Goal: Task Accomplishment & Management: Manage account settings

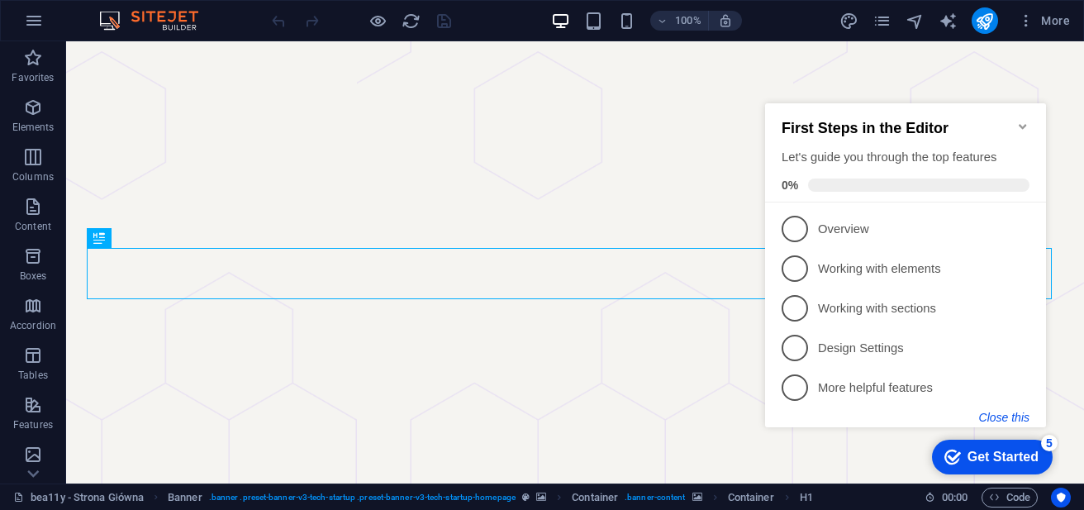
click at [1006, 417] on button "Close this" at bounding box center [1004, 417] width 50 height 13
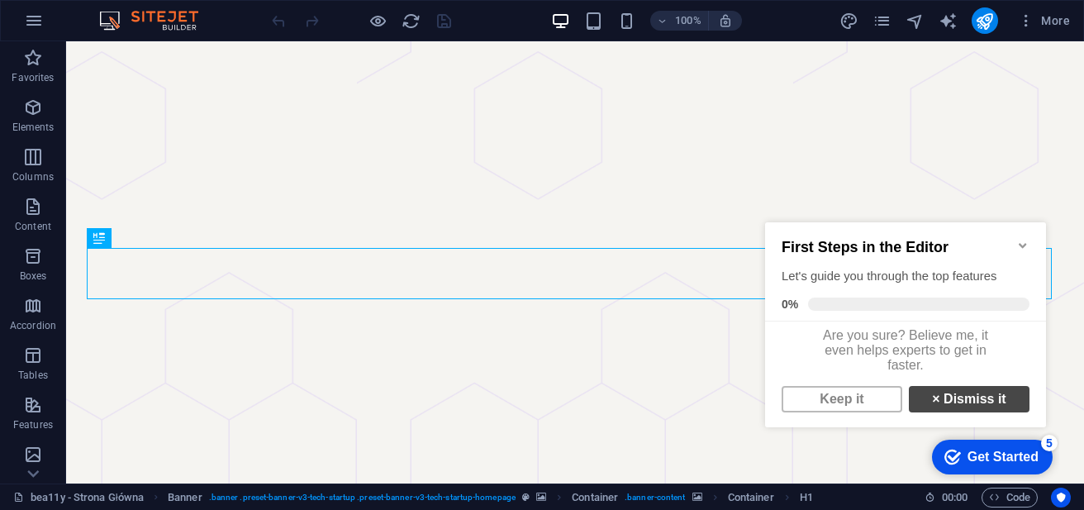
click at [981, 406] on link "× Dismiss it" at bounding box center [969, 399] width 121 height 26
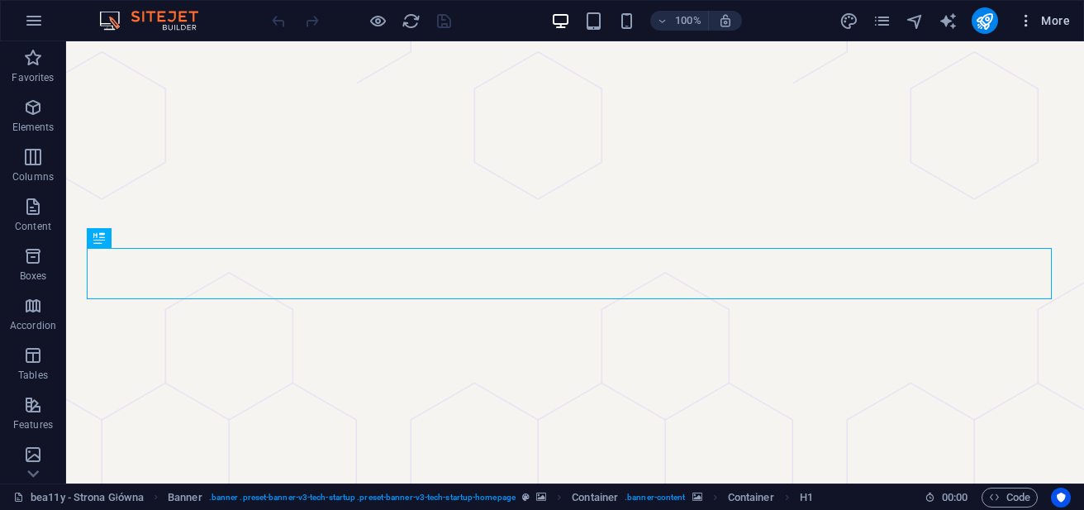
click at [1027, 20] on icon "button" at bounding box center [1026, 20] width 17 height 17
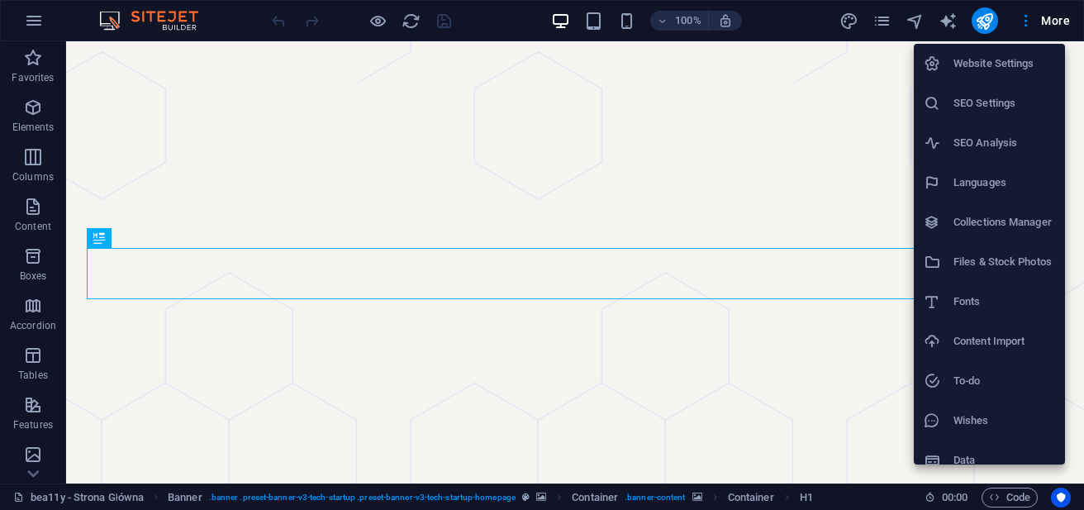
click at [989, 295] on h6 "Fonts" at bounding box center [1005, 302] width 102 height 20
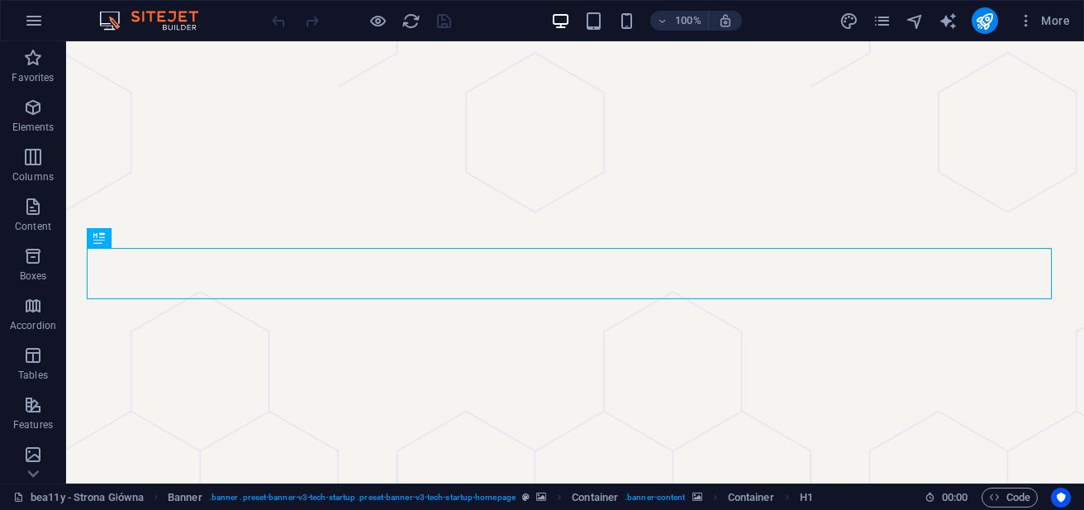
select select "popularity"
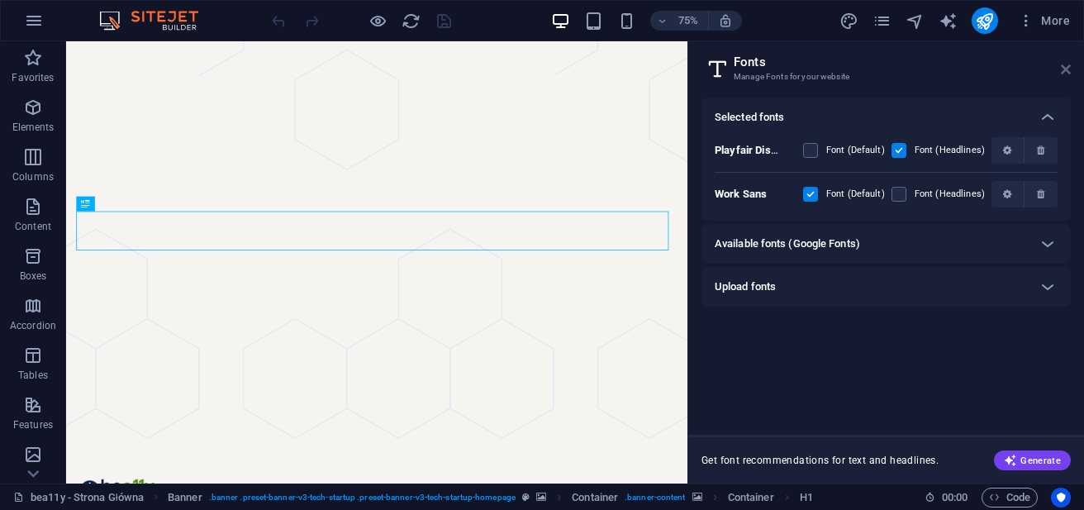
click at [1064, 64] on icon at bounding box center [1066, 69] width 10 height 13
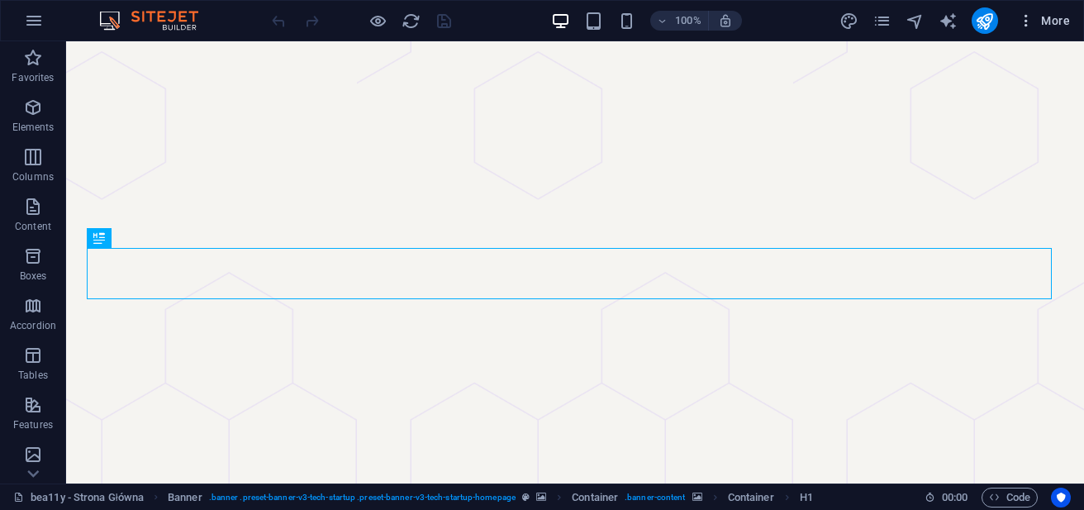
click at [1030, 20] on icon "button" at bounding box center [1026, 20] width 17 height 17
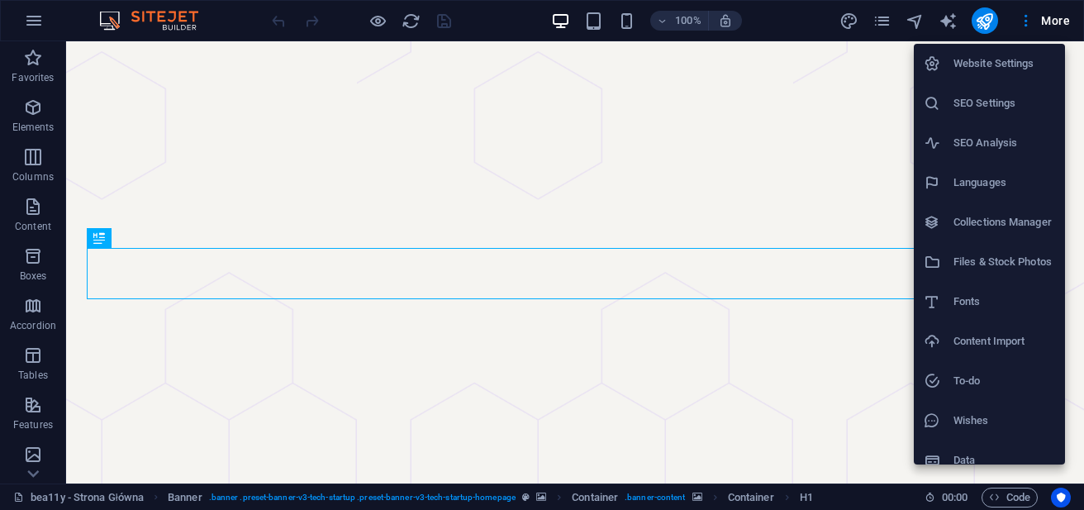
click at [1001, 59] on h6 "Website Settings" at bounding box center [1005, 64] width 102 height 20
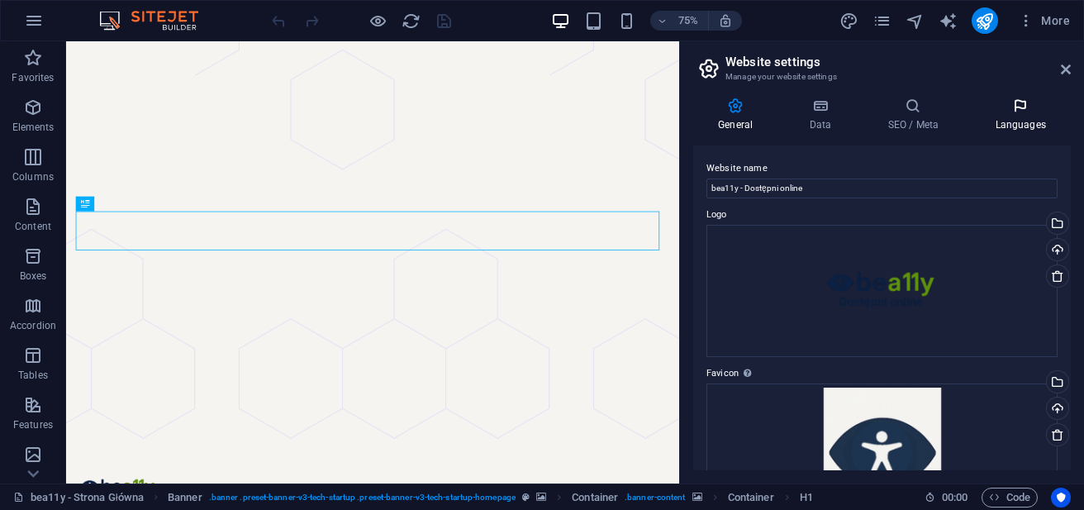
click at [1020, 108] on icon at bounding box center [1020, 106] width 101 height 17
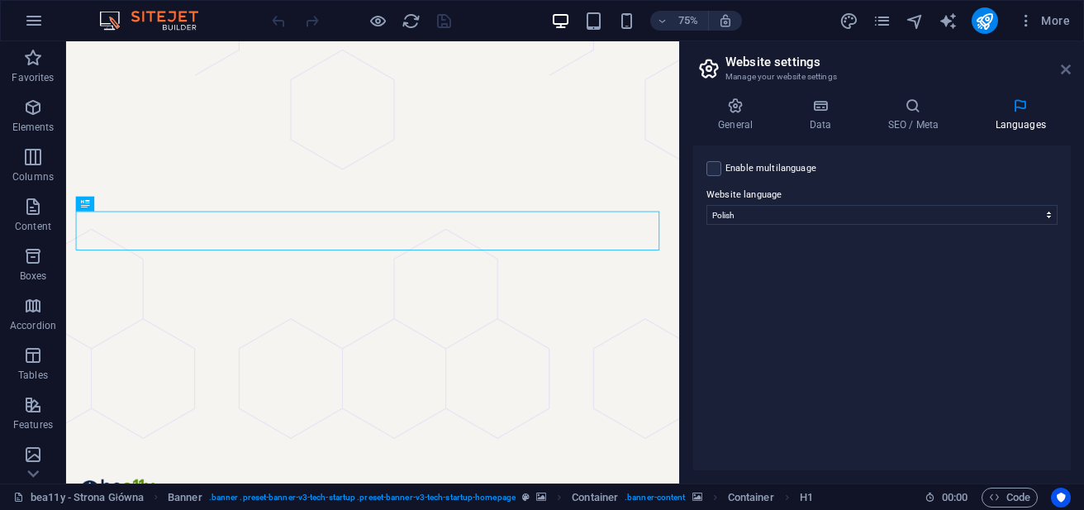
click at [1064, 70] on icon at bounding box center [1066, 69] width 10 height 13
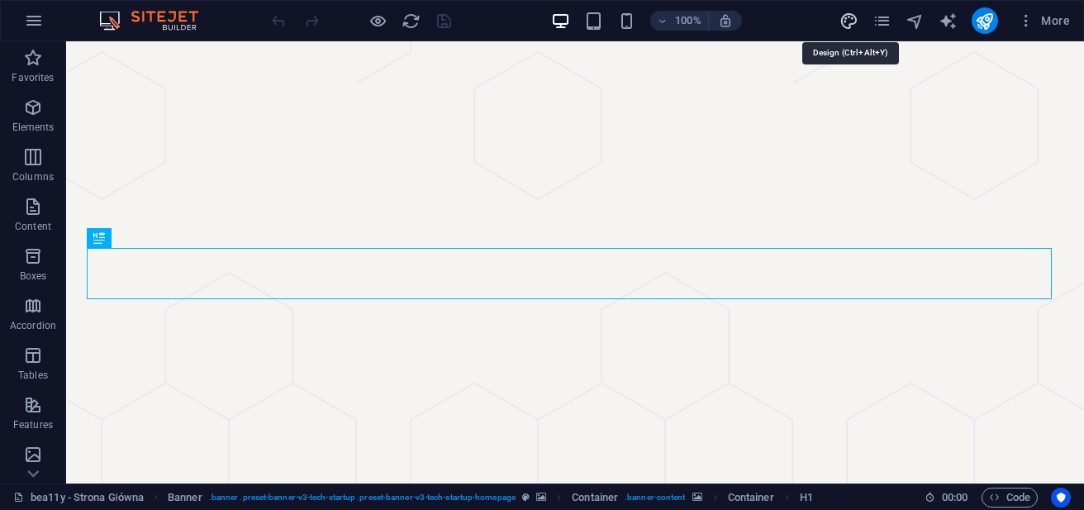
click at [850, 22] on icon "design" at bounding box center [849, 21] width 19 height 19
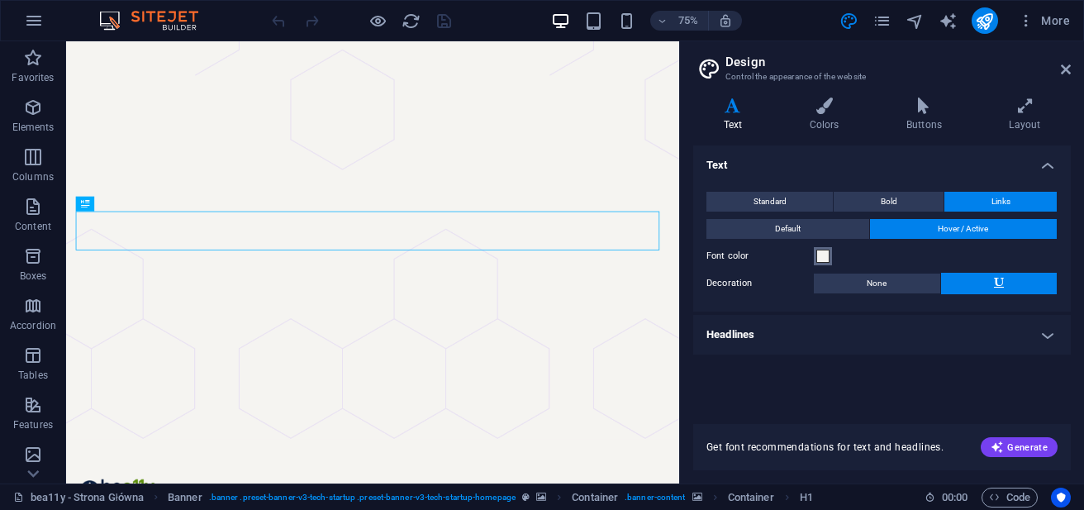
click at [822, 259] on span at bounding box center [822, 256] width 13 height 13
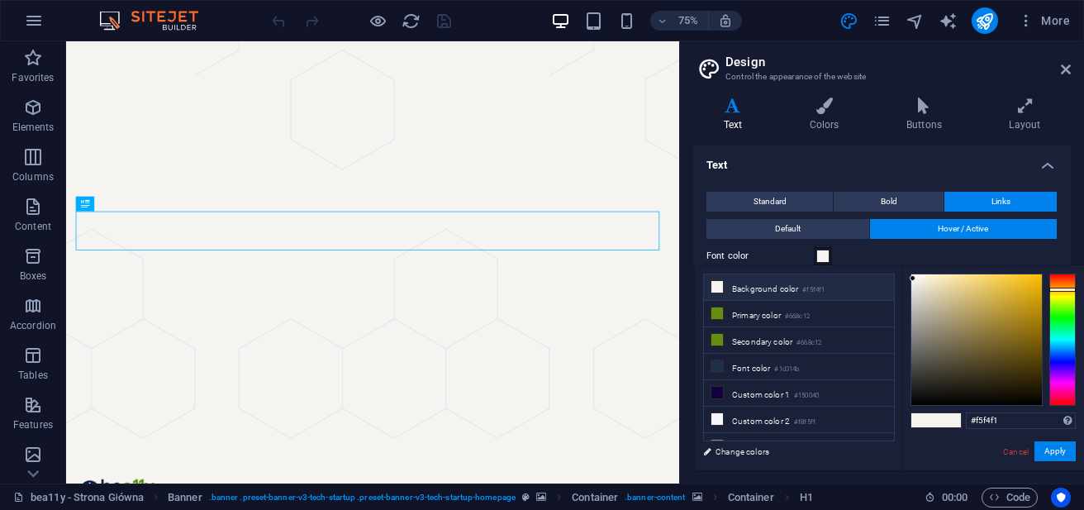
click at [897, 346] on div "less Background color #f5f4f1 Primary color #668c12 Secondary color #668c12 Fon…" at bounding box center [889, 367] width 389 height 205
click at [724, 338] on li "Secondary color #668c12" at bounding box center [799, 340] width 190 height 26
type input "#668c12"
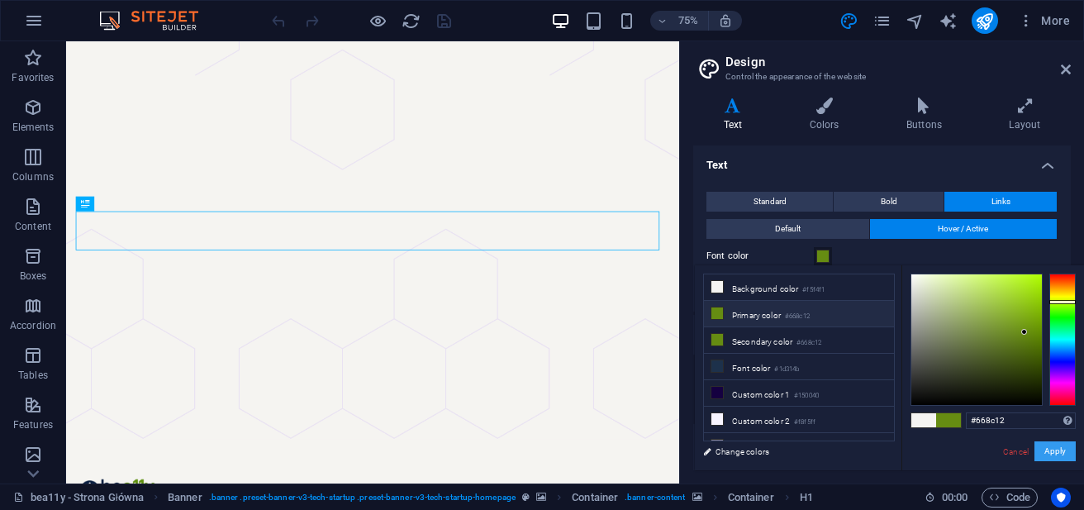
click at [1054, 448] on button "Apply" at bounding box center [1055, 451] width 41 height 20
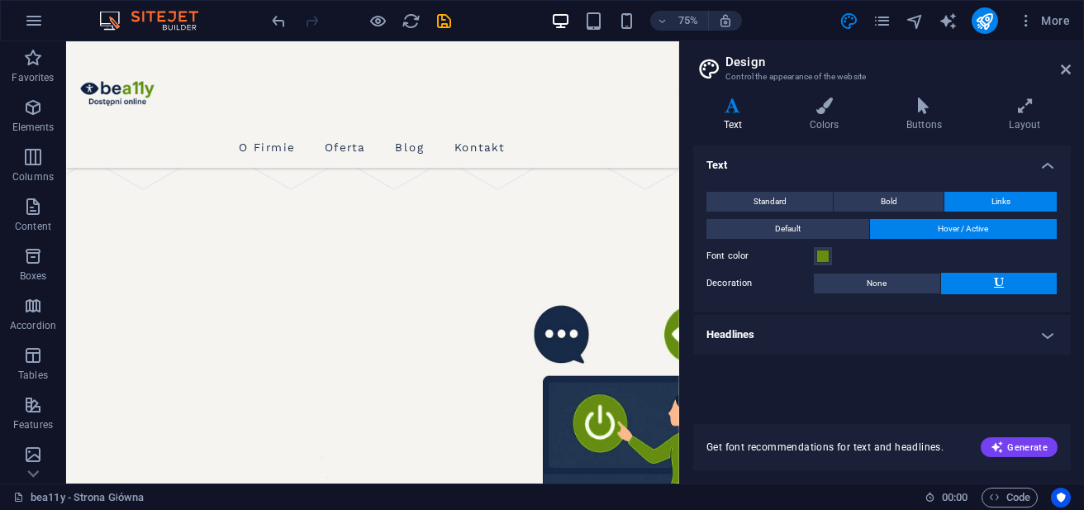
scroll to position [321, 0]
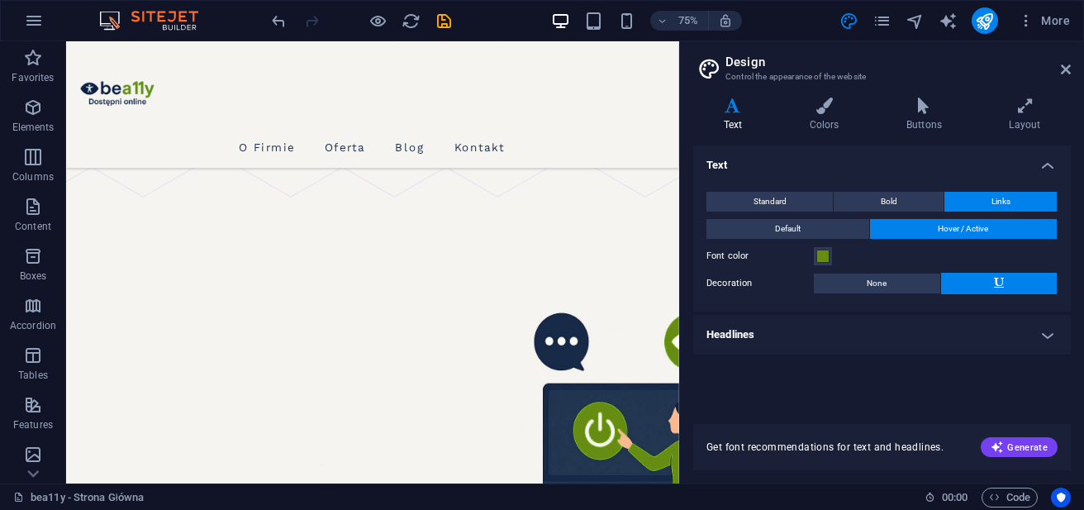
click at [1041, 334] on h4 "Headlines" at bounding box center [882, 335] width 378 height 40
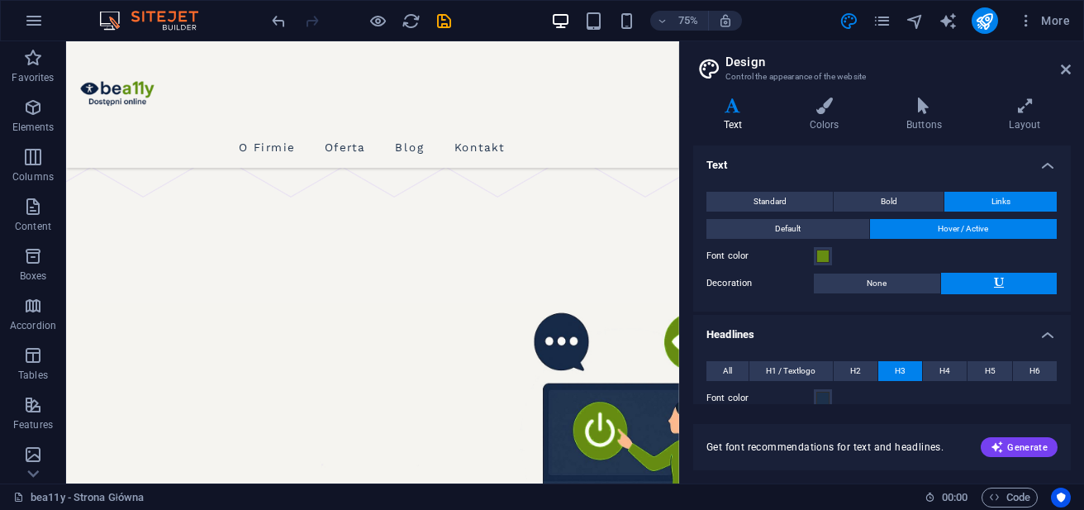
drag, startPoint x: 1067, startPoint y: 248, endPoint x: 1068, endPoint y: 283, distance: 35.5
click at [1068, 283] on div "Text Standard Bold Links Font color Font Work Sans Font size 16 rem px Line hei…" at bounding box center [882, 274] width 378 height 259
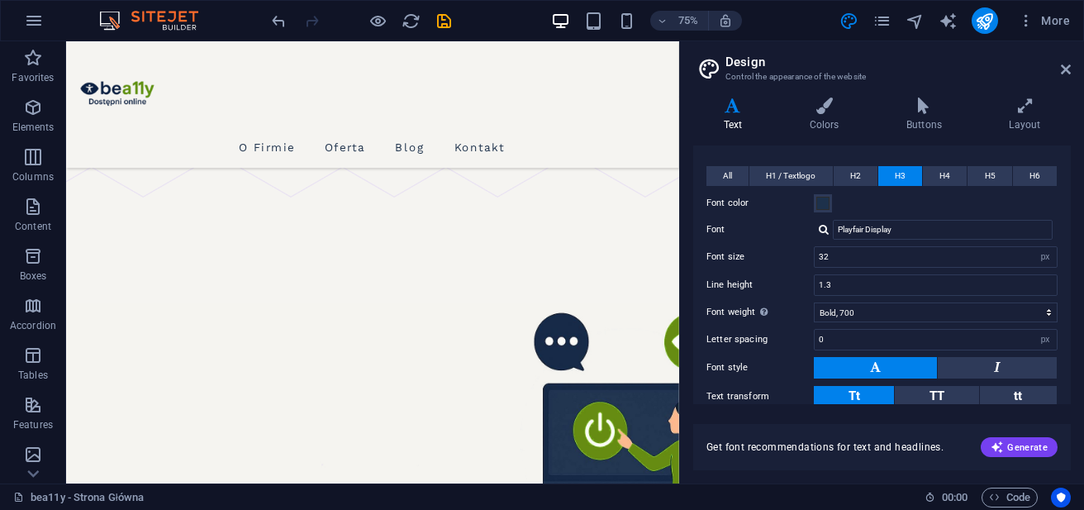
scroll to position [173, 0]
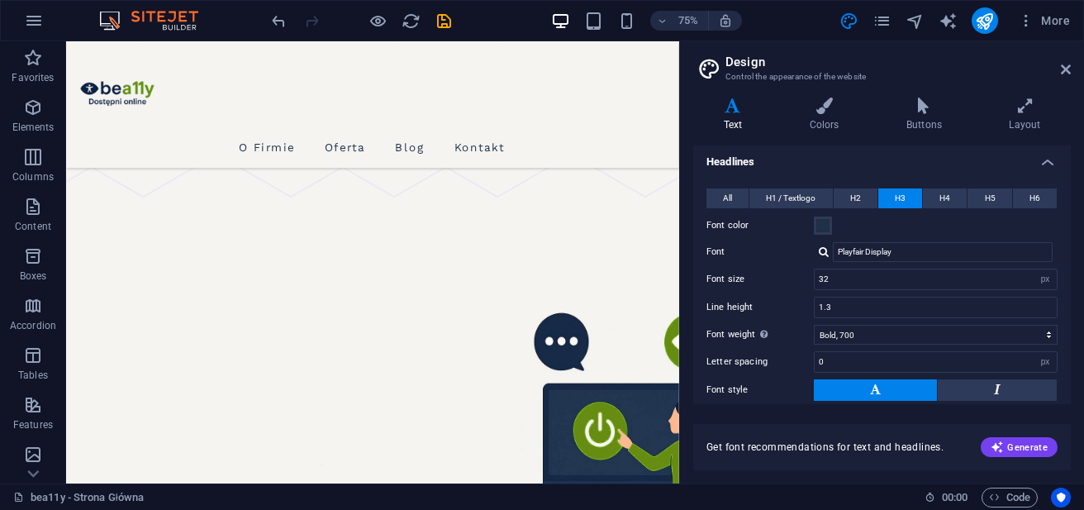
drag, startPoint x: 1067, startPoint y: 315, endPoint x: 1074, endPoint y: 344, distance: 29.9
click at [1074, 344] on div "Variants Text Colors Buttons Layout Text Standard Bold Links Font color Font Wo…" at bounding box center [882, 283] width 404 height 399
click at [968, 310] on input "1.3" at bounding box center [936, 307] width 242 height 20
type input "1.5"
click at [853, 275] on input "32" at bounding box center [936, 279] width 242 height 20
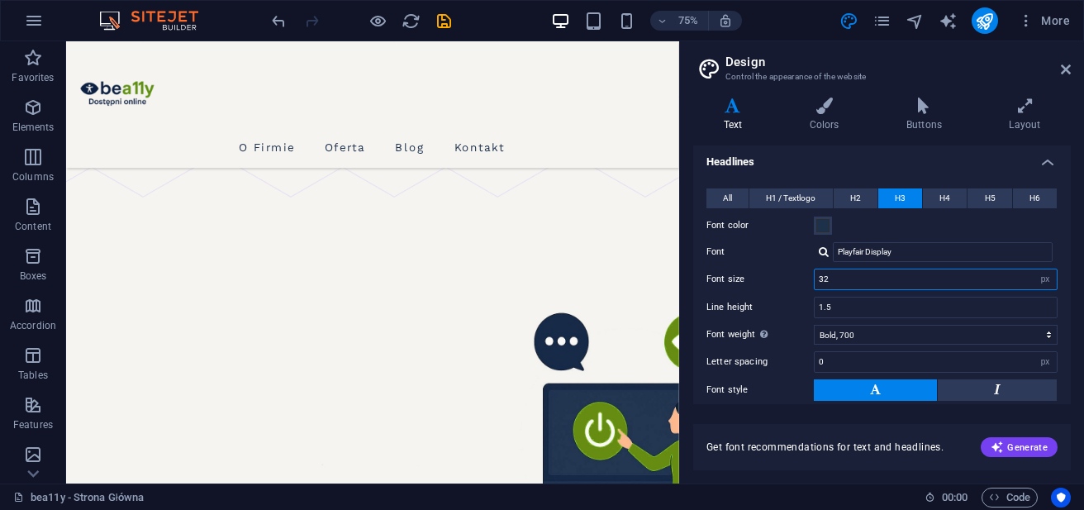
click at [853, 275] on input "32" at bounding box center [936, 279] width 242 height 20
click at [848, 194] on button "H2" at bounding box center [856, 198] width 44 height 20
click at [848, 306] on input "1.3" at bounding box center [936, 307] width 242 height 20
type input "1.5"
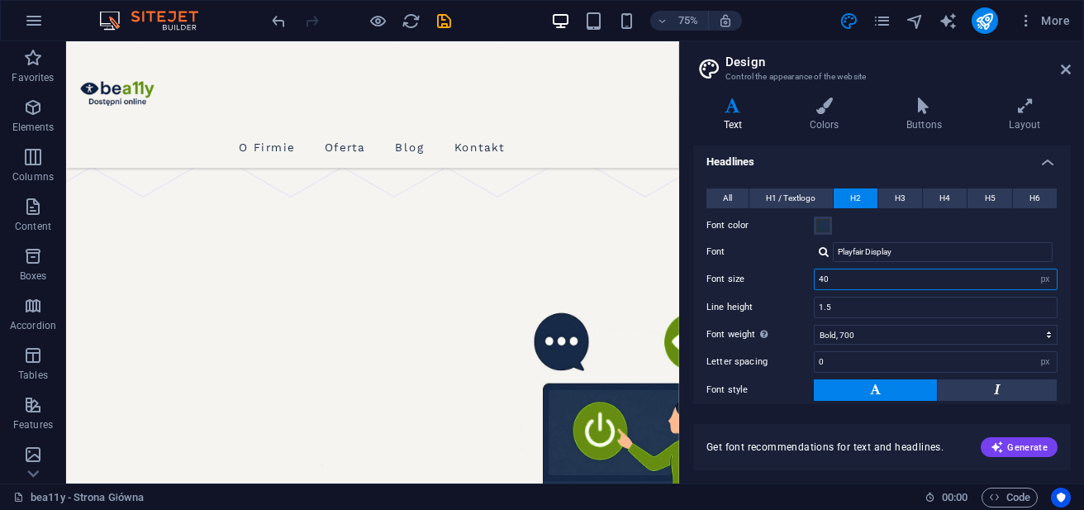
click at [835, 283] on input "40" at bounding box center [936, 279] width 242 height 20
type input "3"
type input "5"
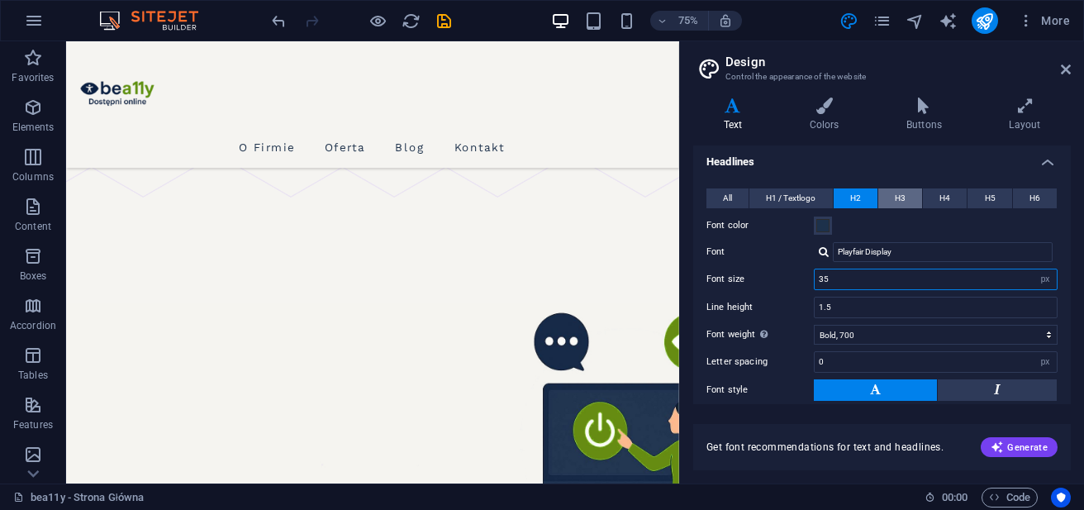
type input "35"
click at [899, 197] on span "H3" at bounding box center [900, 198] width 11 height 20
click at [863, 276] on input "32" at bounding box center [936, 279] width 242 height 20
type input "28"
click at [853, 193] on span "H2" at bounding box center [855, 198] width 11 height 20
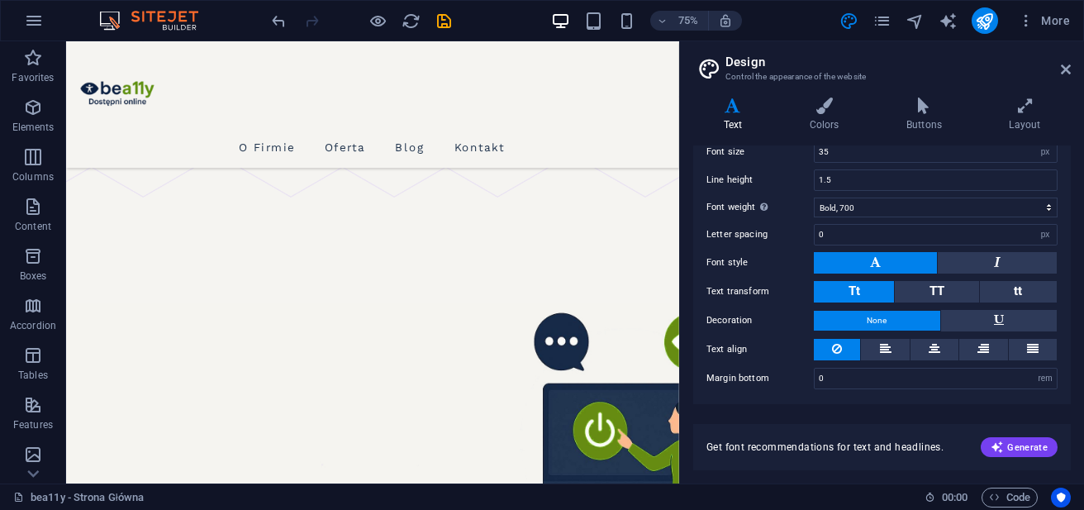
scroll to position [302, 0]
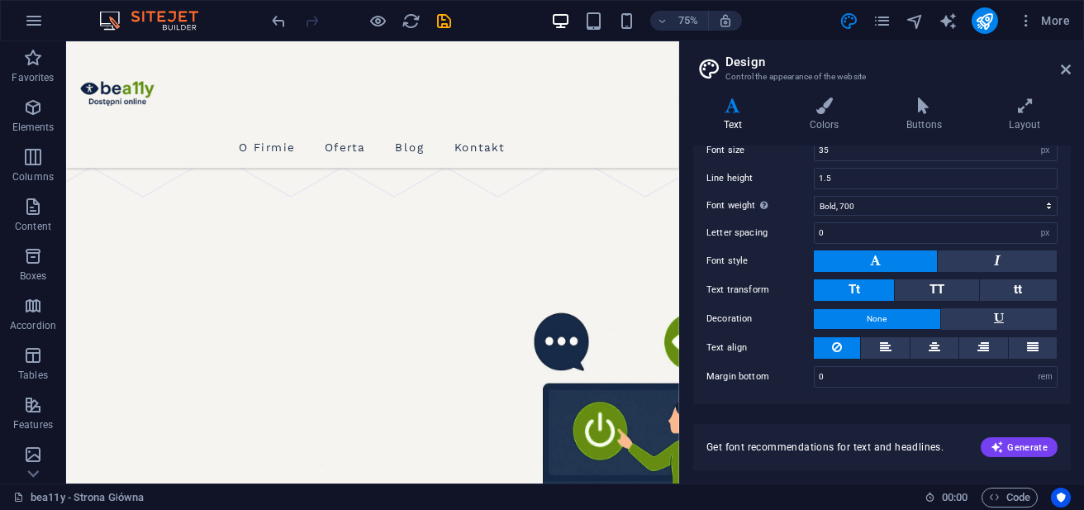
drag, startPoint x: 1072, startPoint y: 348, endPoint x: 1064, endPoint y: 217, distance: 130.8
click at [1064, 217] on div "Variants Text Colors Buttons Layout Text Standard Bold Links Font color Font Wo…" at bounding box center [882, 283] width 404 height 399
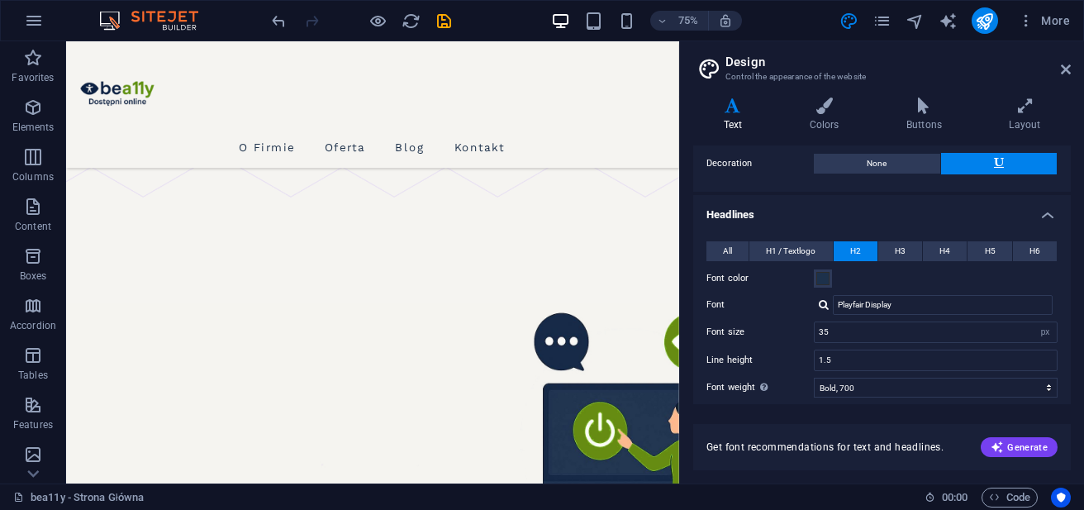
scroll to position [117, 0]
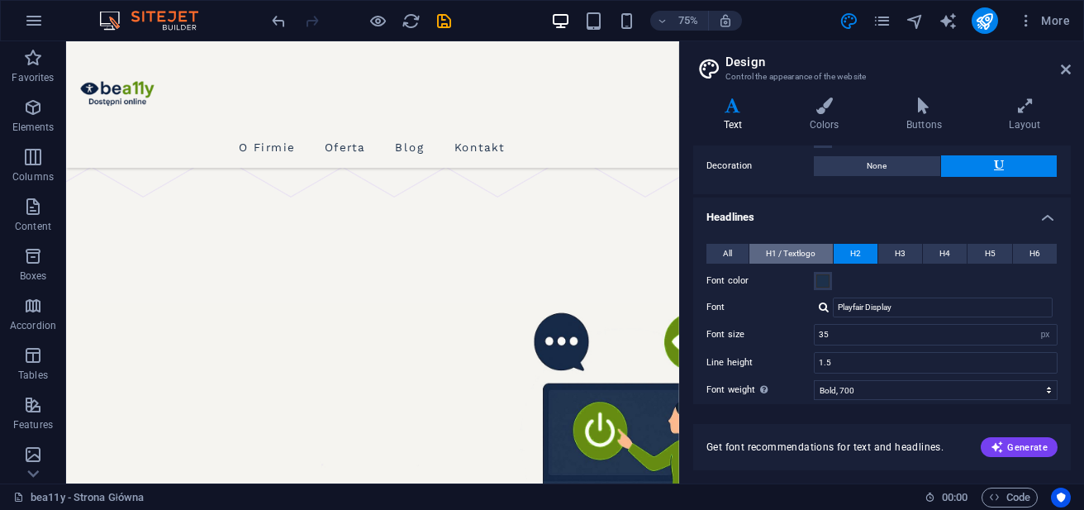
click at [783, 246] on span "H1 / Textlogo" at bounding box center [791, 254] width 50 height 20
click at [733, 246] on button "All" at bounding box center [728, 254] width 42 height 20
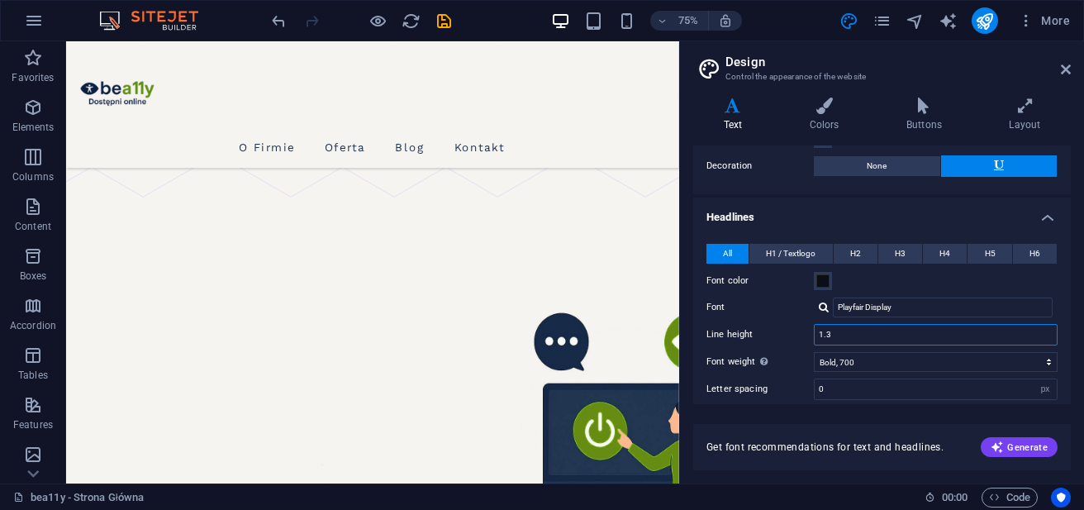
click at [846, 334] on input "1.3" at bounding box center [936, 335] width 242 height 20
type input "1.5"
click at [787, 321] on div "All H1 / Textlogo H2 H3 H4 H5 H6 Font color Font Playfair Display Line height 1…" at bounding box center [882, 393] width 384 height 333
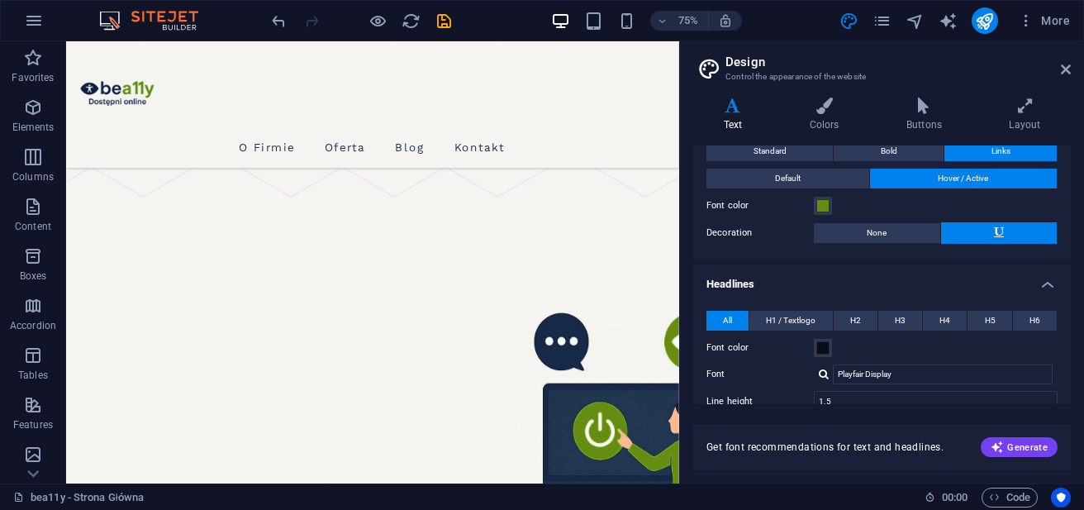
scroll to position [0, 0]
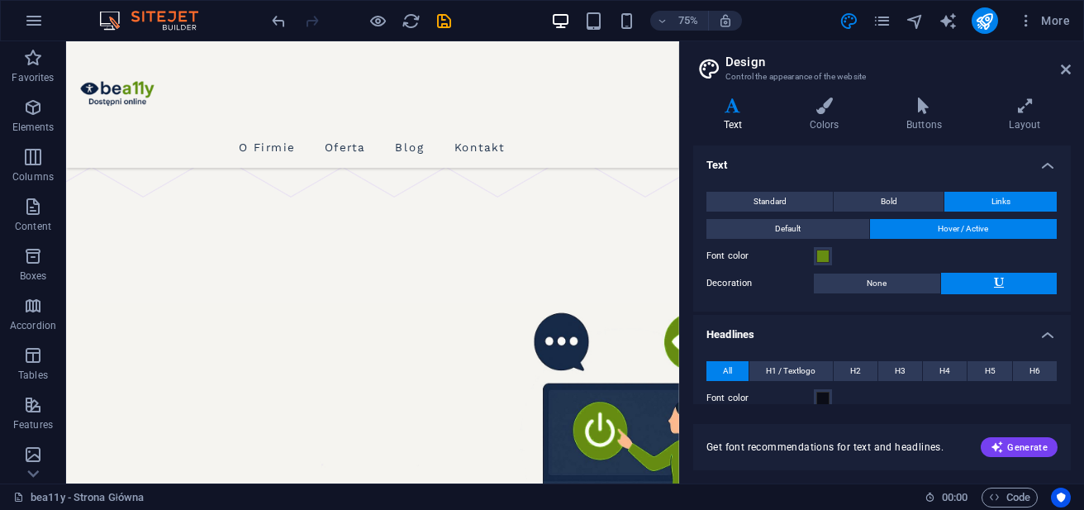
click at [991, 228] on button "Hover / Active" at bounding box center [964, 229] width 188 height 20
click at [824, 227] on button "Default" at bounding box center [788, 229] width 163 height 20
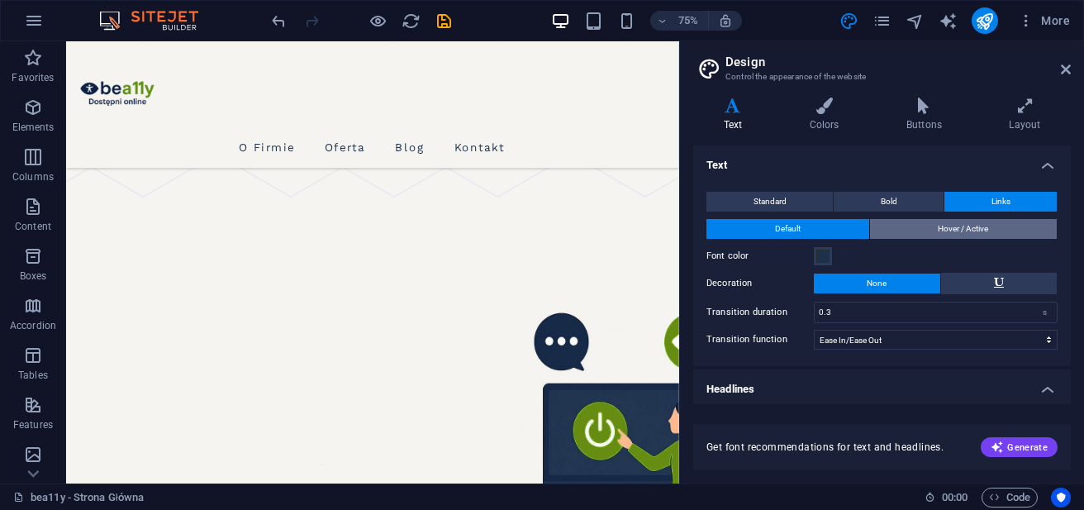
click at [940, 226] on span "Hover / Active" at bounding box center [963, 229] width 50 height 20
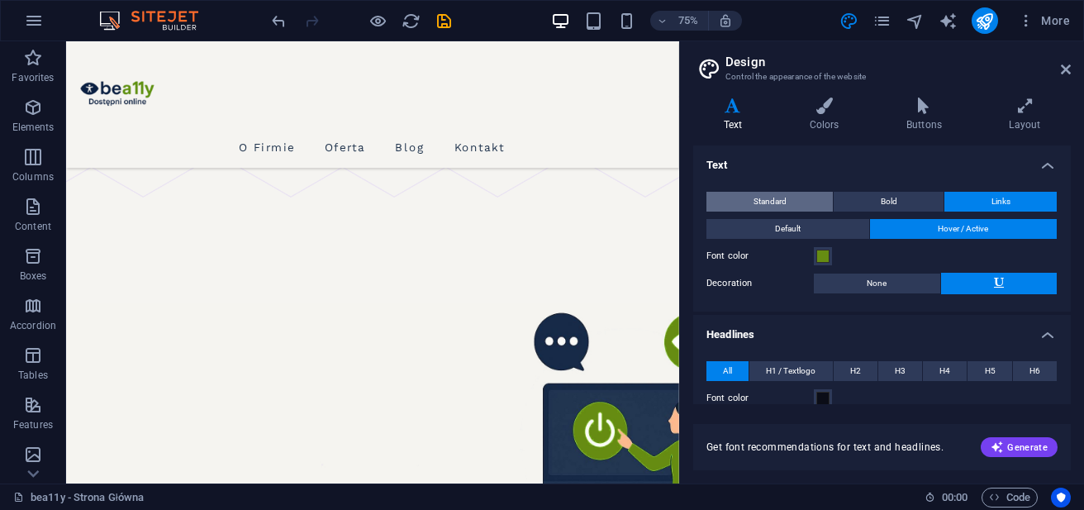
click at [787, 202] on button "Standard" at bounding box center [770, 202] width 126 height 20
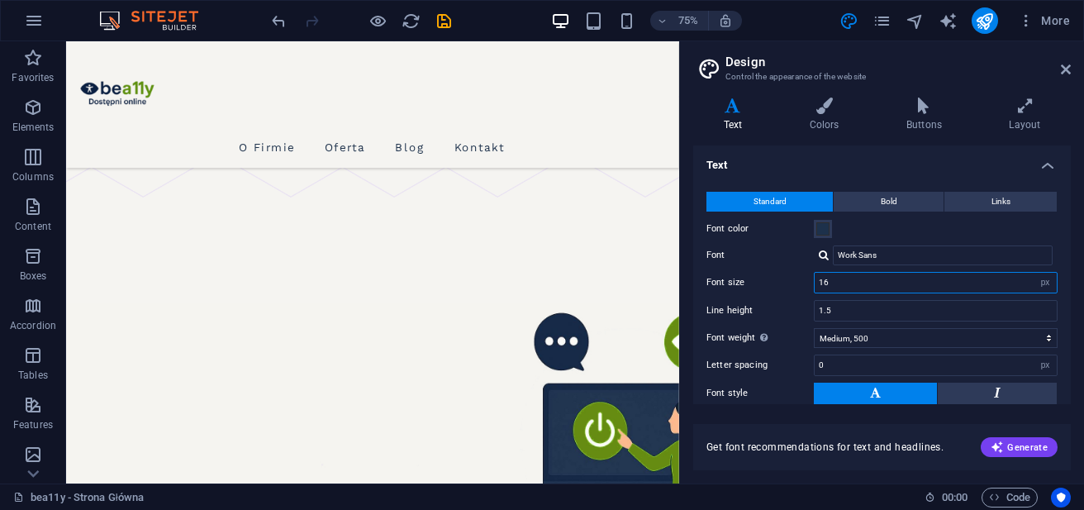
click at [846, 287] on input "16" at bounding box center [936, 283] width 242 height 20
type input "18"
click at [753, 273] on div "Font size 18 rem px" at bounding box center [882, 282] width 351 height 21
click at [898, 201] on button "Bold" at bounding box center [889, 202] width 110 height 20
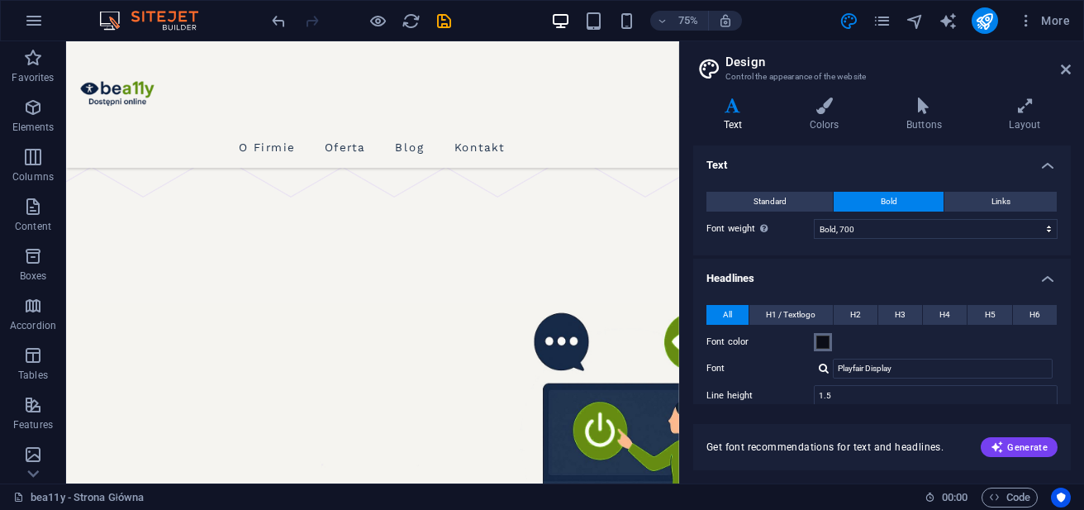
click at [822, 342] on span at bounding box center [822, 341] width 13 height 13
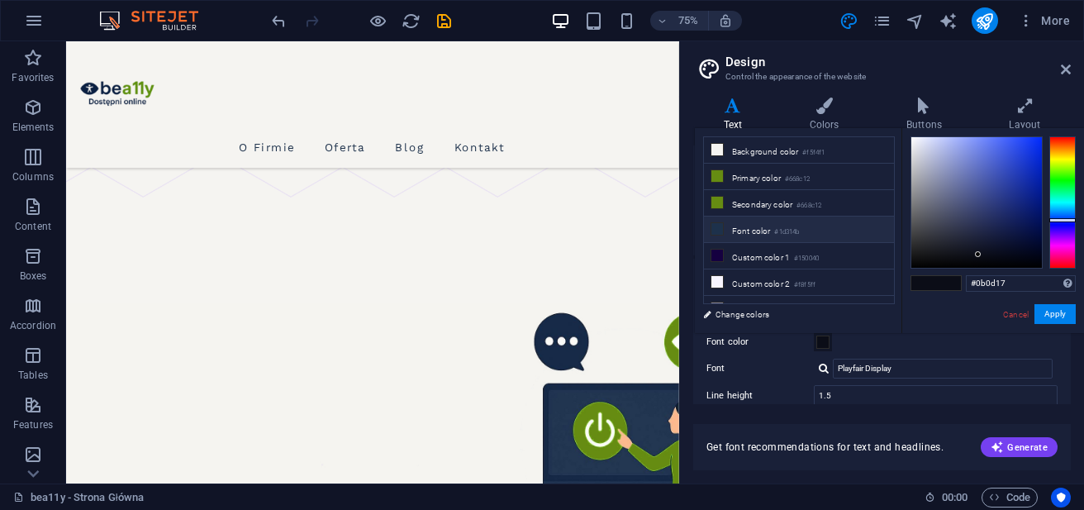
click at [760, 234] on li "Font color #1d314b" at bounding box center [799, 230] width 190 height 26
type input "#1d314b"
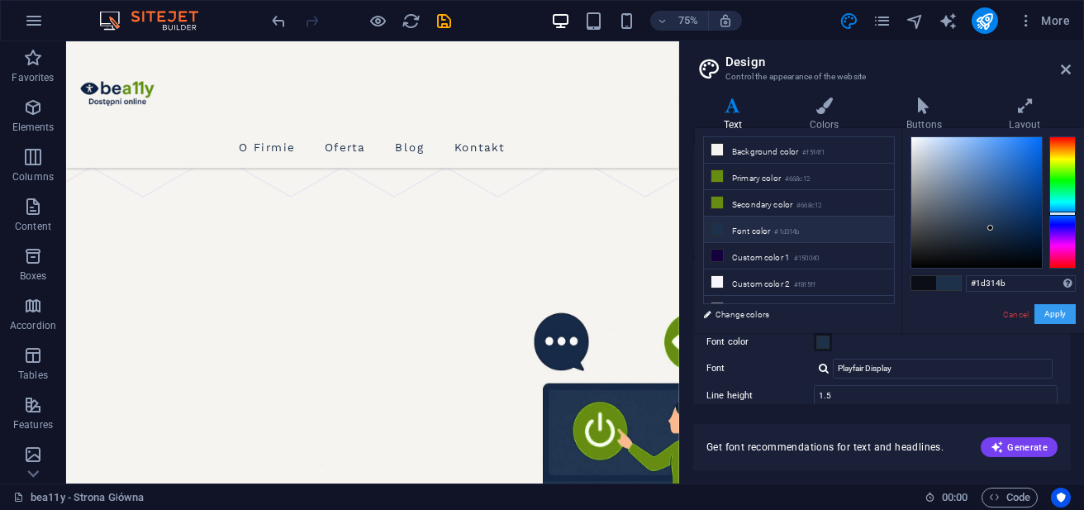
click at [1060, 311] on button "Apply" at bounding box center [1055, 314] width 41 height 20
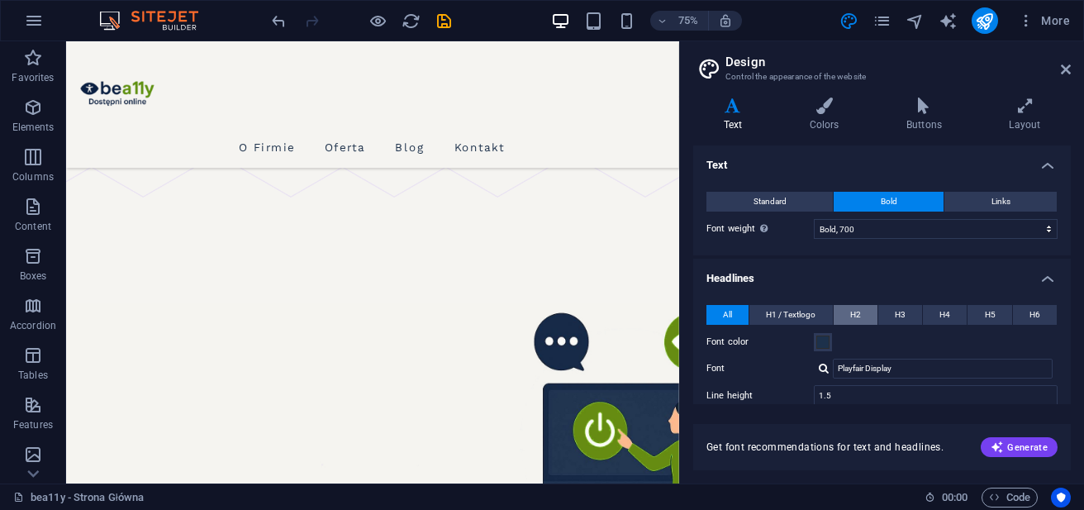
click at [853, 316] on span "H2" at bounding box center [855, 315] width 11 height 20
click at [731, 318] on span "All" at bounding box center [727, 315] width 9 height 20
drag, startPoint x: 1067, startPoint y: 253, endPoint x: 1068, endPoint y: 179, distance: 73.5
click at [1068, 179] on div "Text Standard Bold Links Font color Font Work Sans Font size 18 rem px Line hei…" at bounding box center [882, 274] width 378 height 259
click at [992, 202] on span "Links" at bounding box center [1001, 202] width 19 height 20
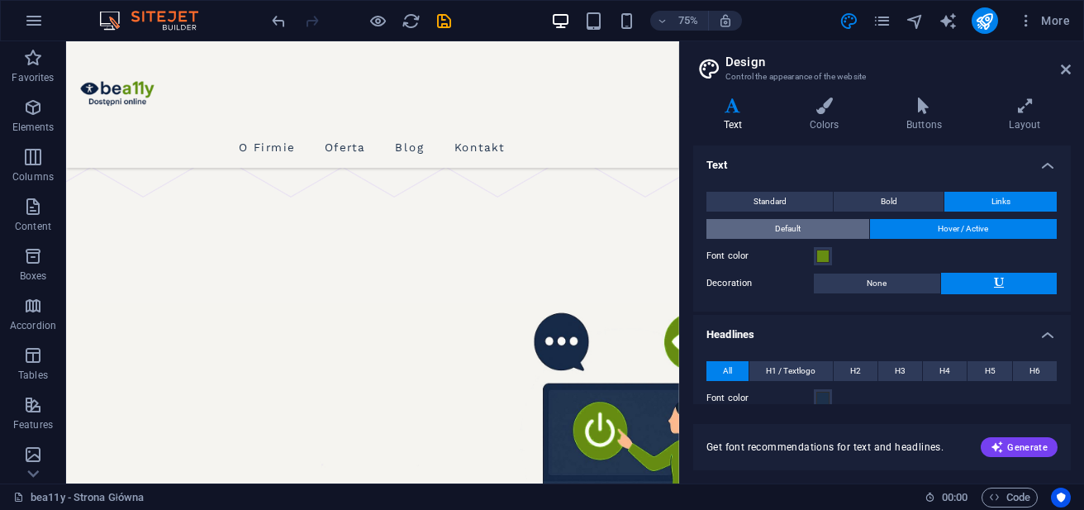
click at [835, 232] on button "Default" at bounding box center [788, 229] width 163 height 20
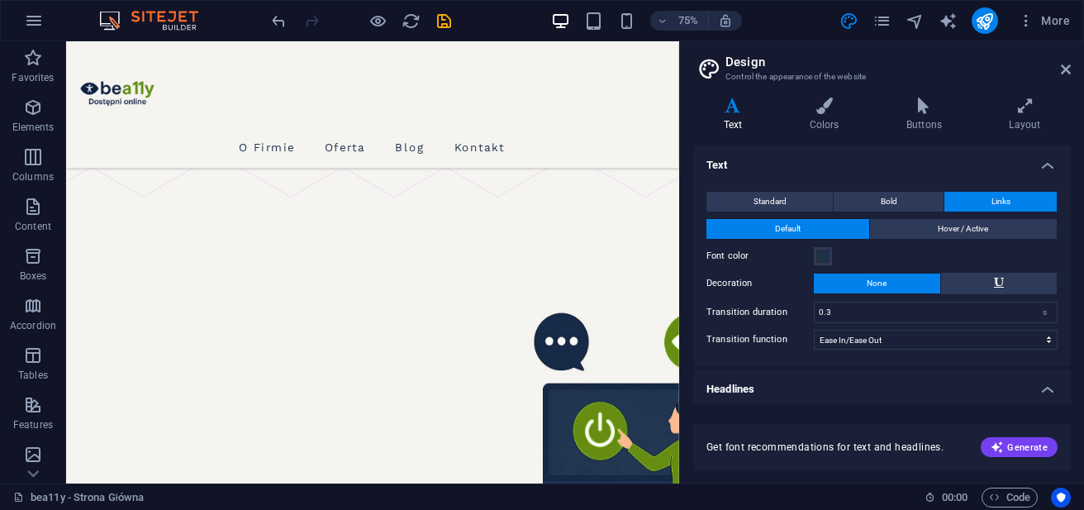
click at [1047, 165] on h4 "Text" at bounding box center [882, 160] width 378 height 30
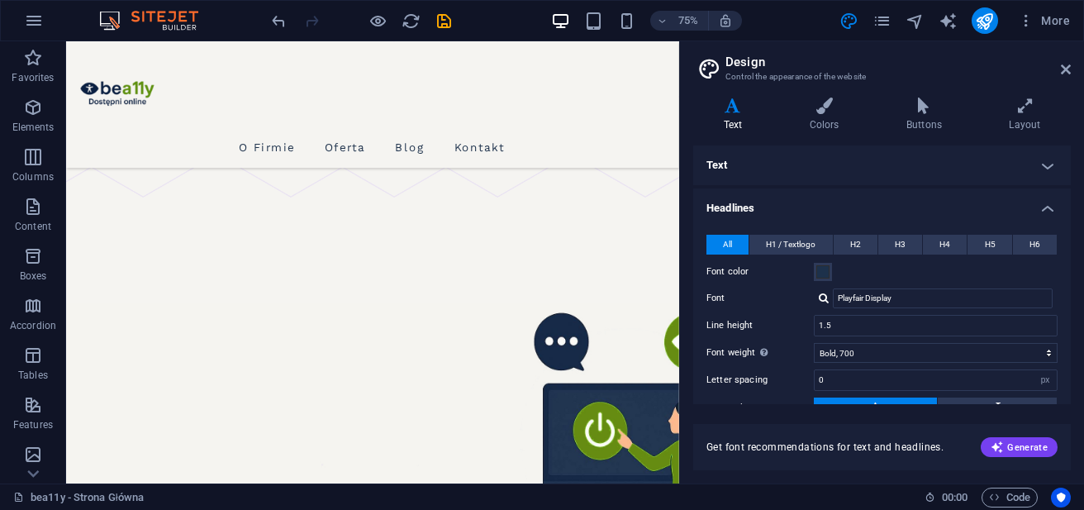
click at [1051, 207] on h4 "Headlines" at bounding box center [882, 203] width 378 height 30
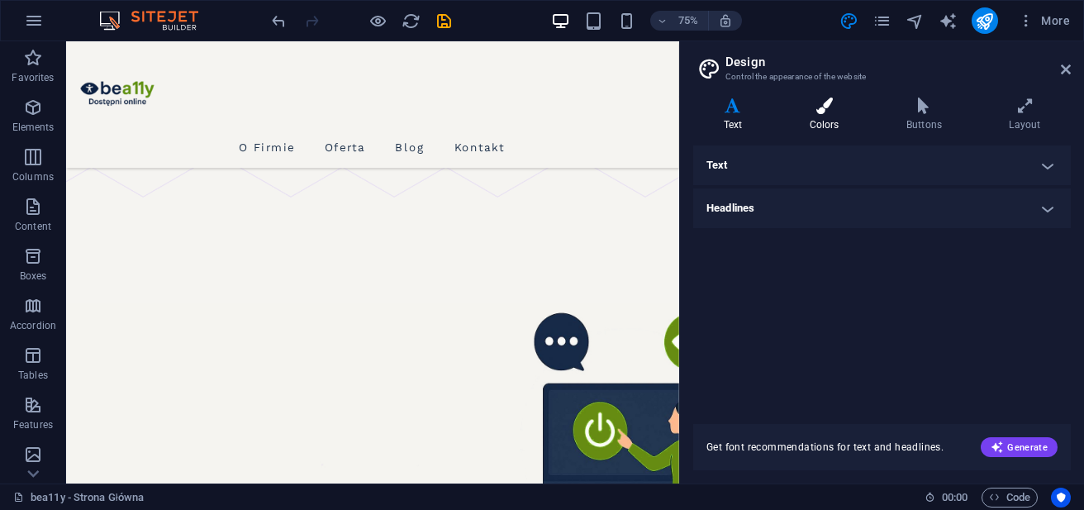
click at [826, 114] on h4 "Colors" at bounding box center [827, 115] width 97 height 35
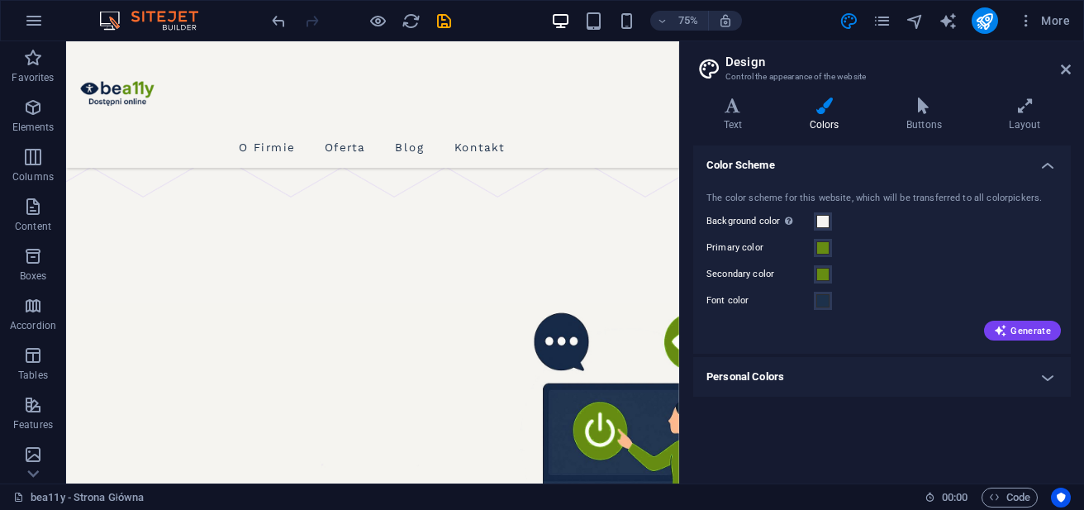
click at [1051, 374] on h4 "Personal Colors" at bounding box center [882, 377] width 378 height 40
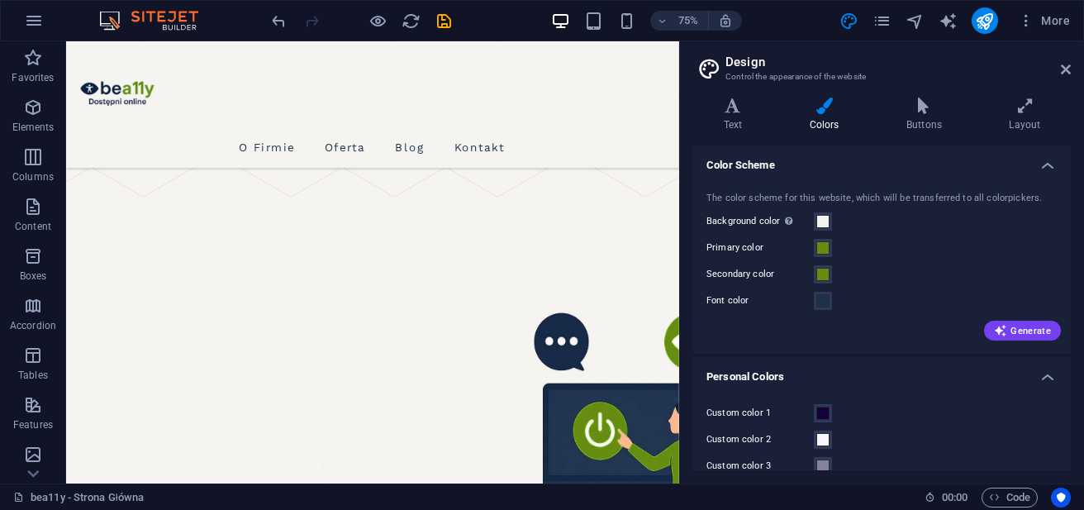
click at [1067, 260] on div "The color scheme for this website, which will be transferred to all colorpicker…" at bounding box center [882, 264] width 384 height 179
drag, startPoint x: 1067, startPoint y: 249, endPoint x: 1068, endPoint y: 264, distance: 15.8
click at [1068, 264] on div "Color Scheme The color scheme for this website, which will be transferred to al…" at bounding box center [882, 307] width 378 height 325
click at [916, 107] on icon at bounding box center [924, 106] width 96 height 17
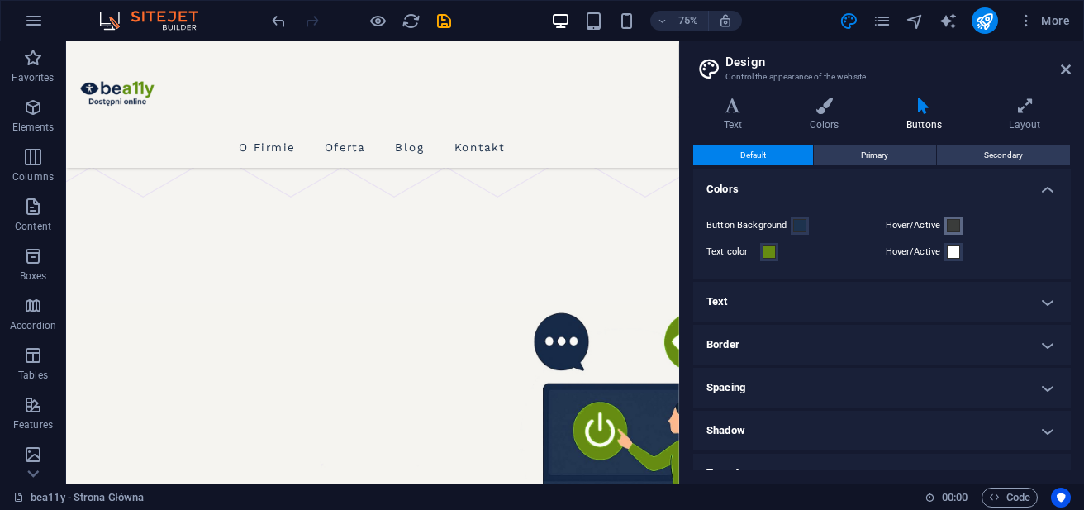
click at [954, 226] on span at bounding box center [953, 225] width 13 height 13
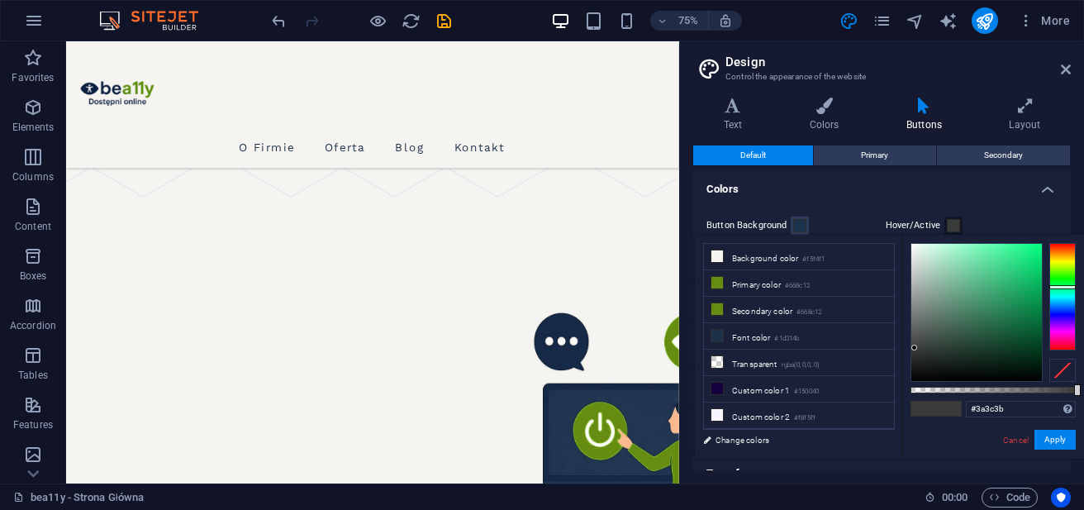
click at [978, 207] on div "Button Background Hover/Active Text color Hover/Active" at bounding box center [882, 238] width 384 height 79
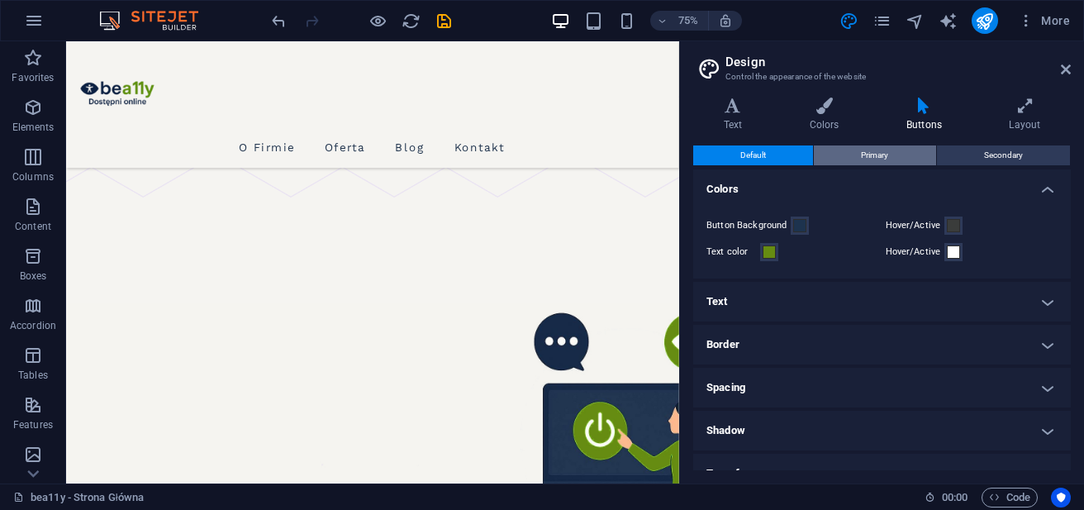
click at [854, 160] on button "Primary" at bounding box center [874, 155] width 121 height 20
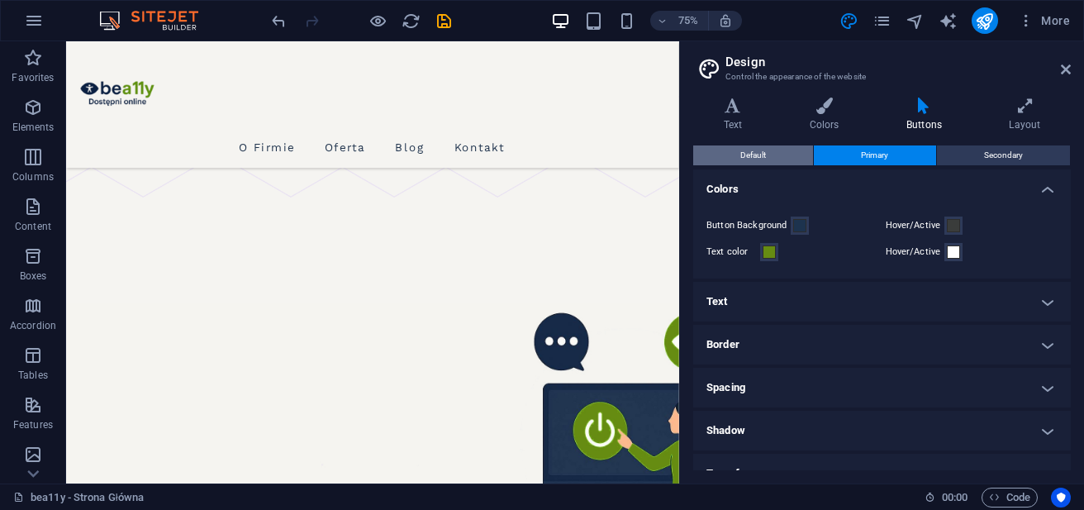
click at [785, 162] on button "Default" at bounding box center [753, 155] width 120 height 20
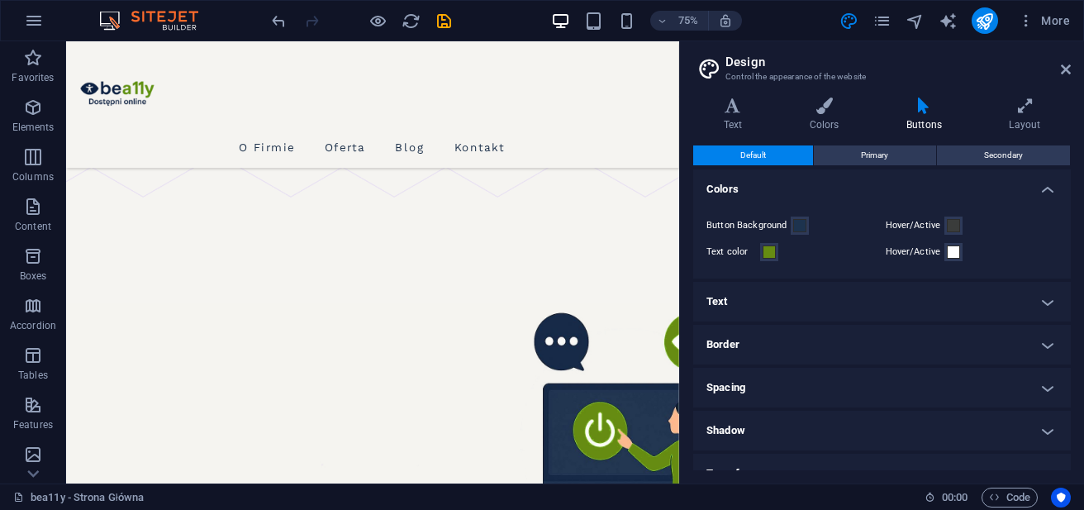
click at [1041, 197] on h4 "Colors" at bounding box center [882, 184] width 378 height 30
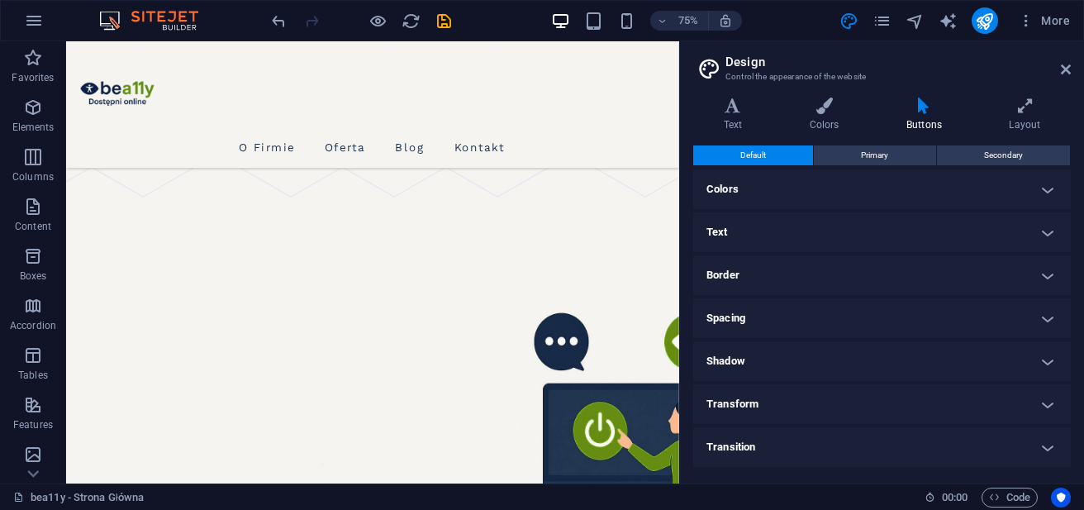
click at [1051, 235] on h4 "Text" at bounding box center [882, 232] width 378 height 40
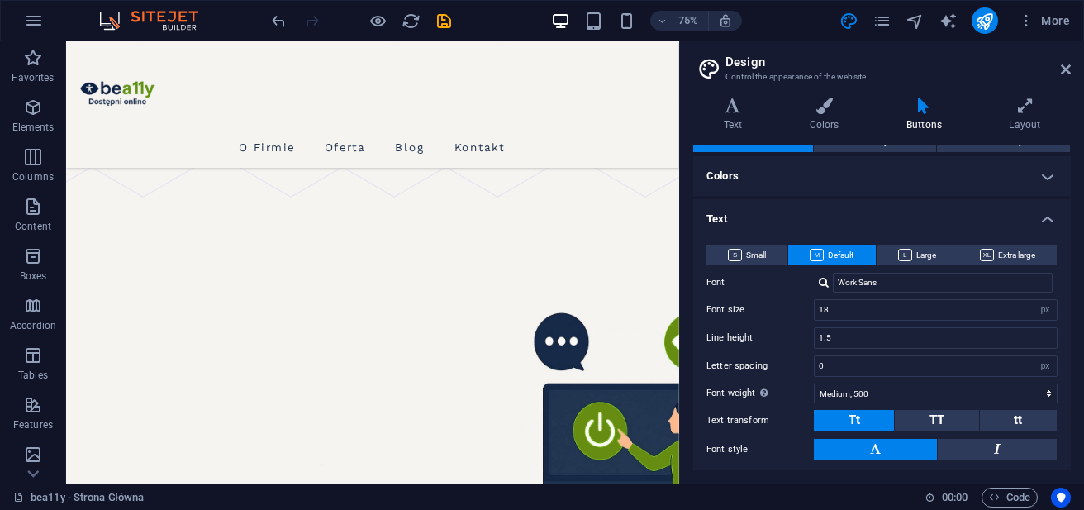
scroll to position [8, 0]
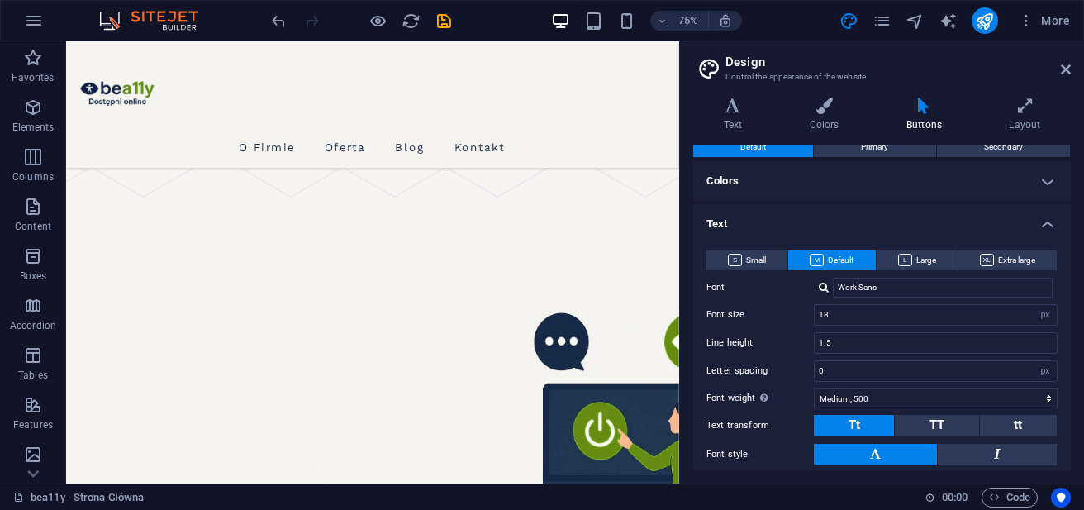
click at [1048, 223] on h4 "Text" at bounding box center [882, 219] width 378 height 30
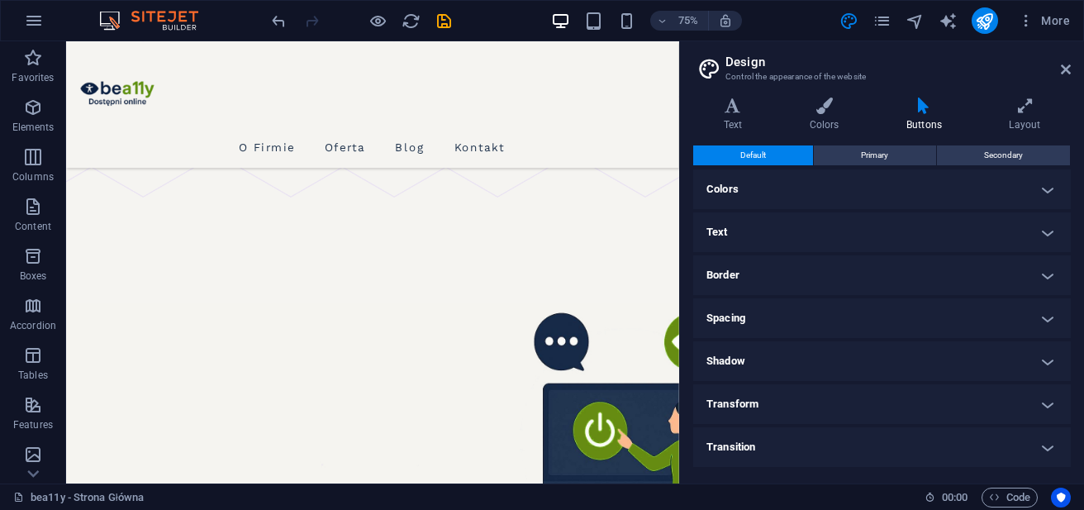
click at [1053, 274] on h4 "Border" at bounding box center [882, 275] width 378 height 40
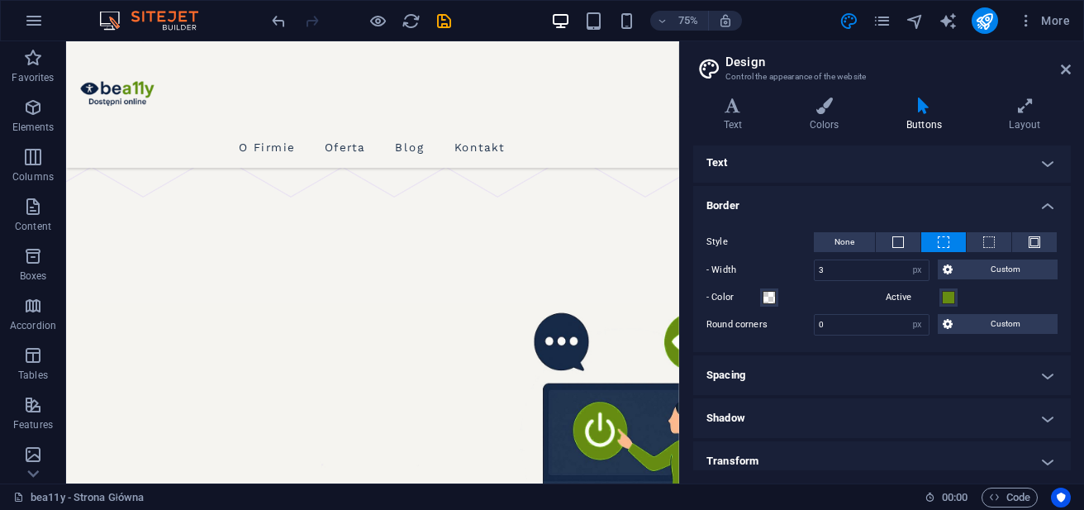
scroll to position [61, 0]
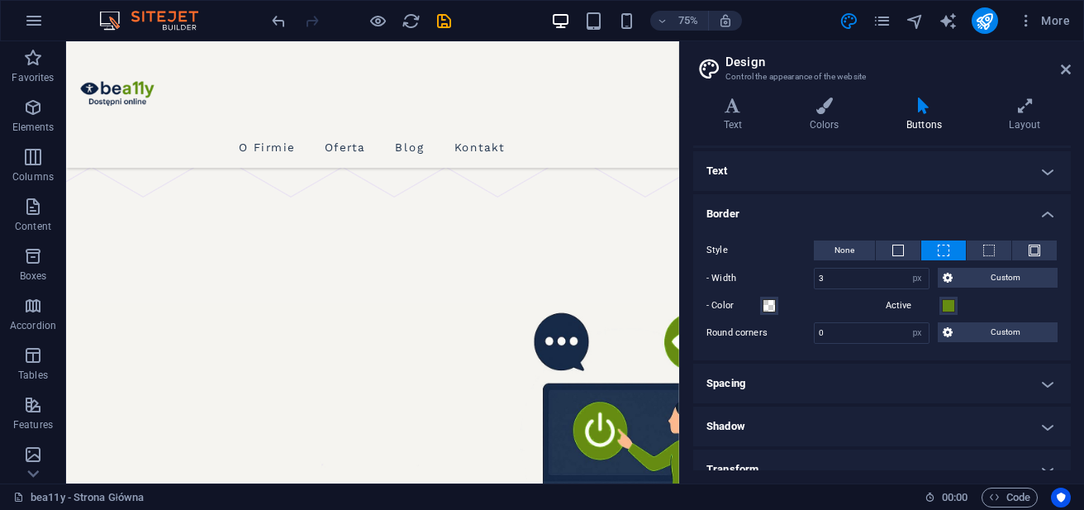
click at [1044, 208] on h4 "Border" at bounding box center [882, 209] width 378 height 30
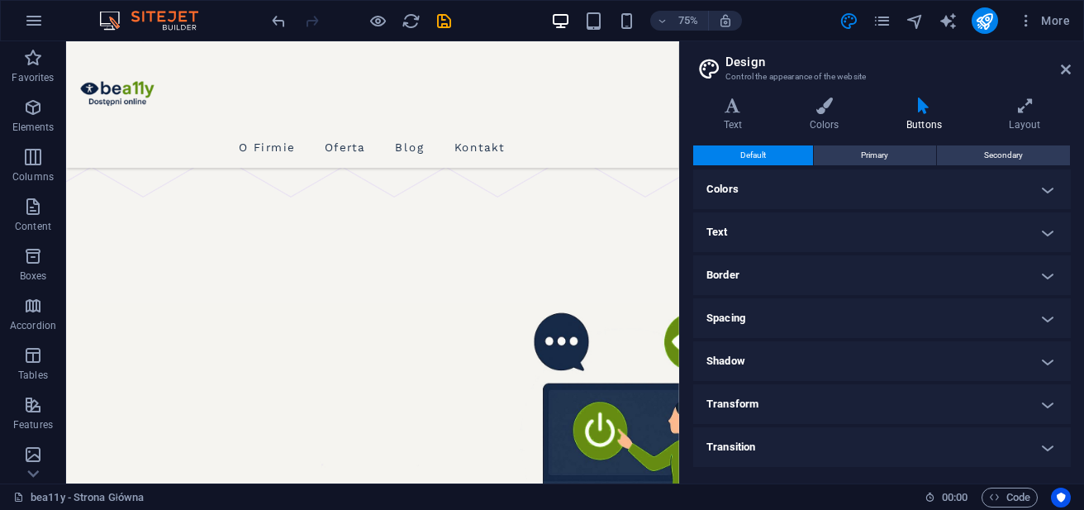
scroll to position [0, 0]
click at [1049, 321] on h4 "Spacing" at bounding box center [882, 318] width 378 height 40
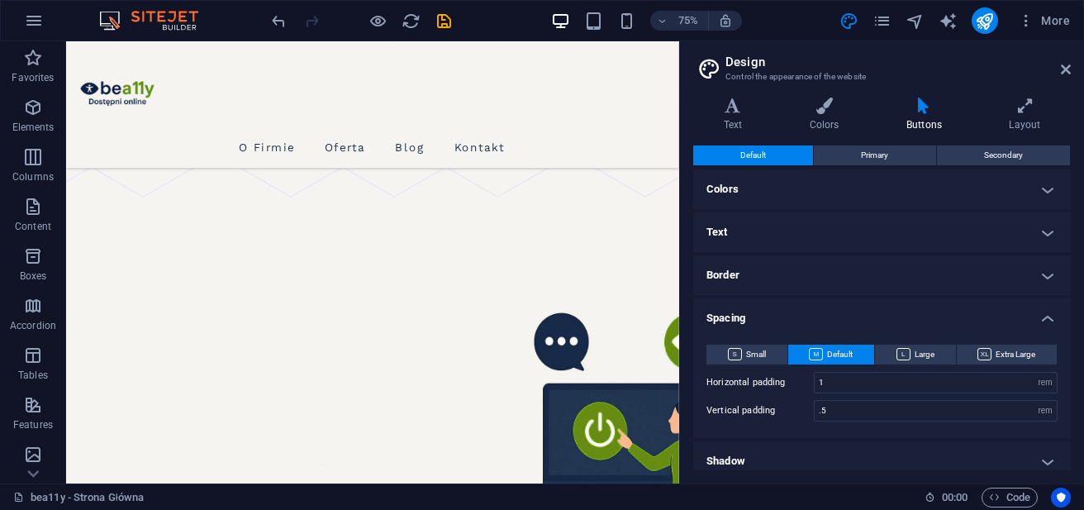
drag, startPoint x: 1067, startPoint y: 306, endPoint x: 1068, endPoint y: 355, distance: 49.6
click at [1068, 355] on div "Default Primary Secondary Colors Button Background Hover/Active Text color Hove…" at bounding box center [882, 307] width 378 height 325
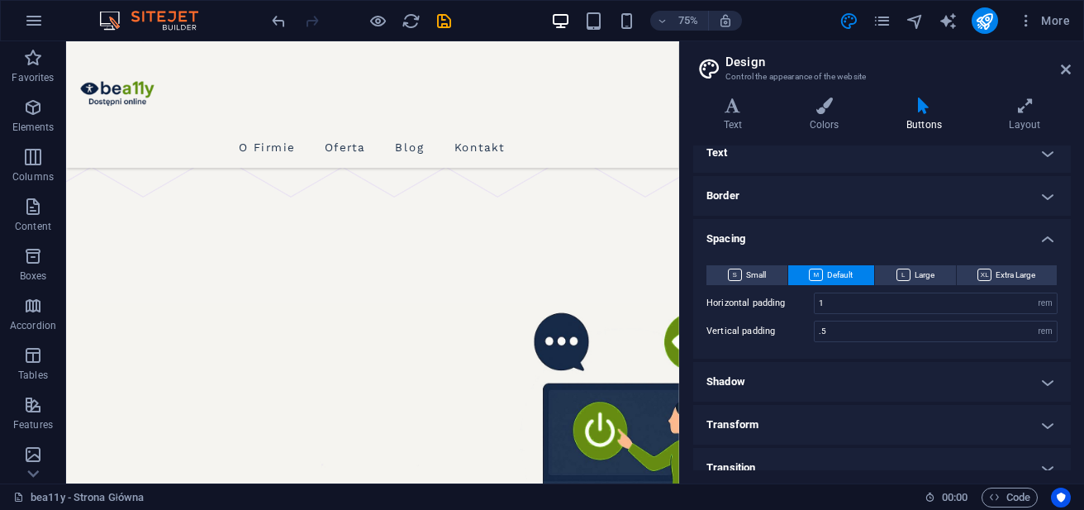
scroll to position [74, 0]
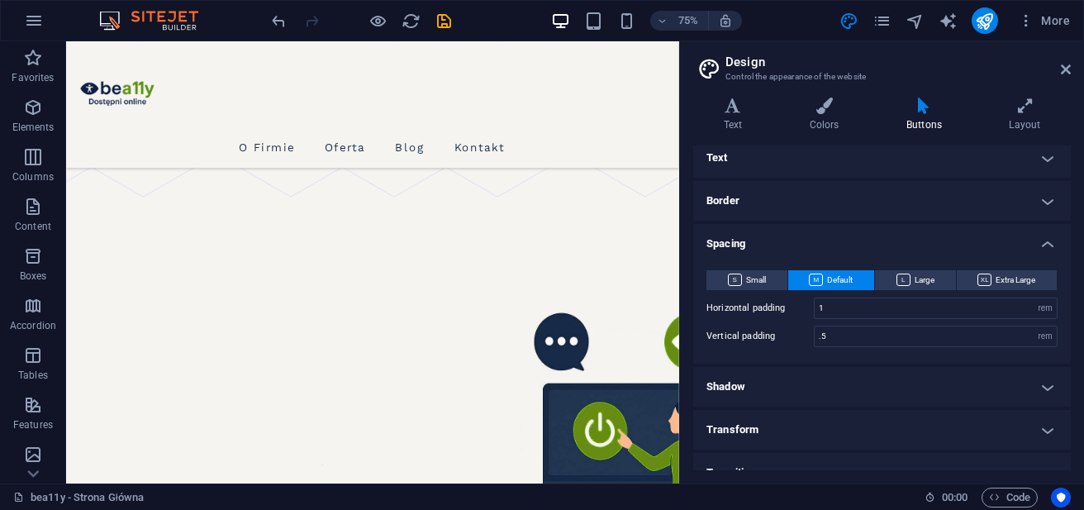
click at [1042, 245] on h4 "Spacing" at bounding box center [882, 239] width 378 height 30
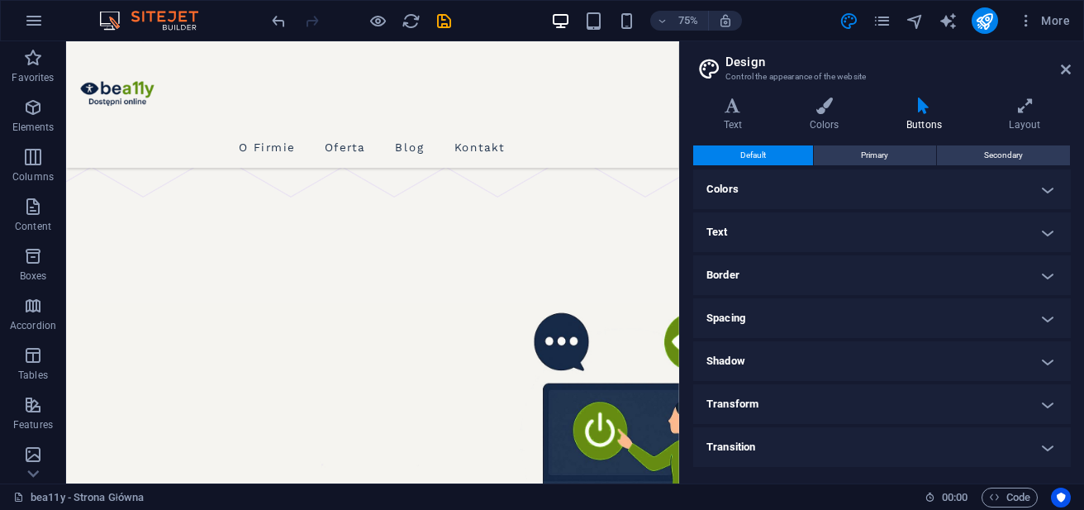
scroll to position [0, 0]
click at [1042, 407] on h4 "Transform" at bounding box center [882, 404] width 378 height 40
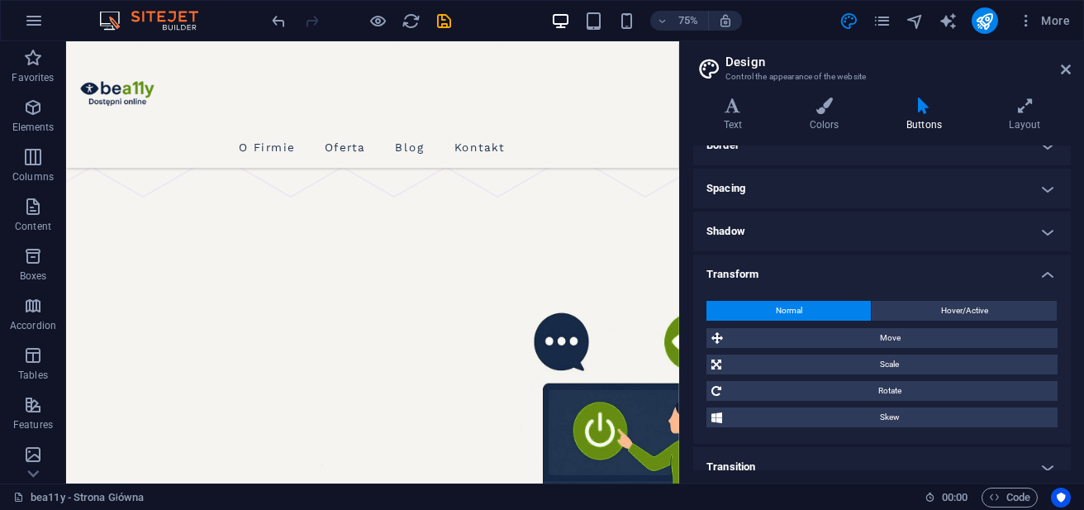
scroll to position [146, 0]
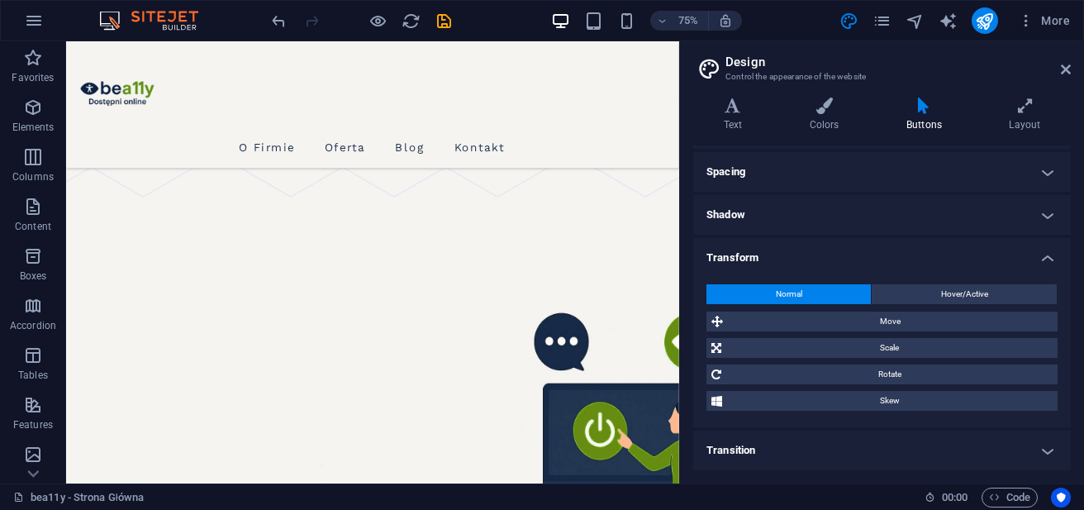
click at [1041, 446] on h4 "Transition" at bounding box center [882, 451] width 378 height 40
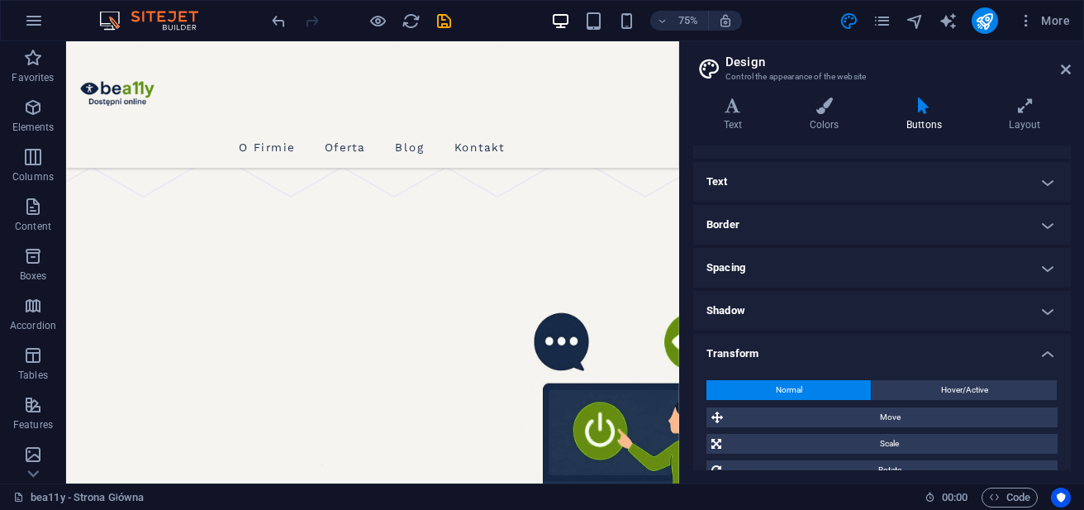
scroll to position [0, 0]
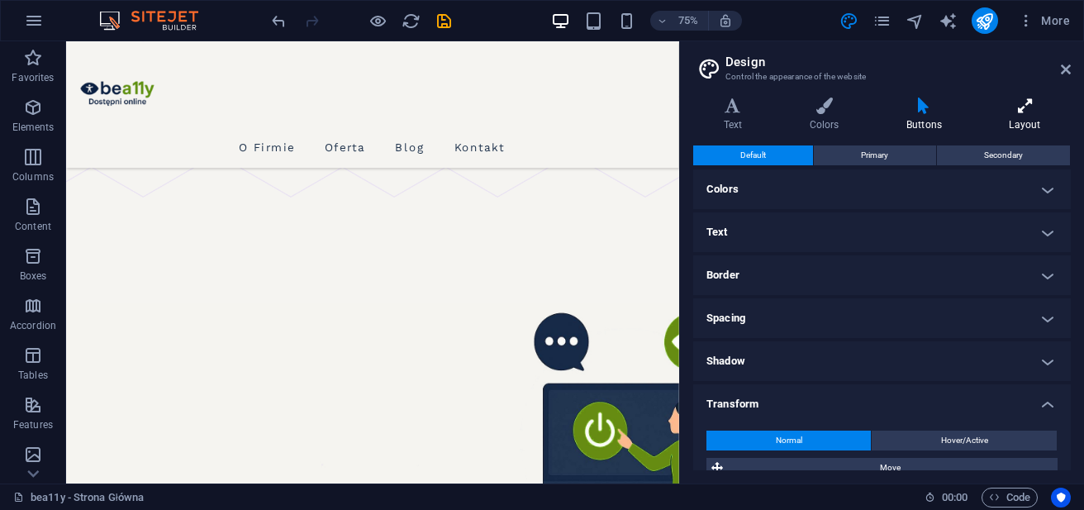
click at [1012, 117] on h4 "Layout" at bounding box center [1025, 115] width 92 height 35
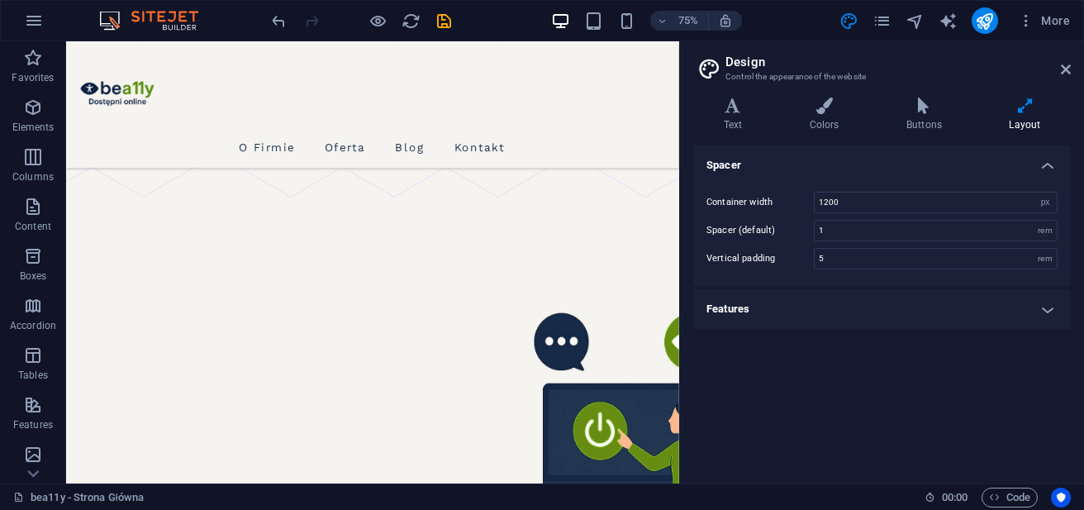
click at [1054, 310] on h4 "Features" at bounding box center [882, 309] width 378 height 40
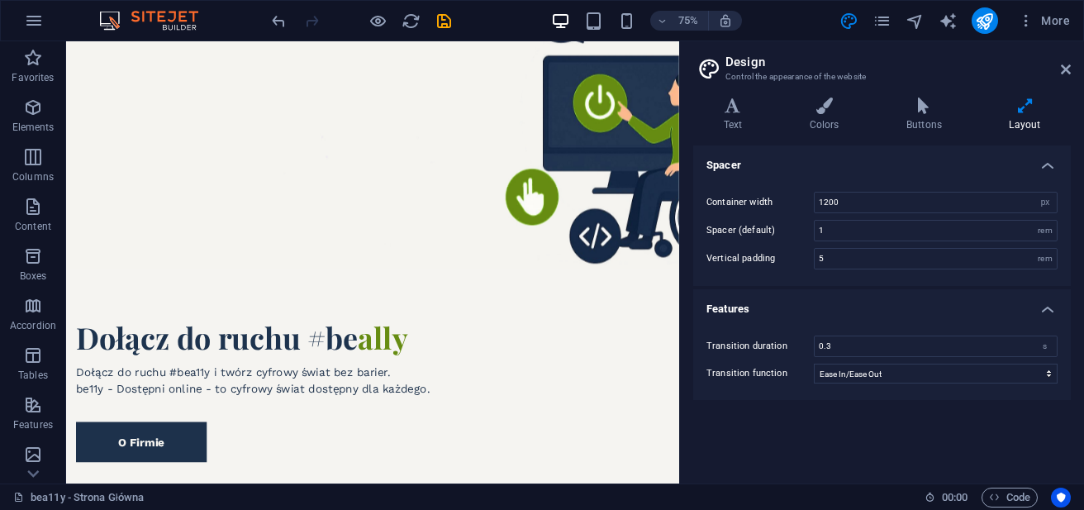
scroll to position [889, 0]
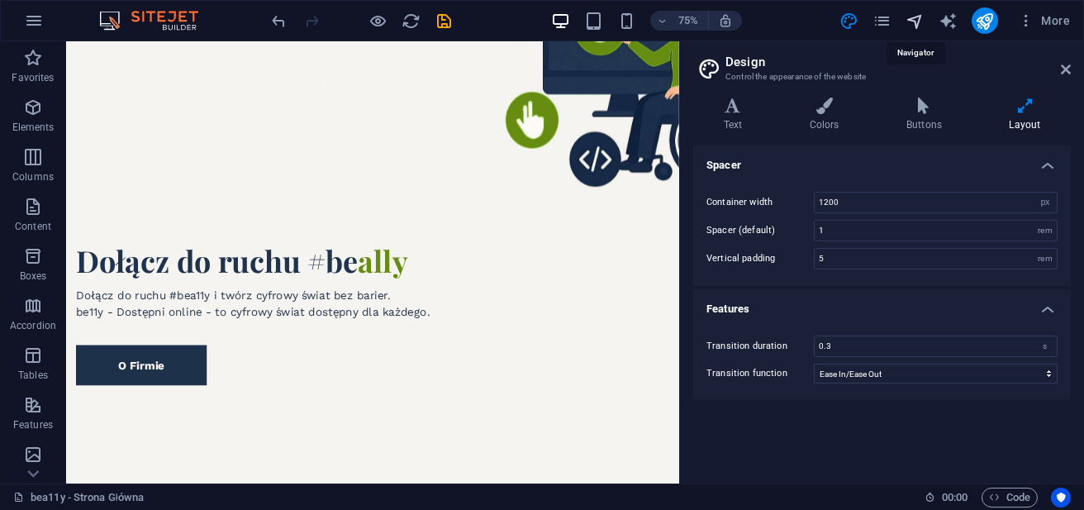
click at [917, 16] on icon "navigator" at bounding box center [915, 21] width 19 height 19
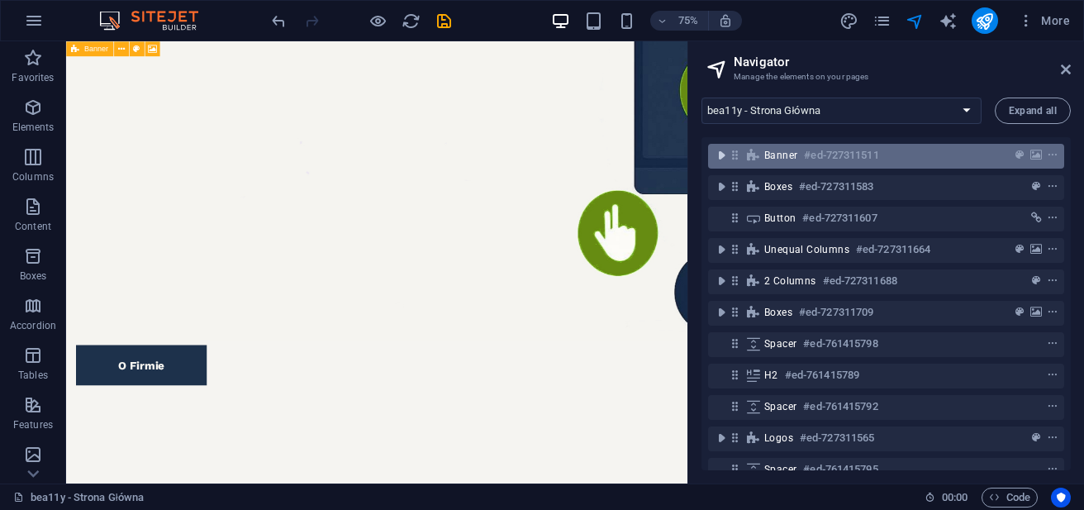
click at [726, 159] on icon "toggle-expand" at bounding box center [721, 155] width 17 height 17
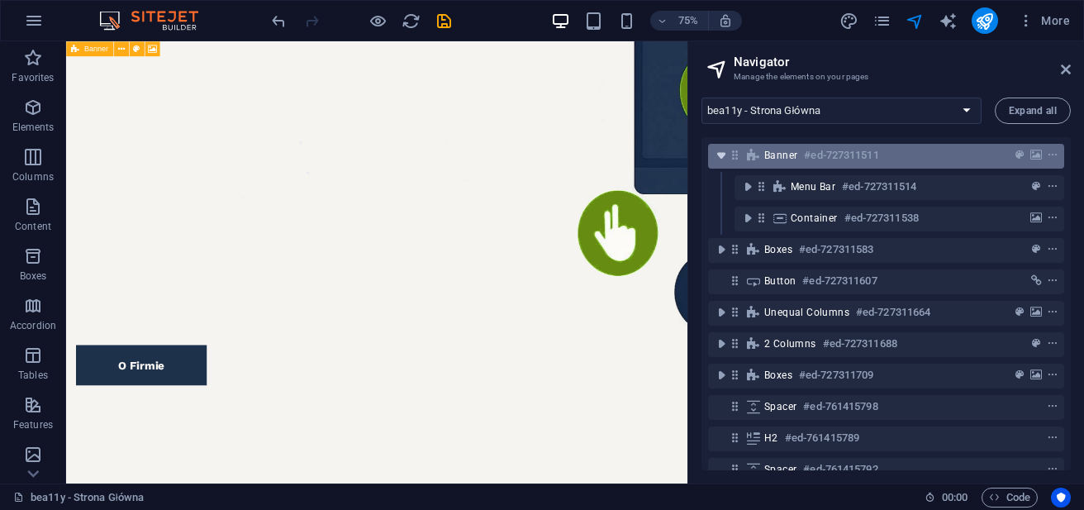
click at [726, 159] on icon "toggle-expand" at bounding box center [721, 155] width 17 height 17
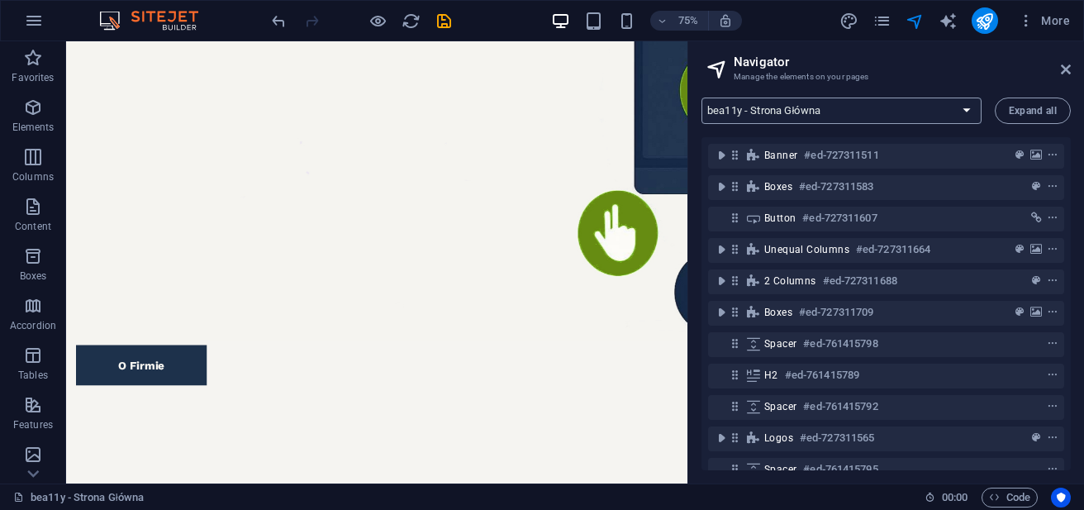
click at [963, 107] on select "bea11y - Strona Główna be11y - Dostępni online - Informacje Oferta Kontakt Blog…" at bounding box center [842, 111] width 280 height 26
click at [933, 83] on h3 "Manage the elements on your pages" at bounding box center [886, 76] width 304 height 15
click at [845, 21] on icon "design" at bounding box center [849, 21] width 19 height 19
select select "px"
select select "ease-in-out"
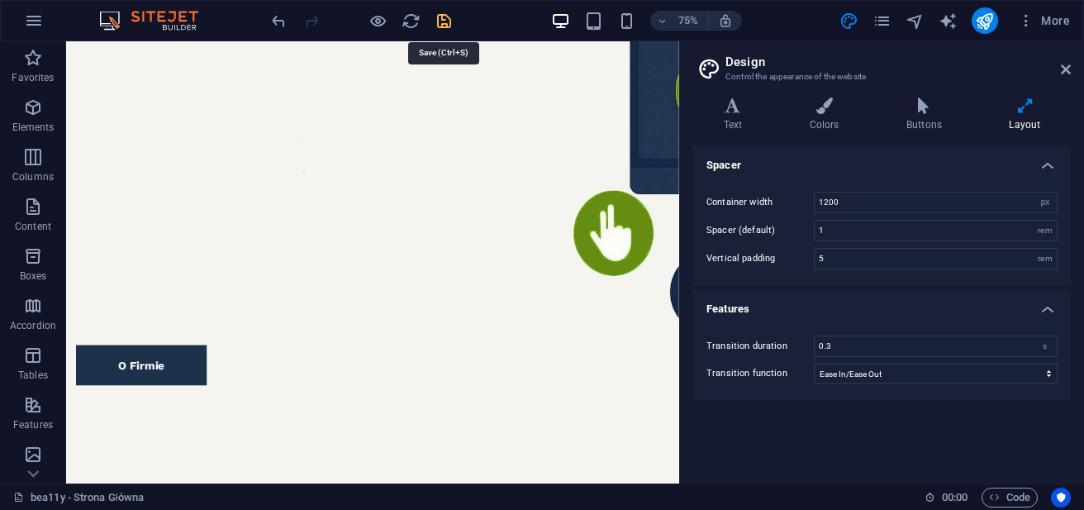
click at [446, 24] on icon "save" at bounding box center [444, 21] width 19 height 19
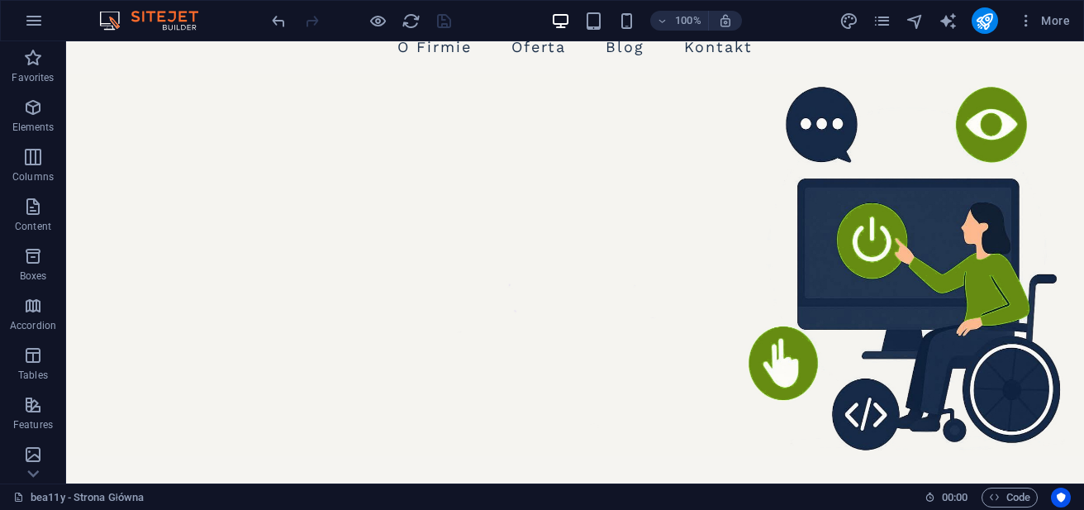
scroll to position [0, 0]
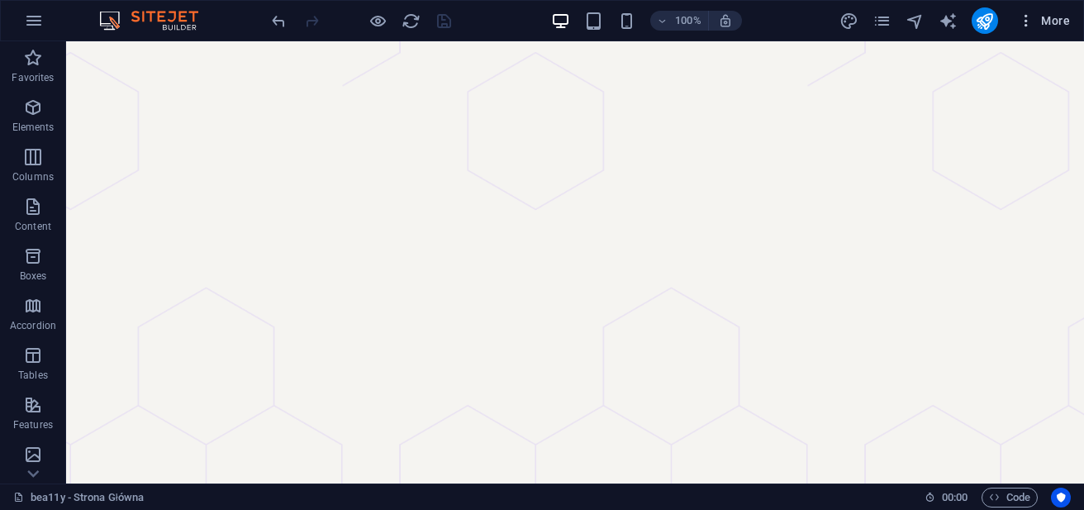
click at [1048, 13] on span "More" at bounding box center [1044, 20] width 52 height 17
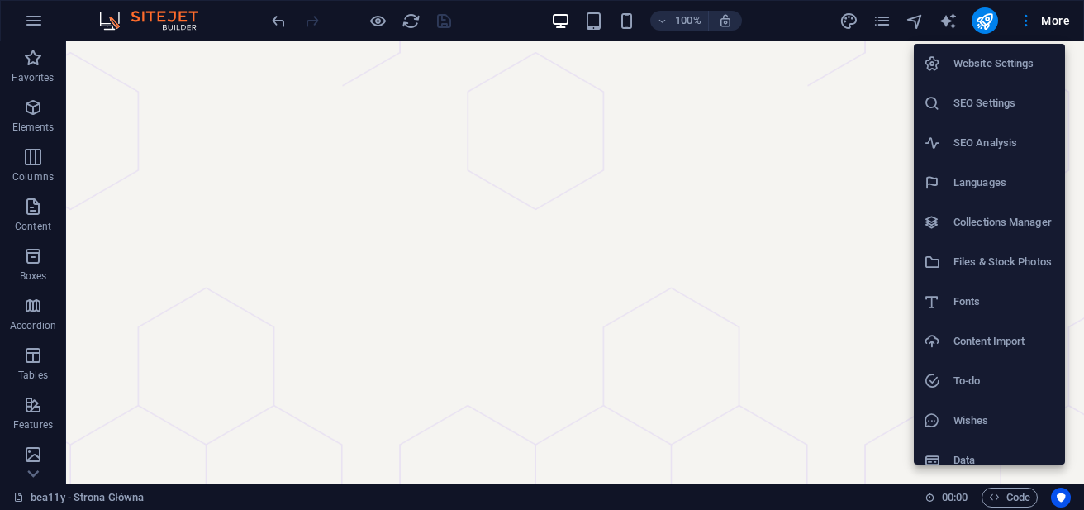
drag, startPoint x: 1071, startPoint y: 102, endPoint x: 1072, endPoint y: 152, distance: 50.4
click at [1072, 152] on div at bounding box center [542, 255] width 1084 height 510
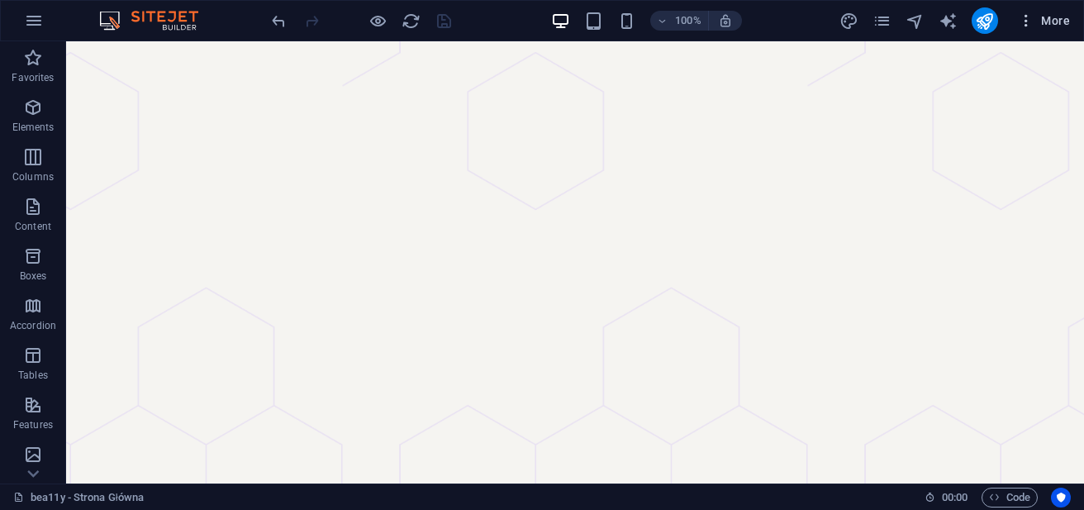
click at [1031, 29] on button "More" at bounding box center [1043, 20] width 65 height 26
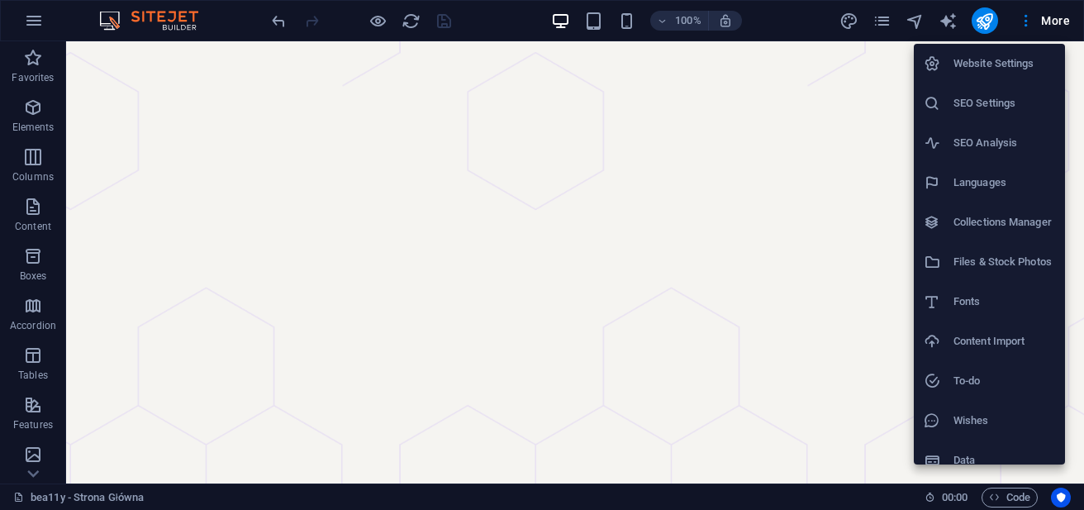
click at [1007, 60] on h6 "Website Settings" at bounding box center [1005, 64] width 102 height 20
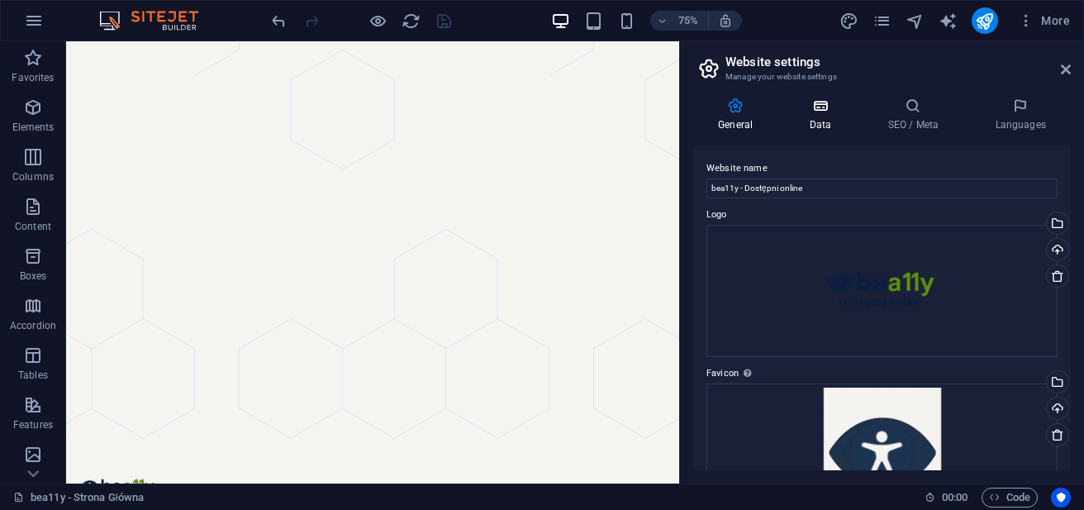
click at [825, 111] on icon at bounding box center [820, 106] width 72 height 17
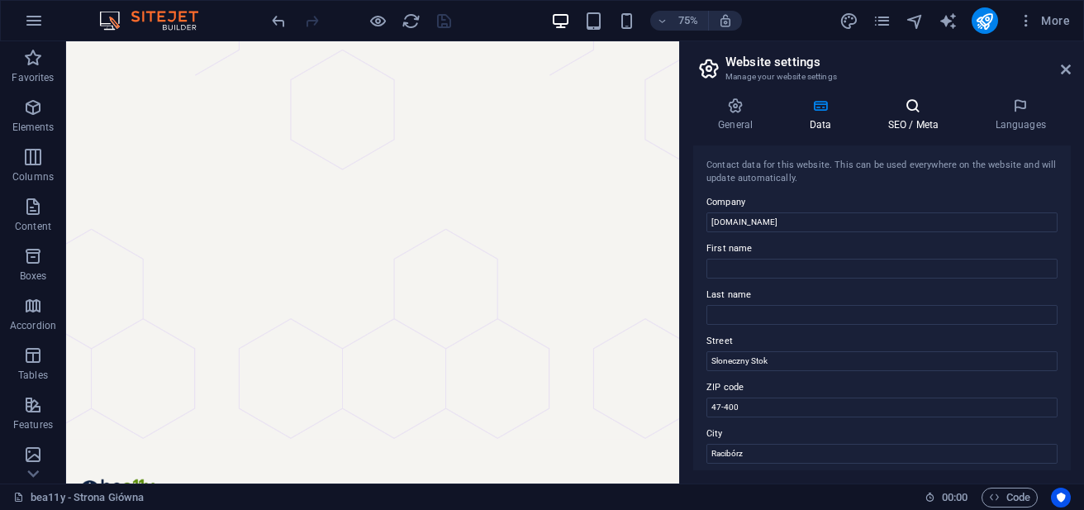
click at [906, 110] on icon at bounding box center [913, 106] width 101 height 17
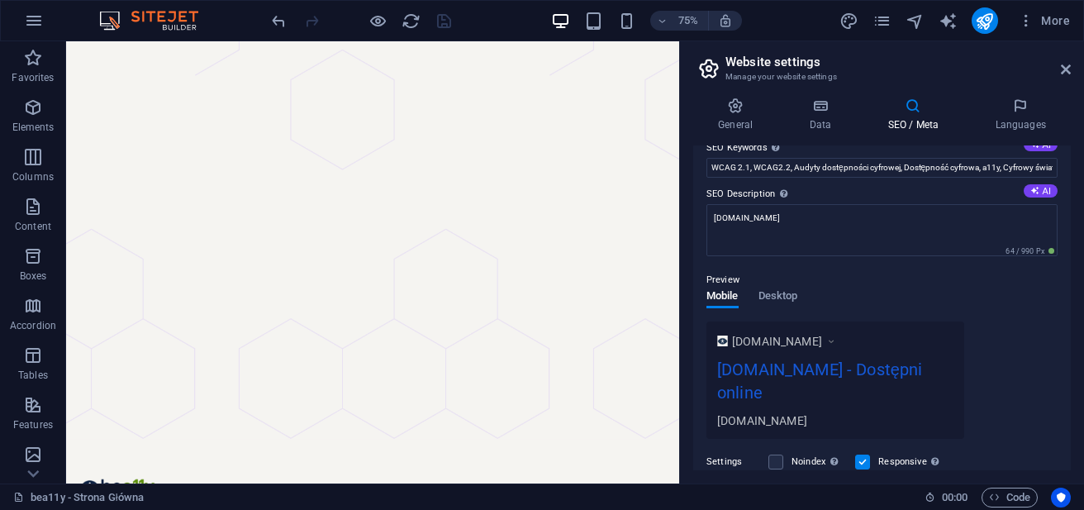
scroll to position [115, 0]
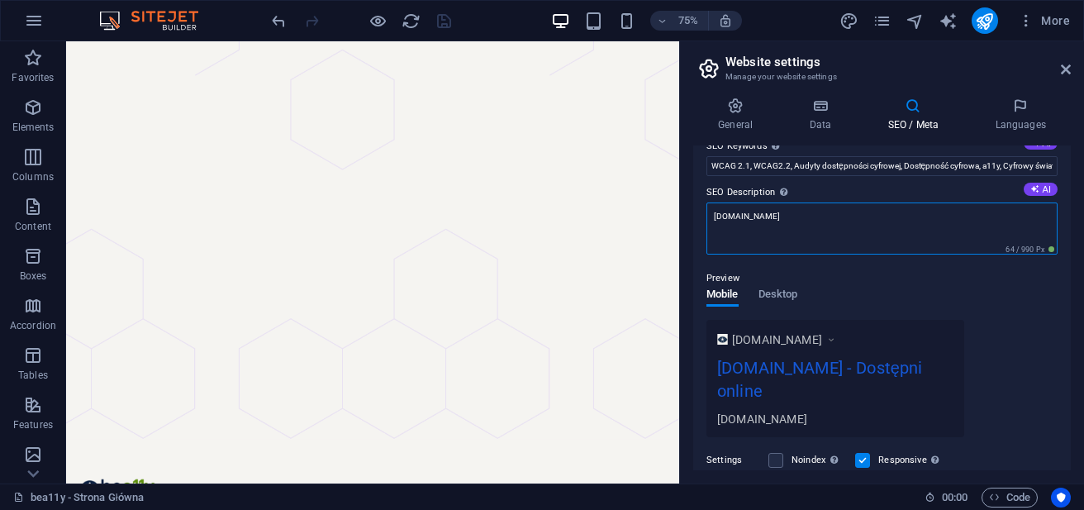
click at [800, 221] on textarea "[DOMAIN_NAME]" at bounding box center [882, 228] width 351 height 52
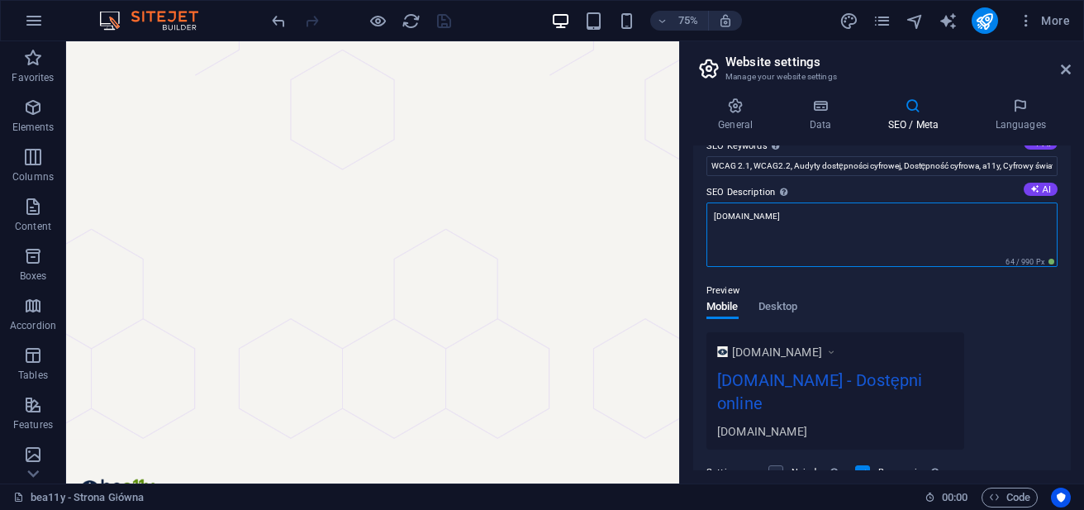
click at [800, 221] on textarea "[DOMAIN_NAME]" at bounding box center [882, 234] width 351 height 64
drag, startPoint x: 800, startPoint y: 221, endPoint x: 695, endPoint y: 231, distance: 105.5
click at [695, 231] on div "SEO Title The title of your website - make it something that stands out in sear…" at bounding box center [882, 307] width 378 height 325
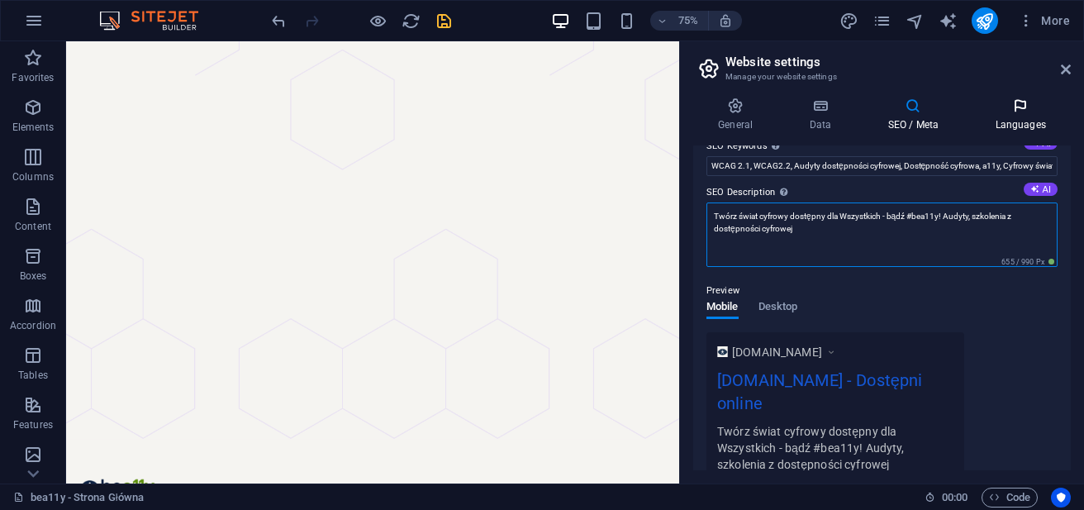
scroll to position [0, 0]
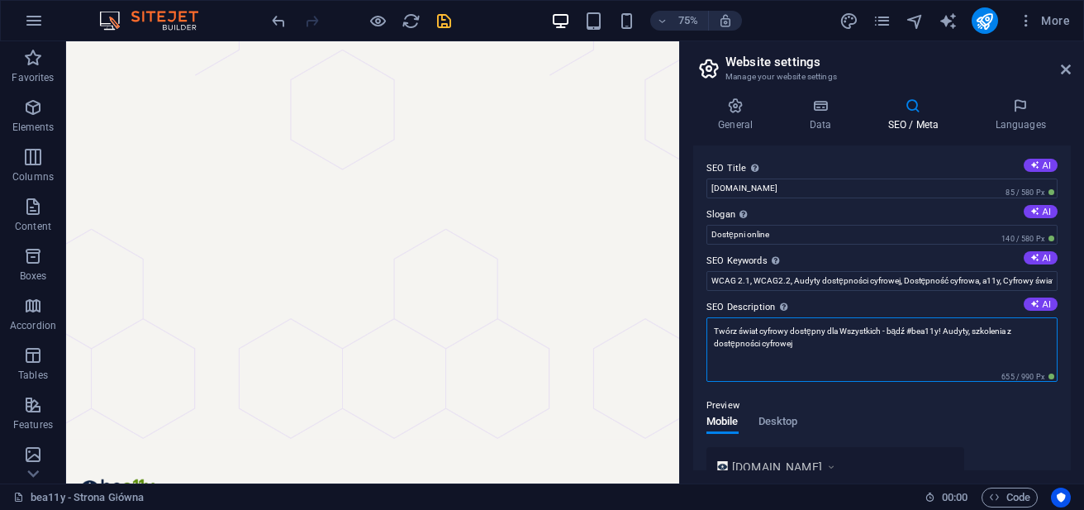
drag, startPoint x: 795, startPoint y: 231, endPoint x: 946, endPoint y: 331, distance: 181.3
click at [946, 331] on textarea "Twórz świat cyfrowy dostępny dla Wszystkich - bądź #bea11y! Audyty, szkolenia z…" at bounding box center [882, 349] width 351 height 64
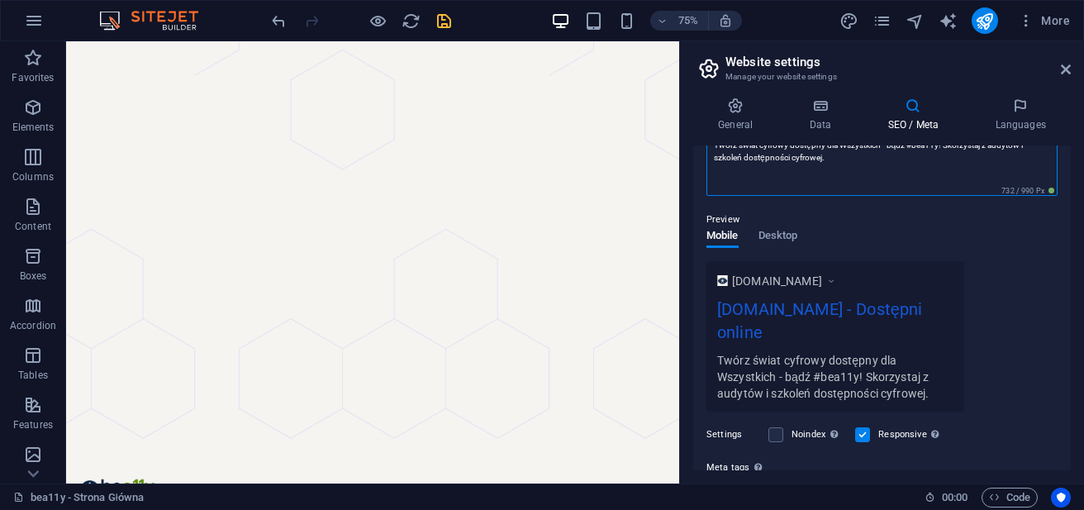
scroll to position [178, 0]
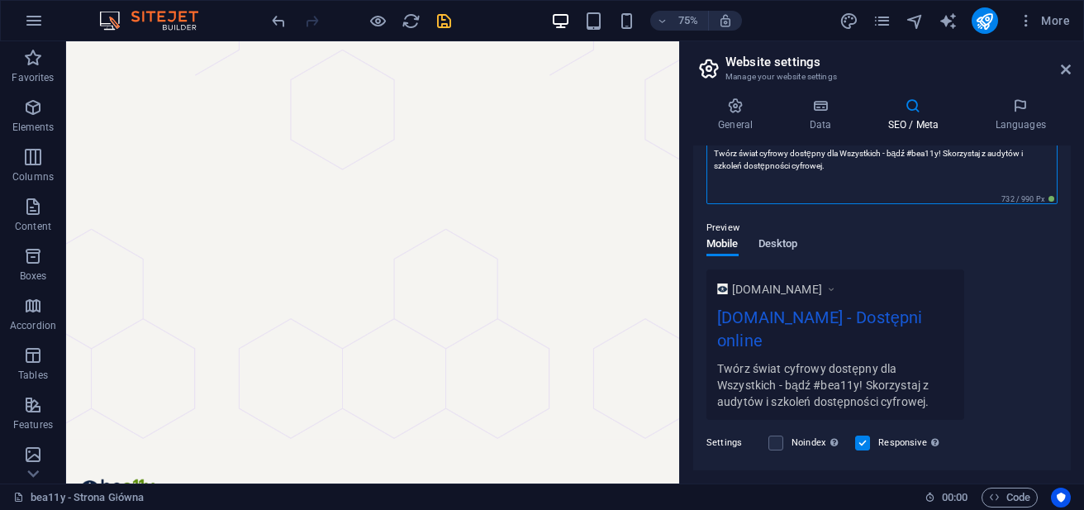
type textarea "Twórz świat cyfrowy dostępny dla Wszystkich - bądź #bea11y! Skorzystaj z audytó…"
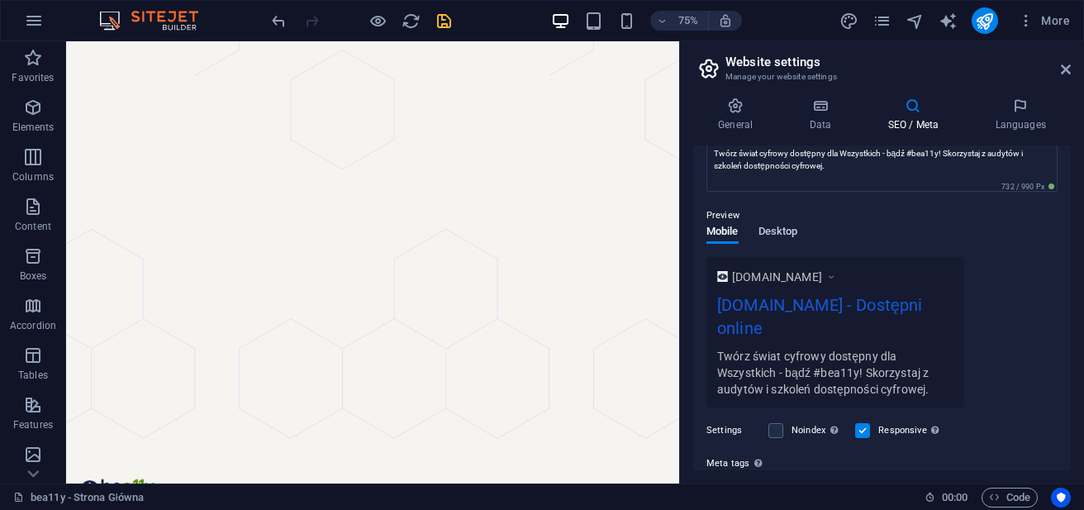
click at [792, 243] on button "Desktop" at bounding box center [779, 235] width 40 height 18
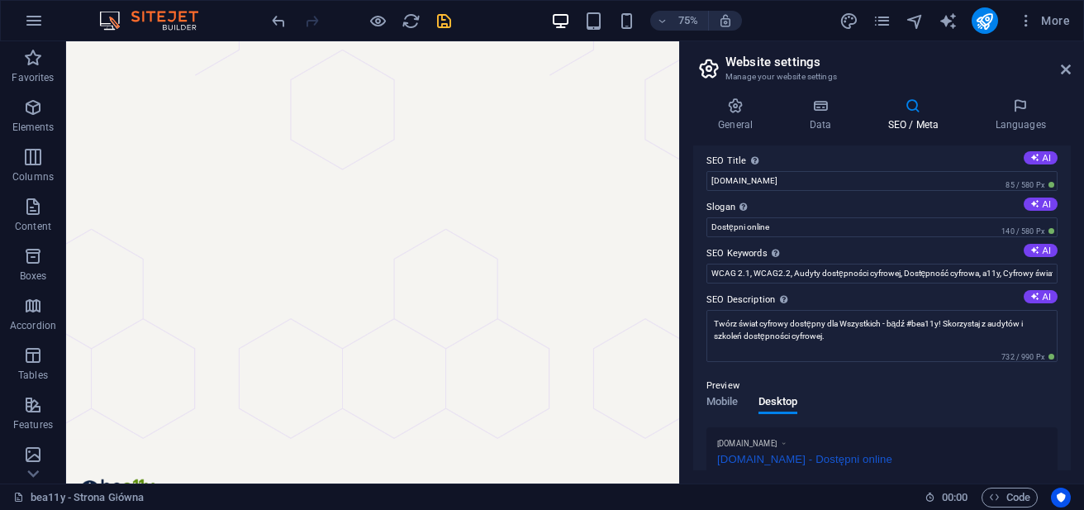
scroll to position [0, 0]
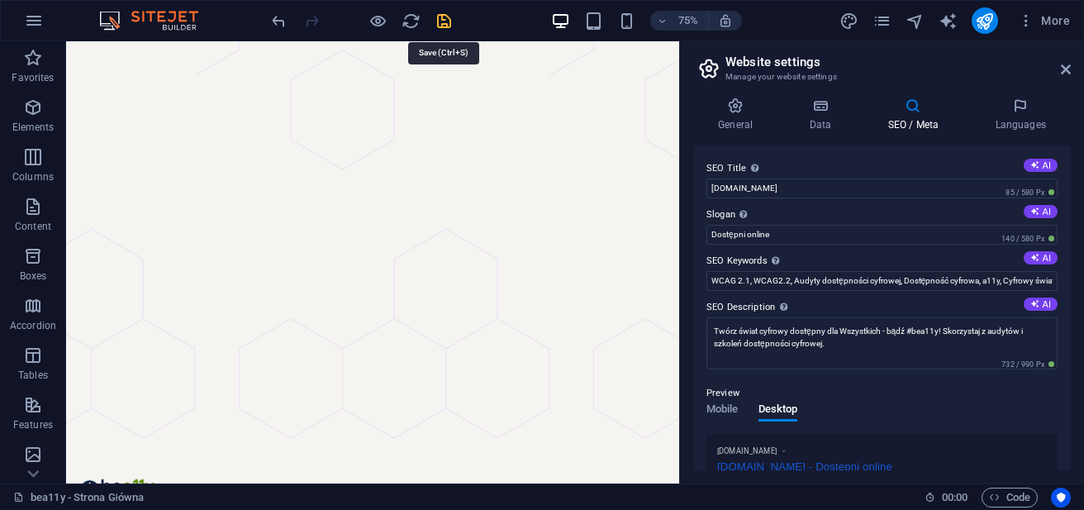
click at [445, 19] on icon "save" at bounding box center [444, 21] width 19 height 19
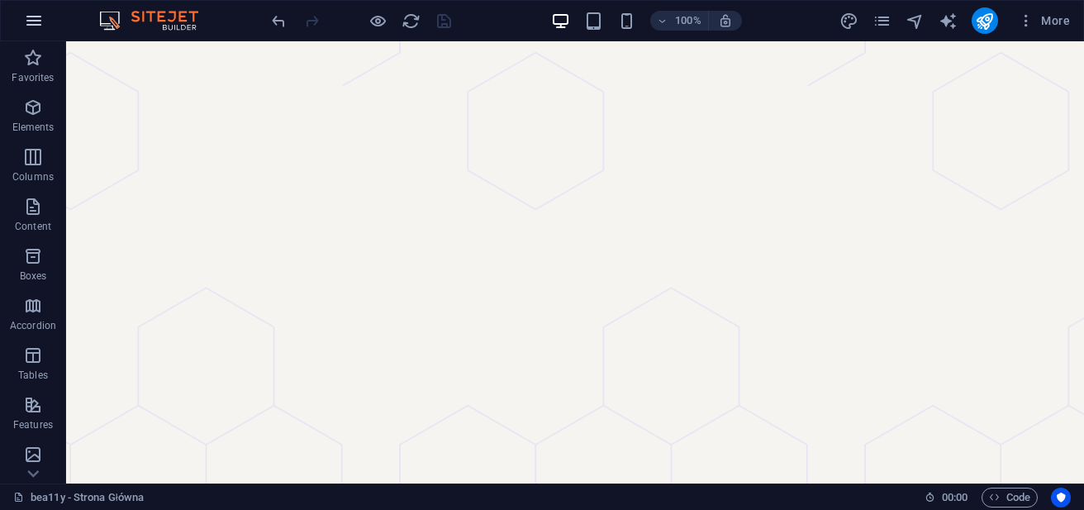
click at [39, 20] on icon "button" at bounding box center [34, 21] width 20 height 20
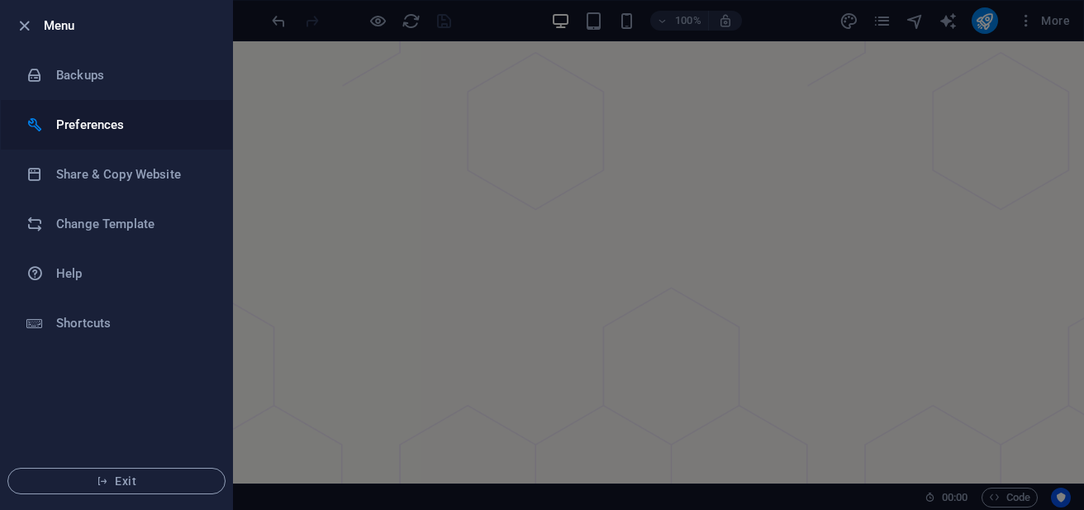
click at [89, 127] on h6 "Preferences" at bounding box center [132, 125] width 153 height 20
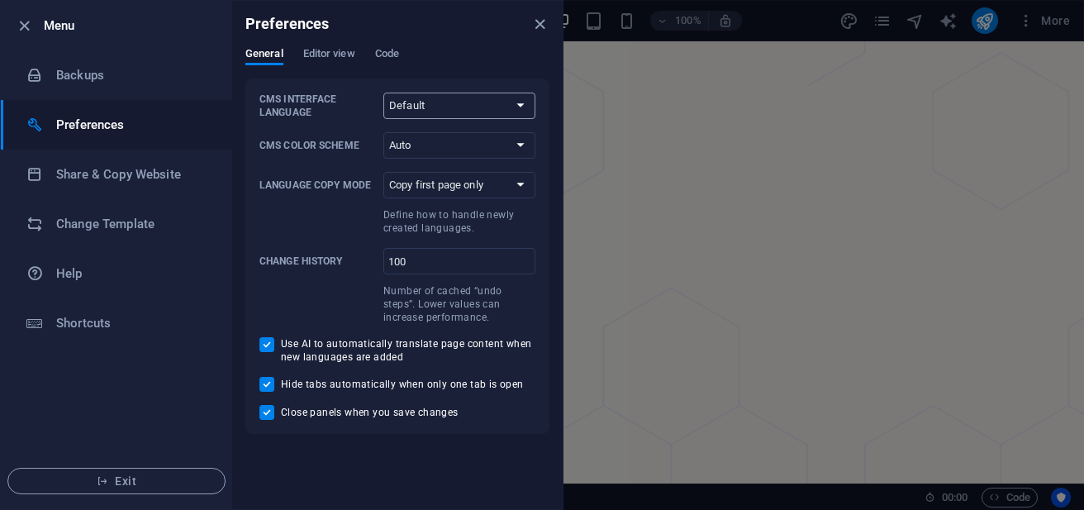
click at [527, 98] on select "Default Deutsch English Español Français Magyar Italiano Nederlands Polski Port…" at bounding box center [459, 106] width 152 height 26
select select "pl"
click at [383, 93] on select "Default Deutsch English Español Français Magyar Italiano Nederlands Polski Port…" at bounding box center [459, 106] width 152 height 26
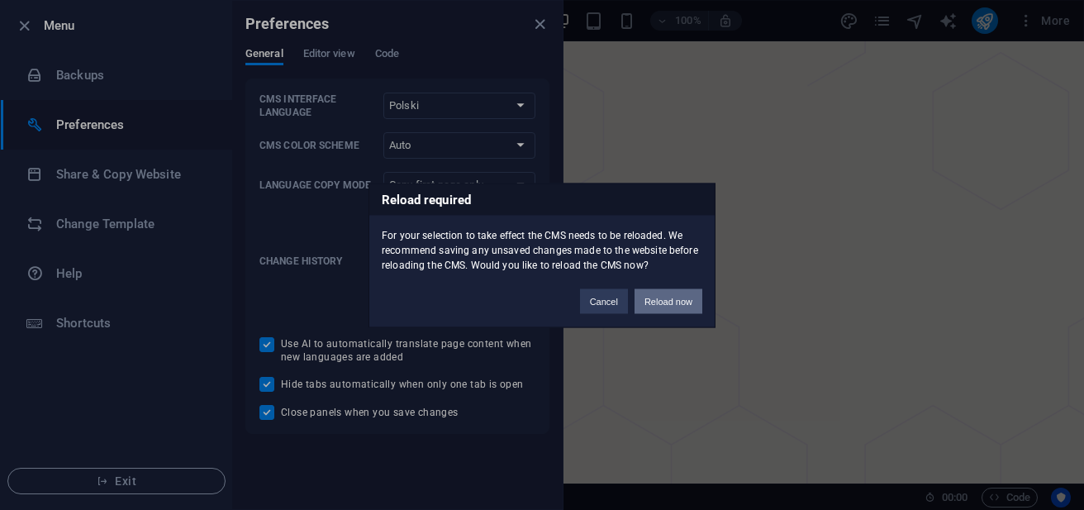
click at [664, 306] on button "Reload now" at bounding box center [669, 300] width 68 height 25
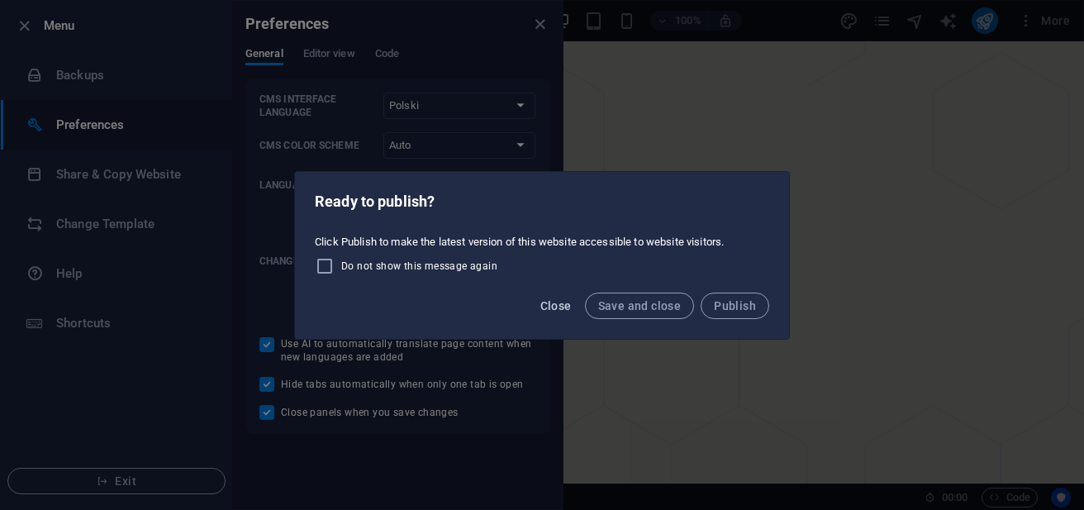
click at [554, 299] on span "Close" at bounding box center [555, 305] width 31 height 13
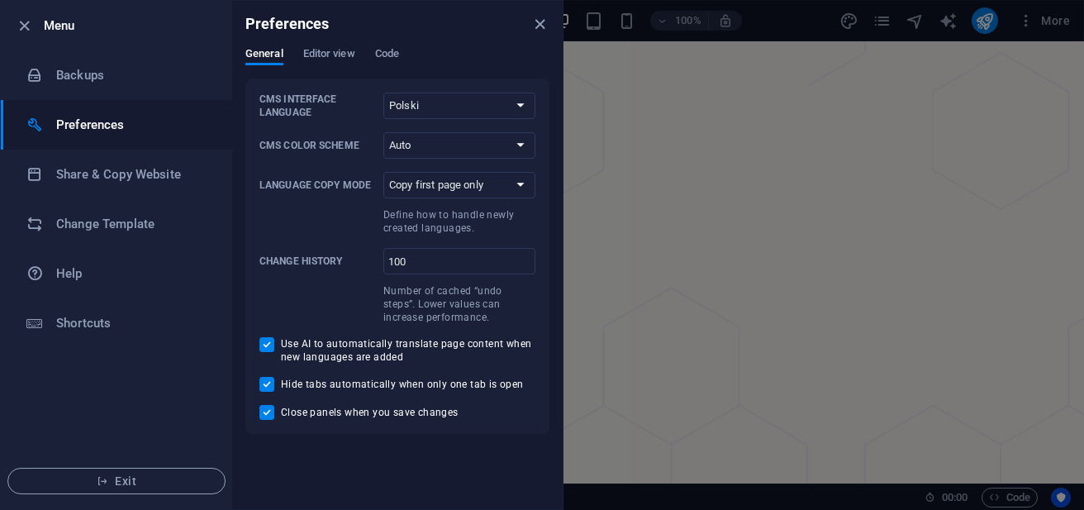
click at [341, 46] on div "Preferences" at bounding box center [397, 24] width 331 height 46
click at [332, 52] on span "Editor view" at bounding box center [329, 55] width 52 height 23
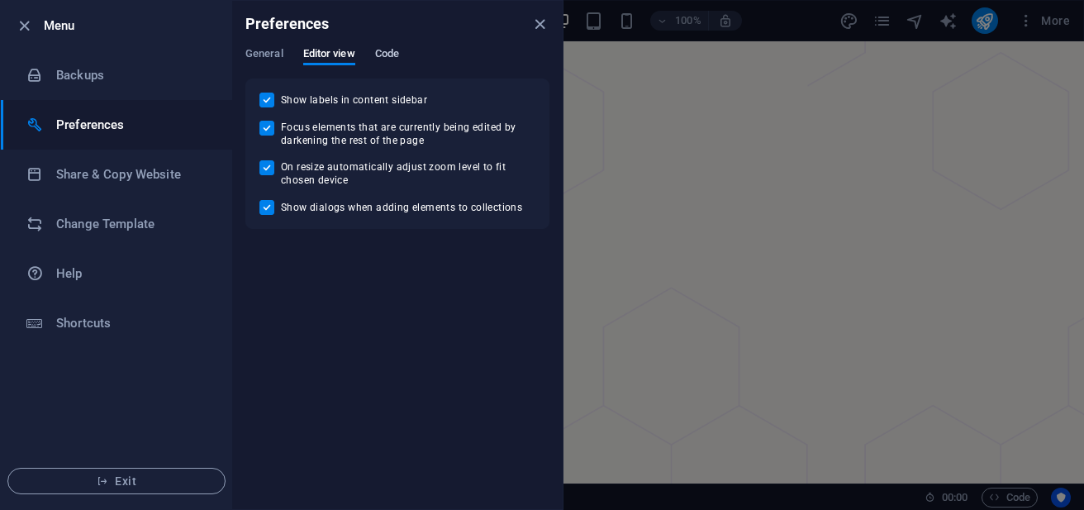
click at [387, 52] on span "Code" at bounding box center [387, 55] width 24 height 23
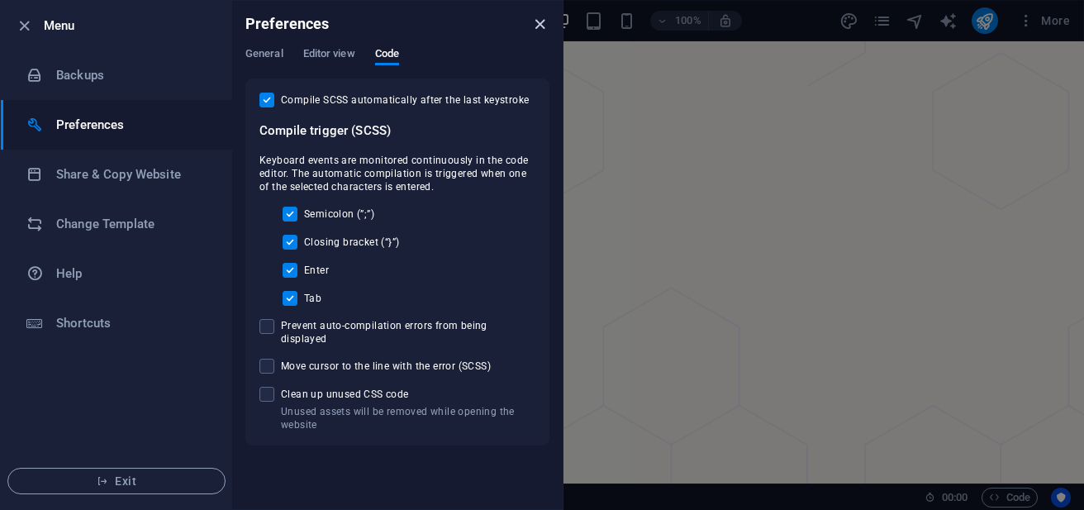
click at [541, 21] on icon "close" at bounding box center [540, 24] width 19 height 19
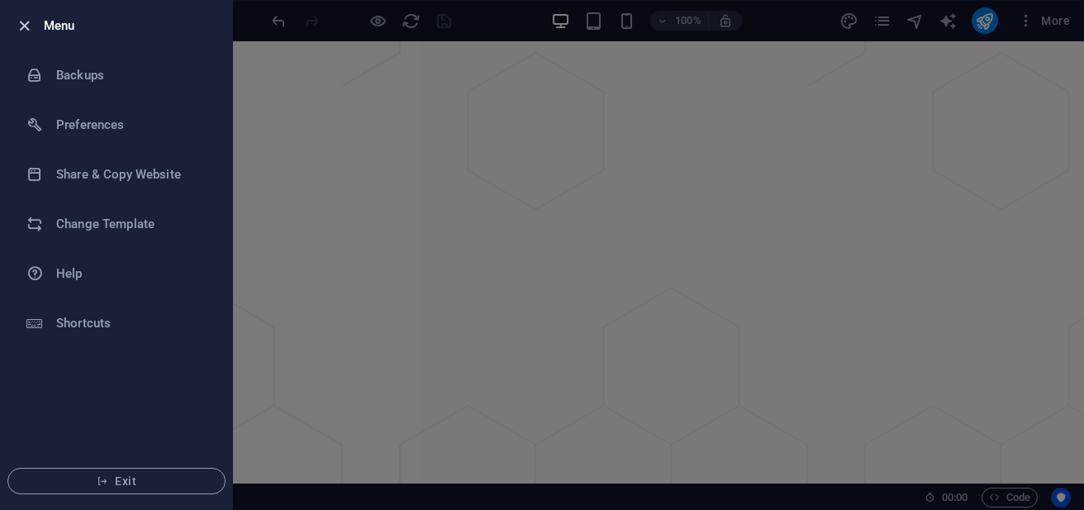
click at [25, 28] on icon "button" at bounding box center [24, 26] width 19 height 19
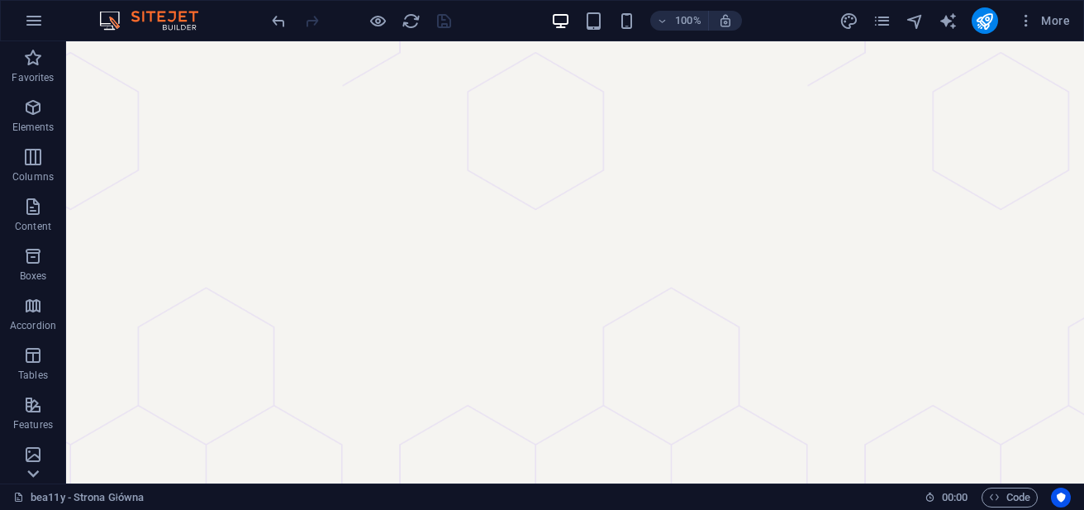
click at [35, 63] on icon at bounding box center [32, 51] width 23 height 23
click at [38, 55] on icon at bounding box center [32, 51] width 23 height 23
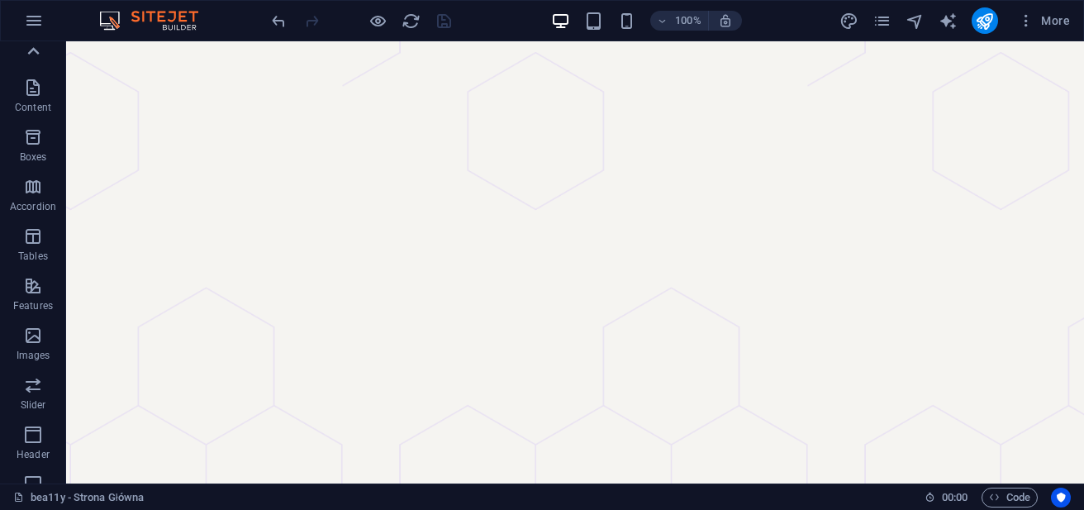
scroll to position [0, 0]
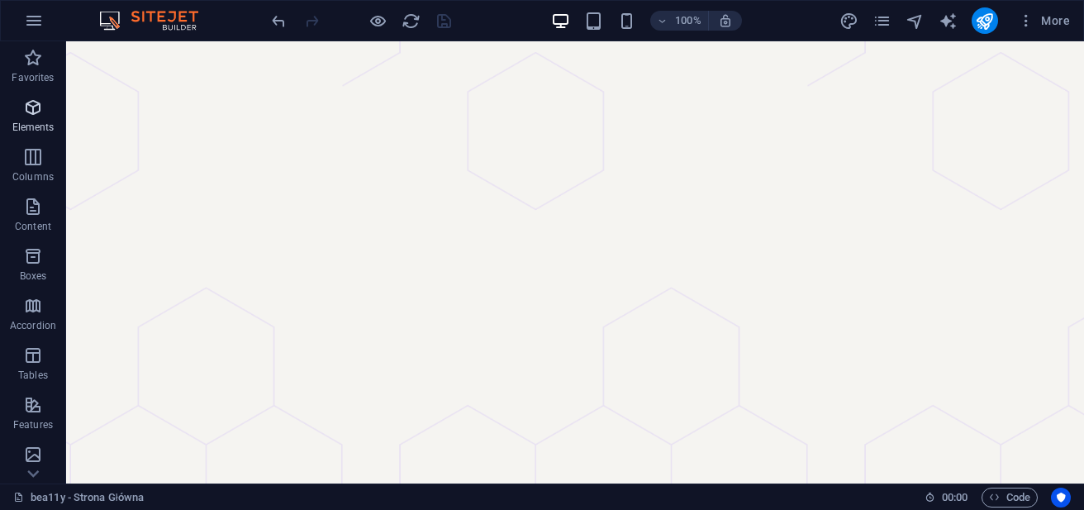
click at [35, 98] on icon "button" at bounding box center [33, 108] width 20 height 20
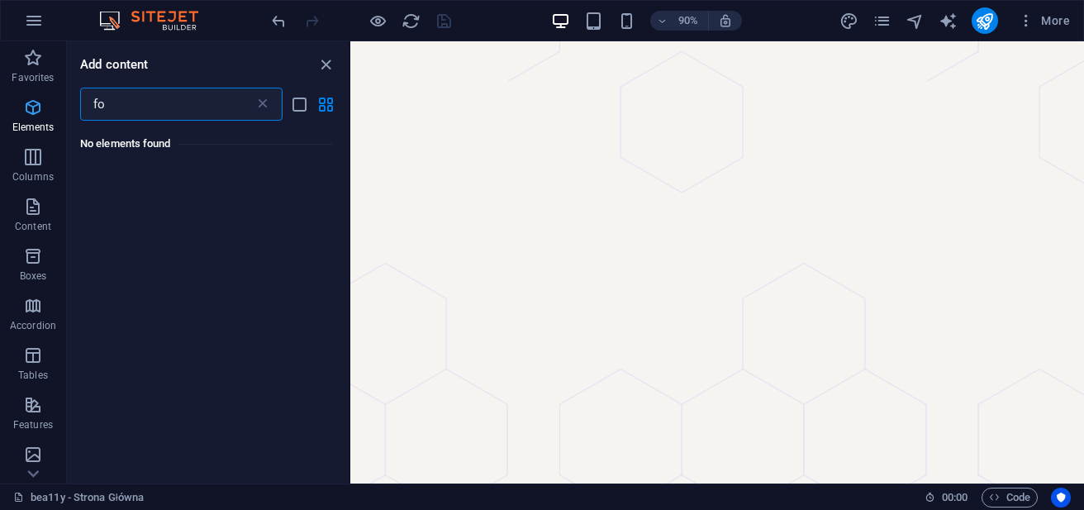
type input "f"
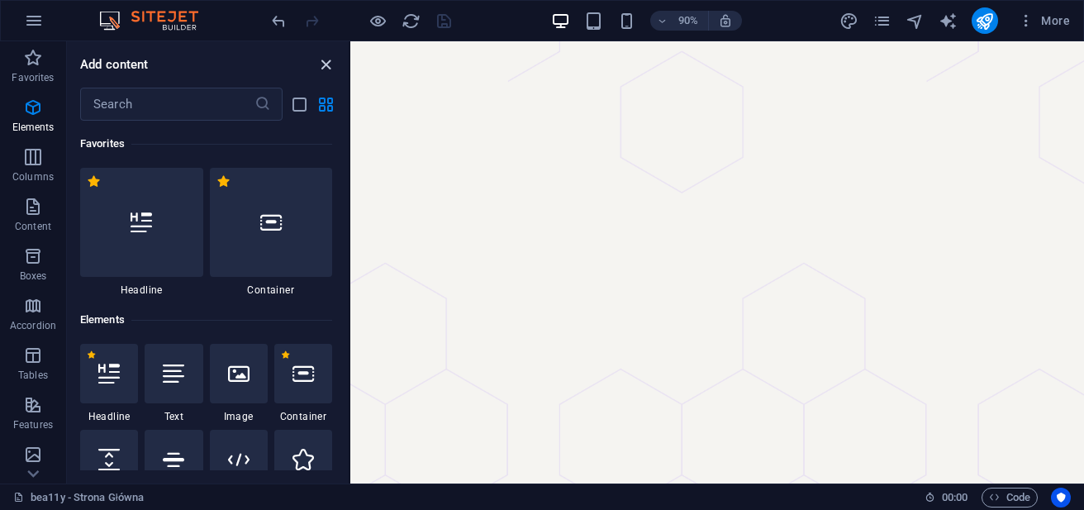
click at [324, 64] on icon "close panel" at bounding box center [325, 64] width 19 height 19
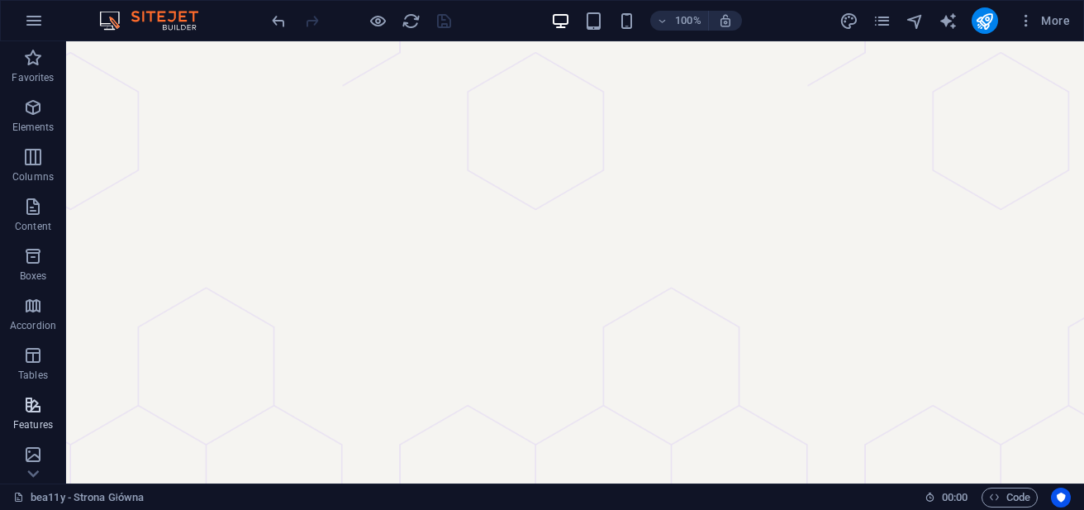
click at [48, 421] on p "Features" at bounding box center [33, 424] width 40 height 13
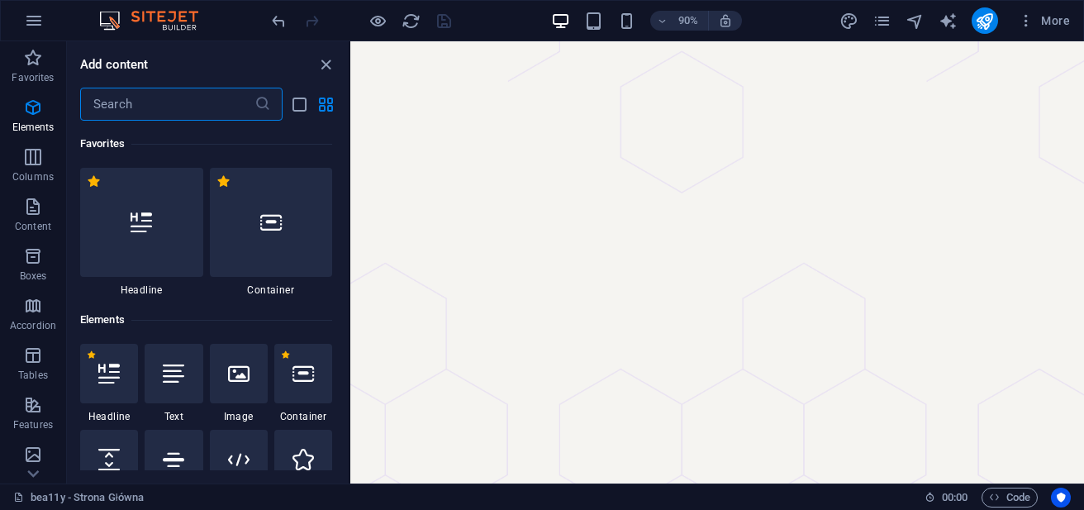
scroll to position [6441, 0]
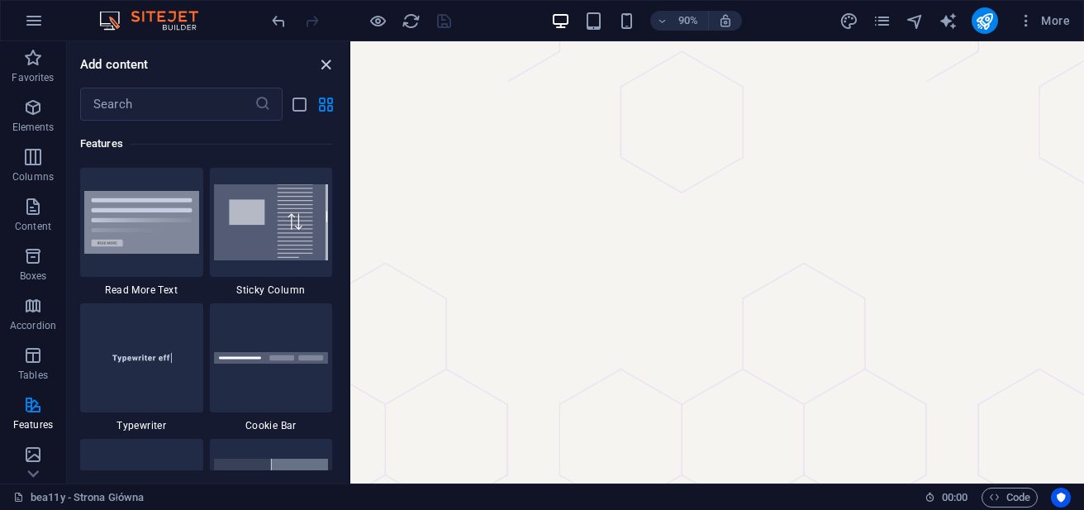
click at [325, 66] on icon "close panel" at bounding box center [325, 64] width 19 height 19
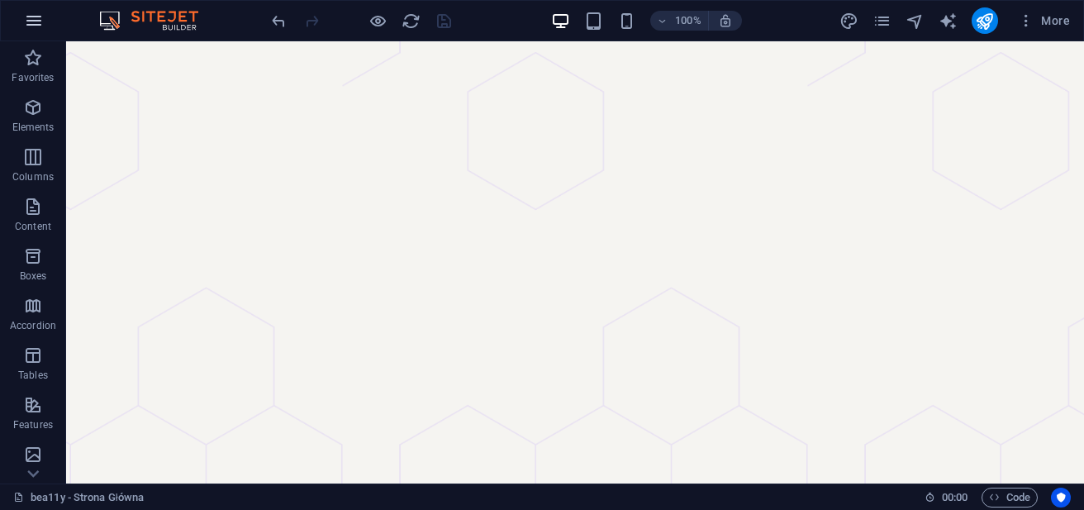
click at [39, 12] on icon "button" at bounding box center [34, 21] width 20 height 20
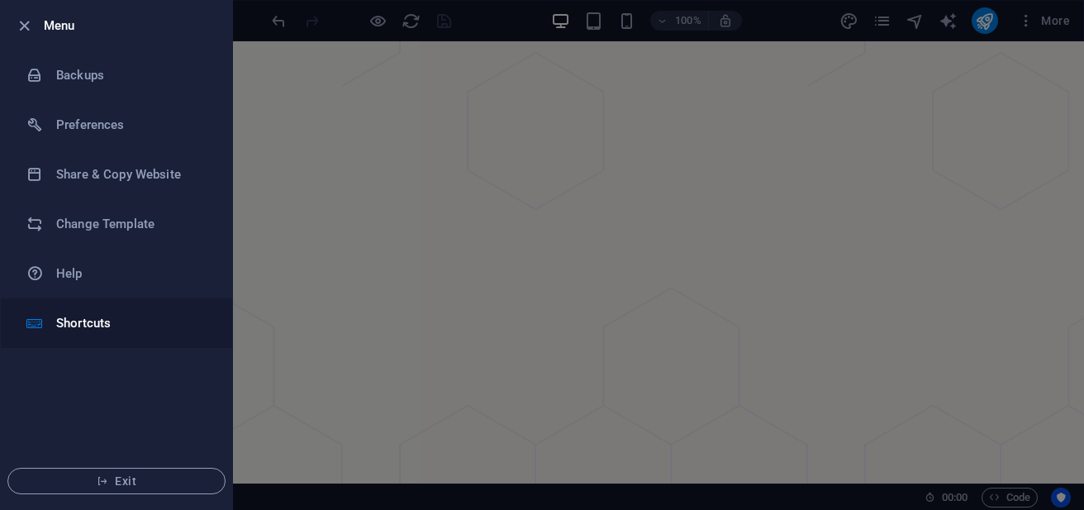
click at [99, 336] on li "Shortcuts" at bounding box center [116, 323] width 231 height 50
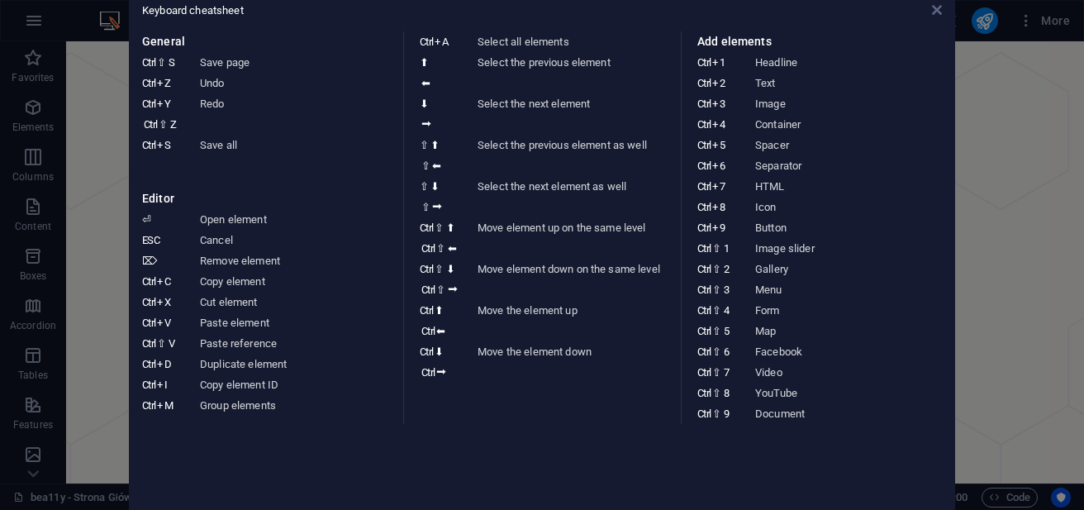
click at [939, 15] on icon at bounding box center [937, 9] width 10 height 13
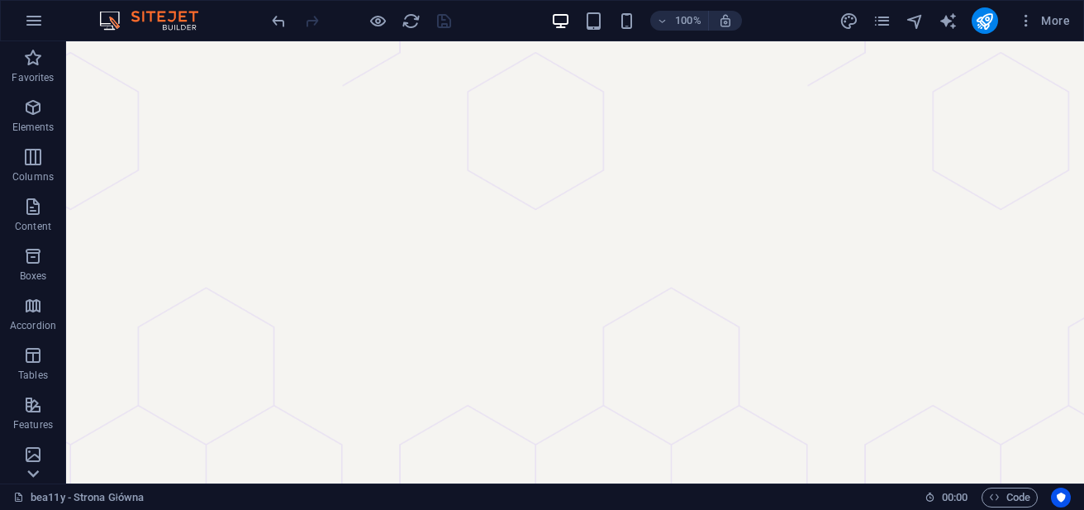
click at [29, 63] on icon at bounding box center [32, 51] width 23 height 23
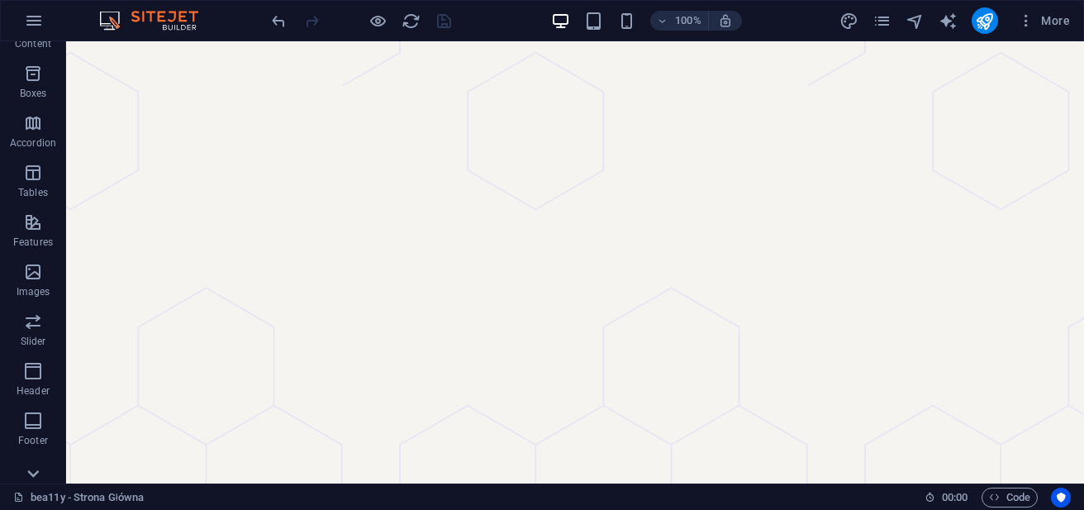
click at [29, 63] on icon at bounding box center [32, 51] width 23 height 23
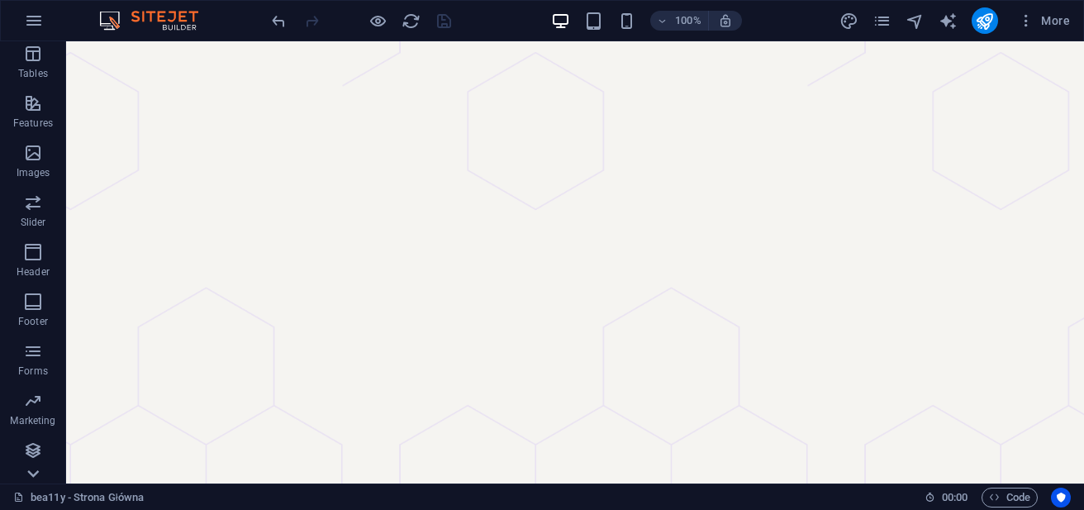
click at [29, 63] on icon at bounding box center [32, 51] width 23 height 23
click at [29, 474] on div "Favorites Elements Columns Content Boxes Accordion Tables Features Images Slide…" at bounding box center [33, 262] width 66 height 442
click at [29, 474] on p "Collections" at bounding box center [32, 470] width 50 height 13
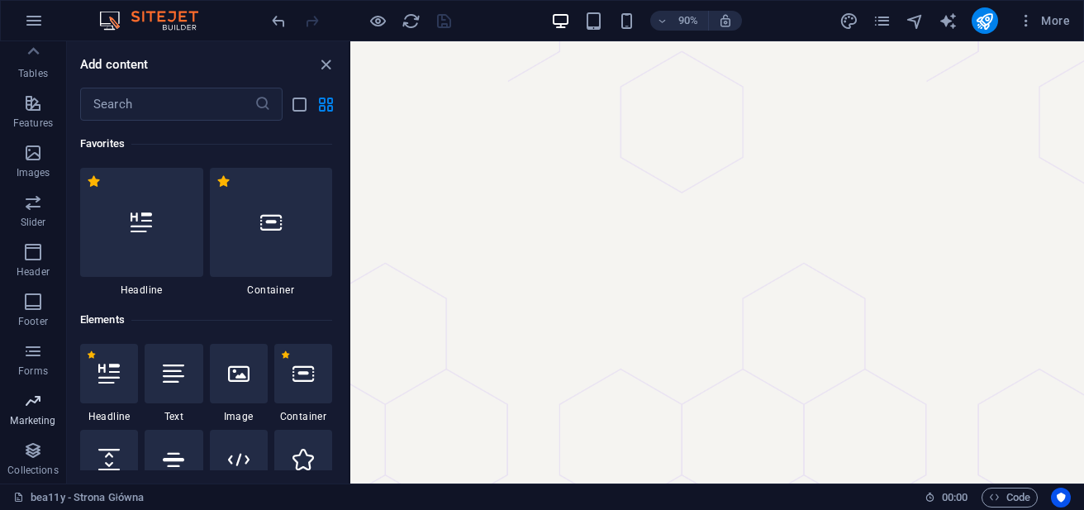
scroll to position [15127, 0]
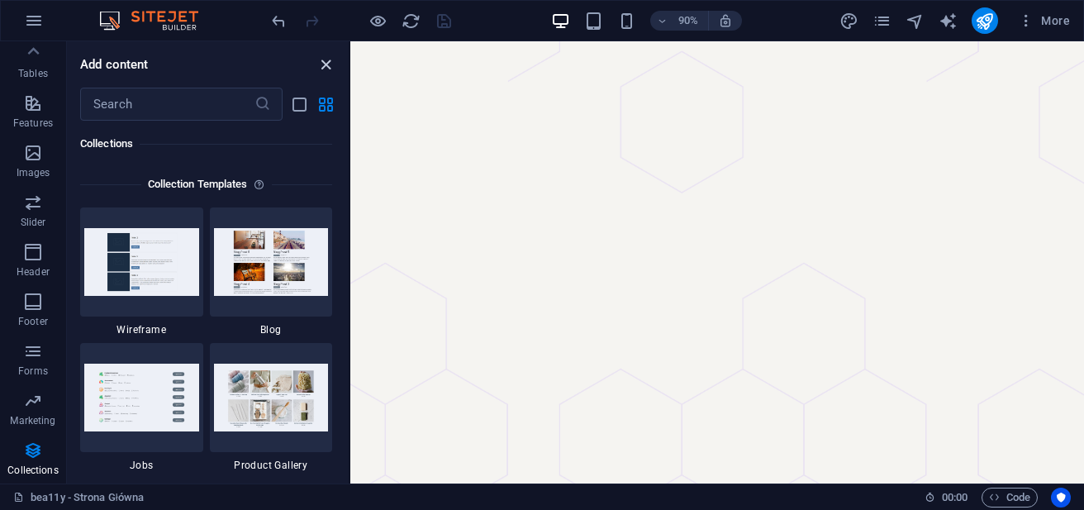
click at [331, 65] on icon "close panel" at bounding box center [325, 64] width 19 height 19
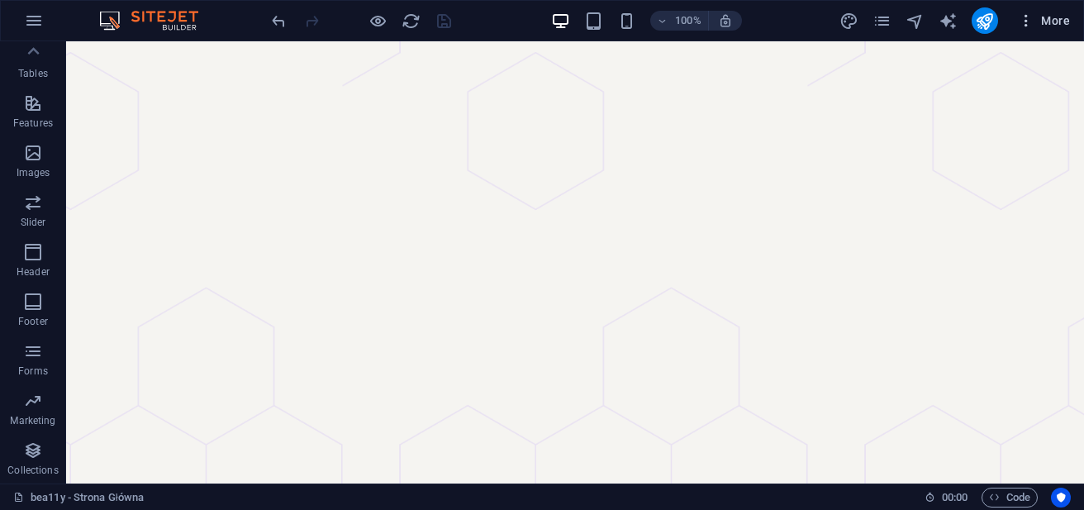
click at [1025, 23] on icon "button" at bounding box center [1026, 20] width 17 height 17
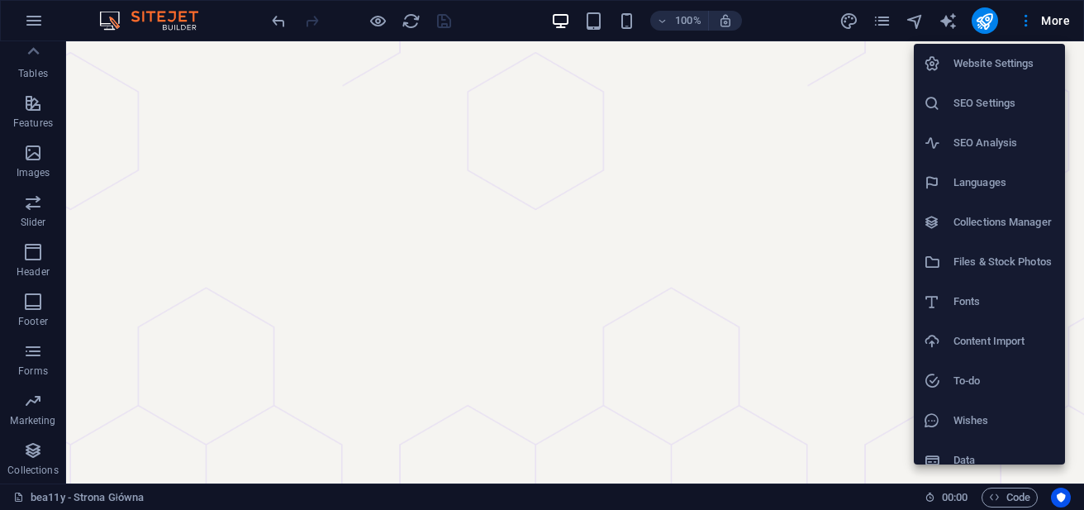
click at [891, 26] on div at bounding box center [542, 255] width 1084 height 510
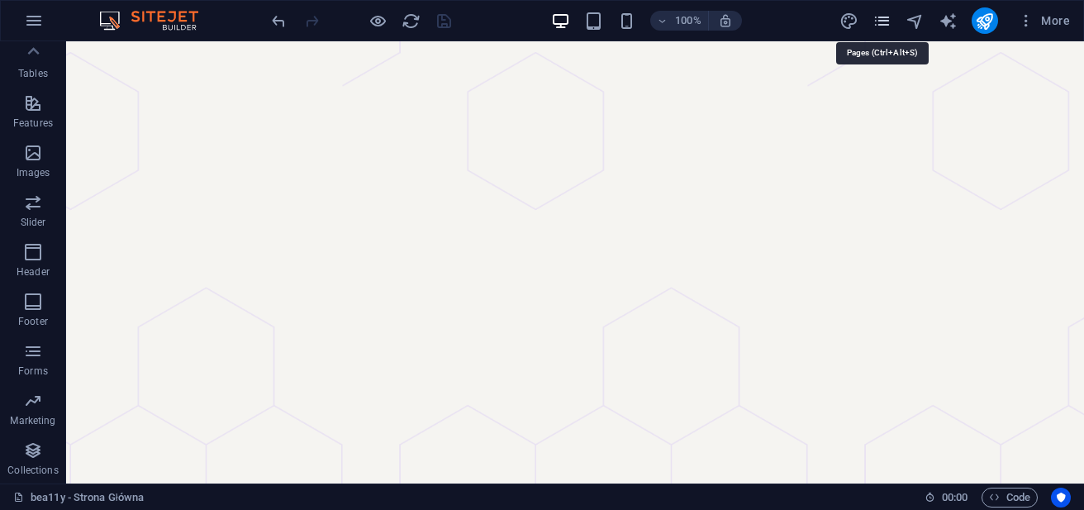
click at [881, 20] on icon "pages" at bounding box center [882, 21] width 19 height 19
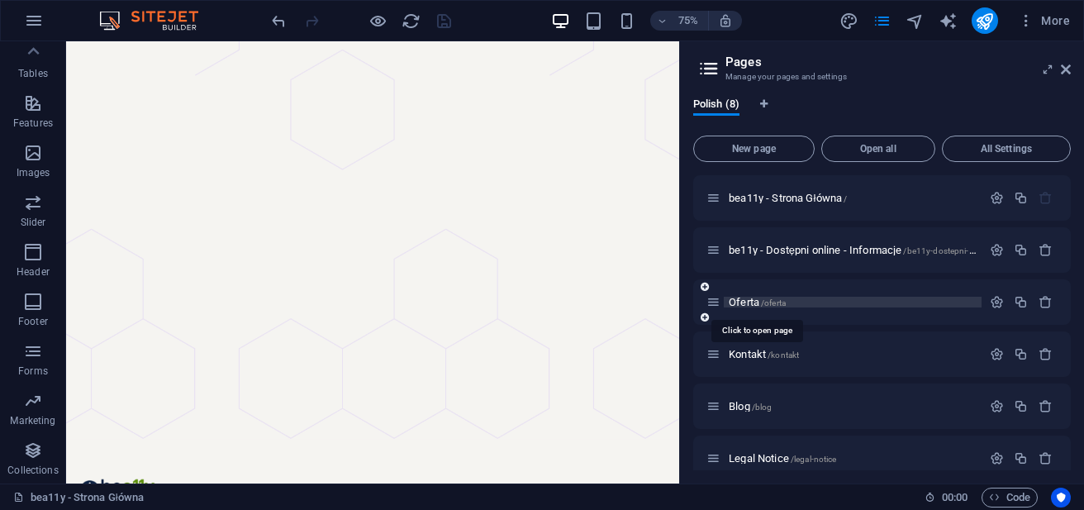
drag, startPoint x: 754, startPoint y: 300, endPoint x: 744, endPoint y: 301, distance: 10.0
click at [744, 301] on span "Oferta /oferta" at bounding box center [757, 302] width 57 height 12
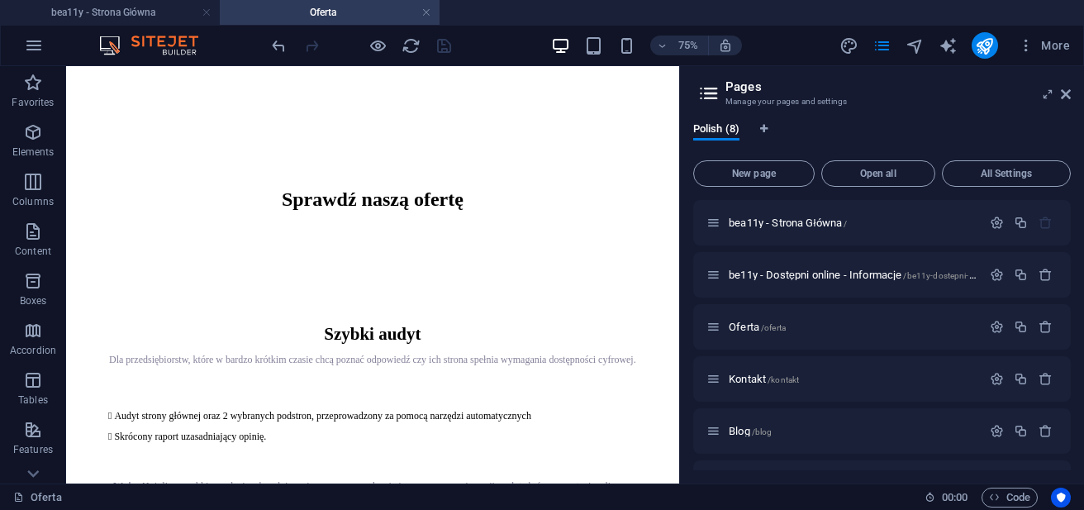
scroll to position [601, 0]
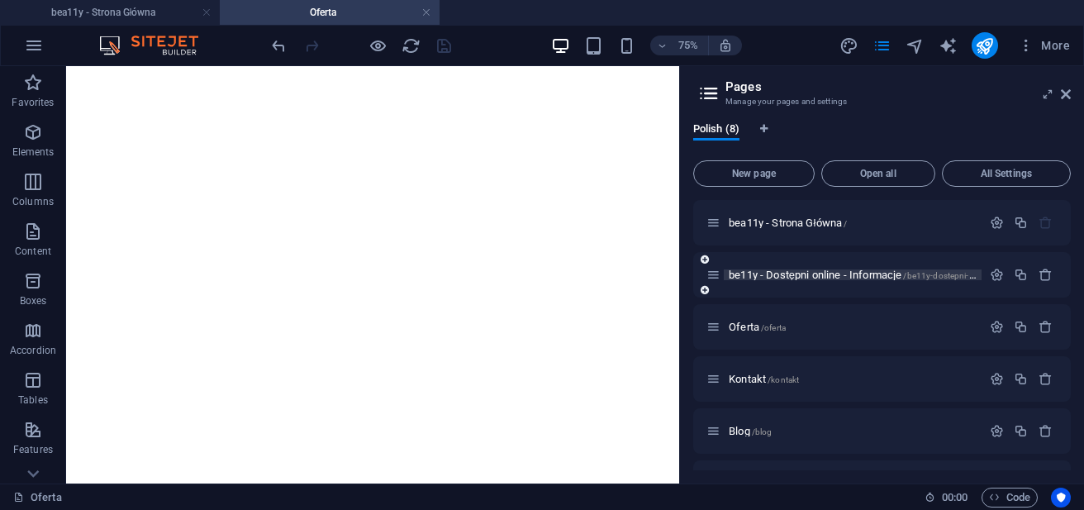
click at [794, 277] on span "be11y - Dostępni online - Informacje /be11y-dostepni-online-informacje" at bounding box center [881, 275] width 305 height 12
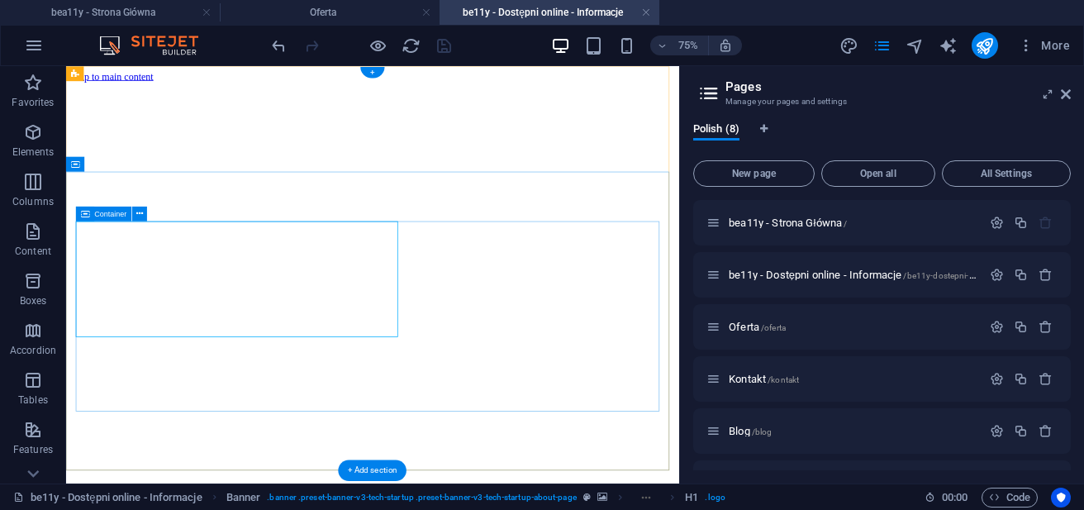
scroll to position [0, 0]
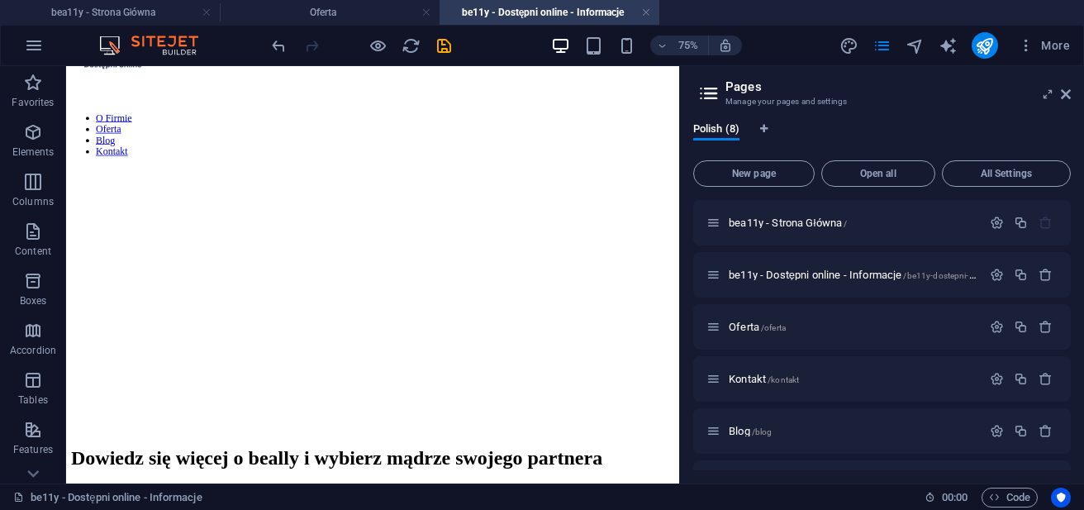
scroll to position [600, 0]
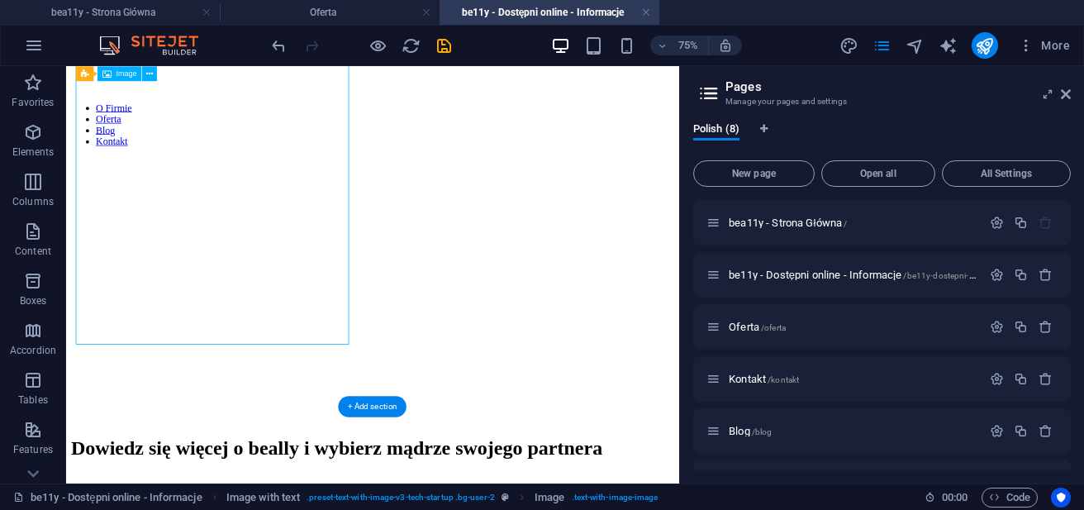
click at [148, 71] on icon at bounding box center [149, 73] width 7 height 13
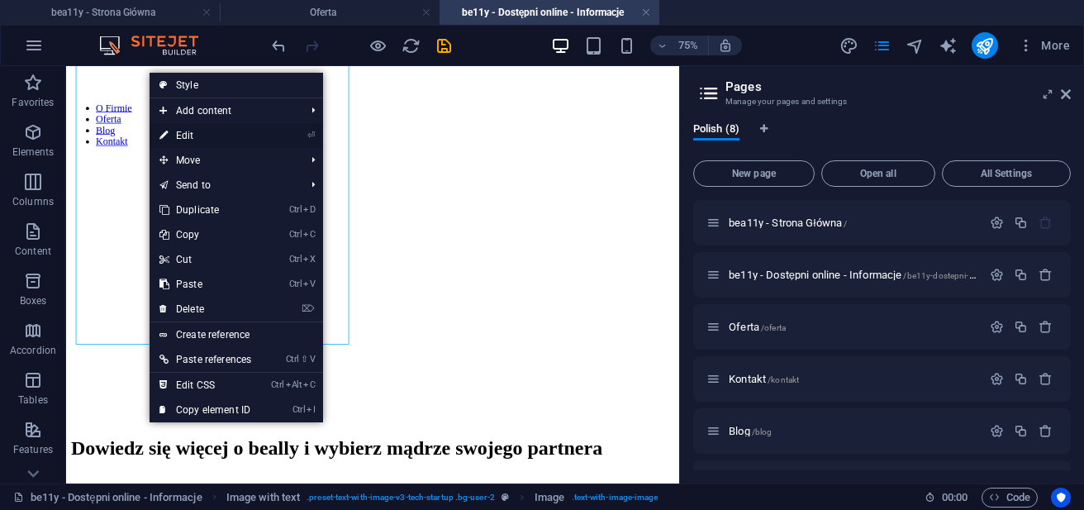
click at [228, 136] on link "⏎ Edit" at bounding box center [206, 135] width 112 height 25
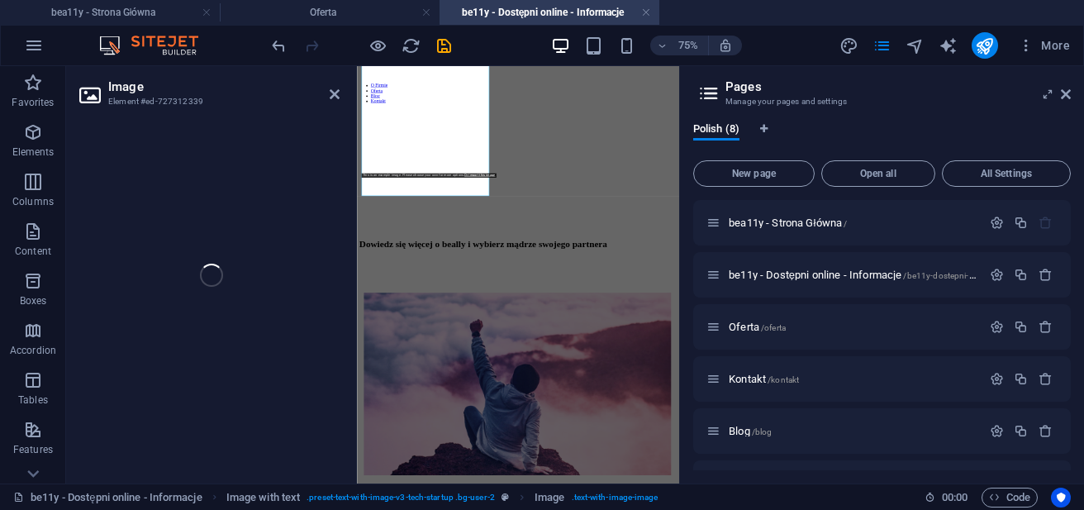
select select "%"
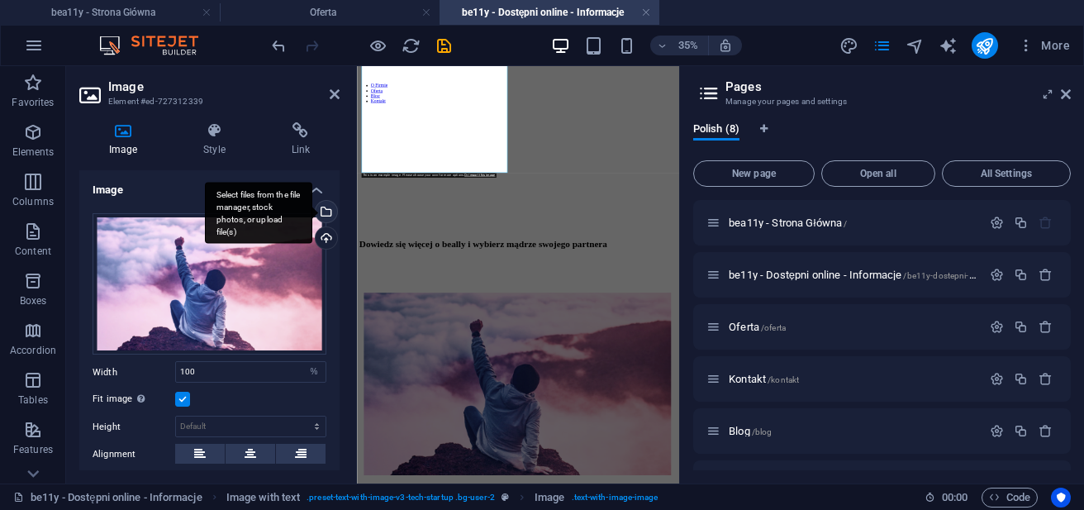
click at [324, 213] on div "Select files from the file manager, stock photos, or upload file(s)" at bounding box center [324, 213] width 25 height 25
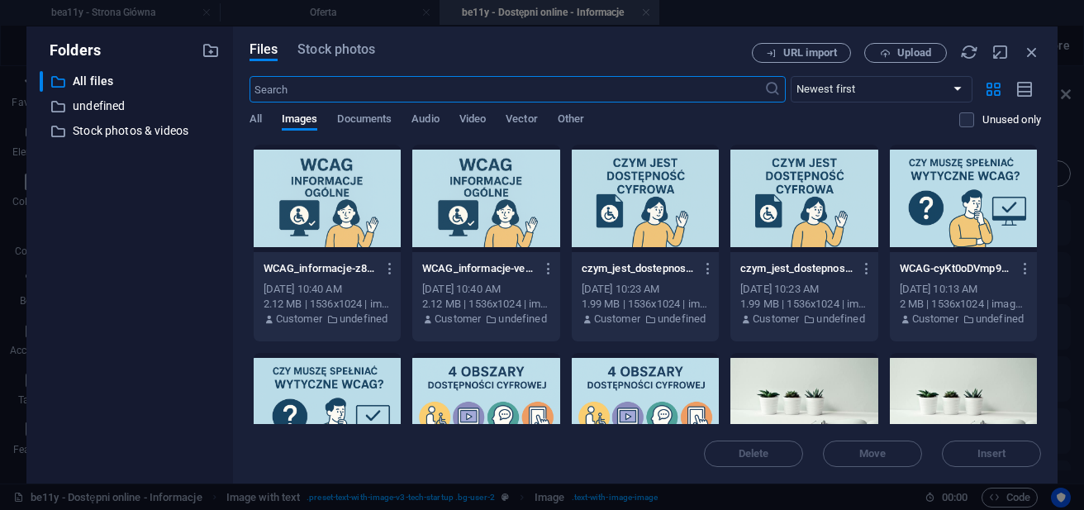
scroll to position [2548, 0]
click at [314, 90] on input "text" at bounding box center [507, 89] width 515 height 26
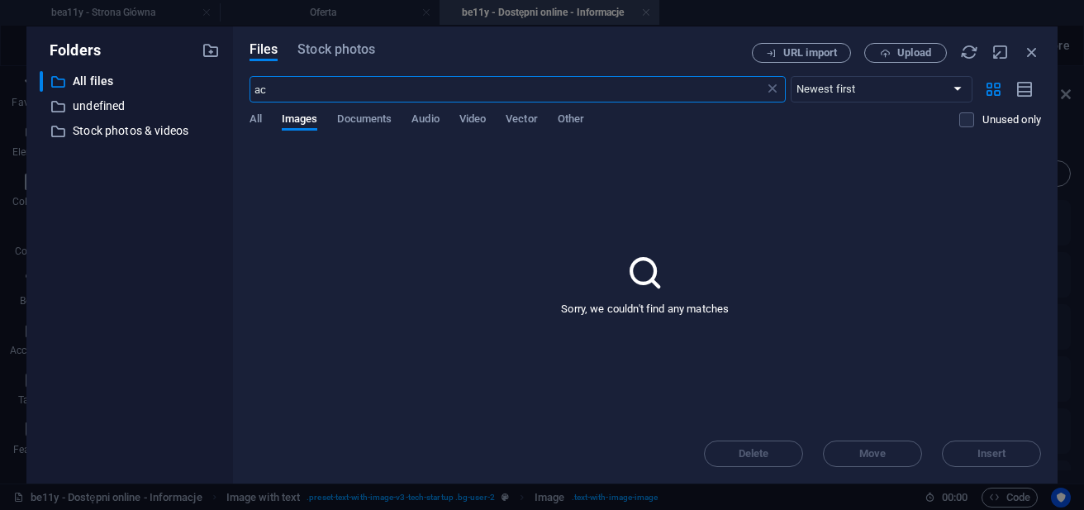
type input "a"
type input "i"
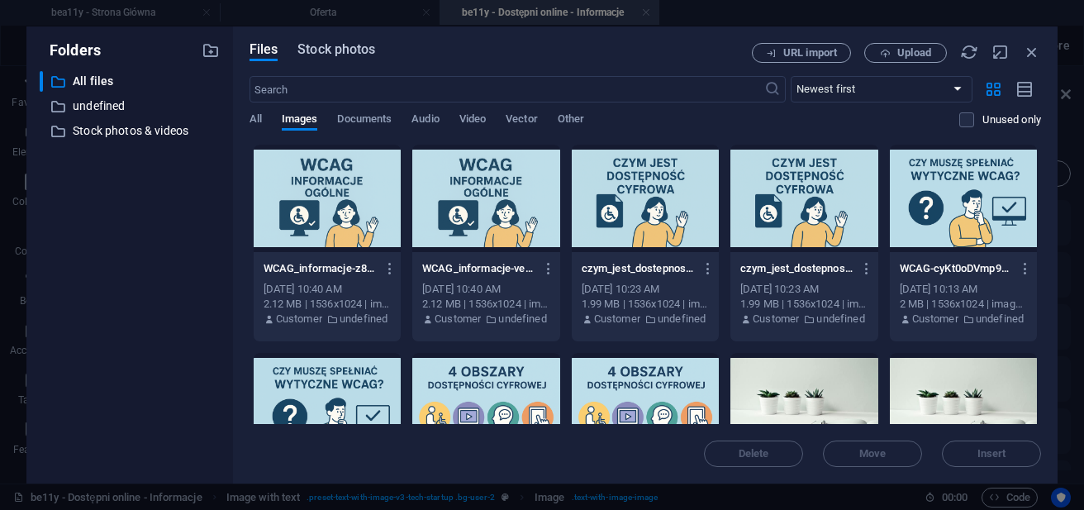
click at [340, 48] on div "Files Stock photos URL import Upload ​ Newest first Oldest first Name (A-Z) Nam…" at bounding box center [645, 254] width 825 height 457
click at [340, 48] on span "Stock photos" at bounding box center [336, 50] width 78 height 20
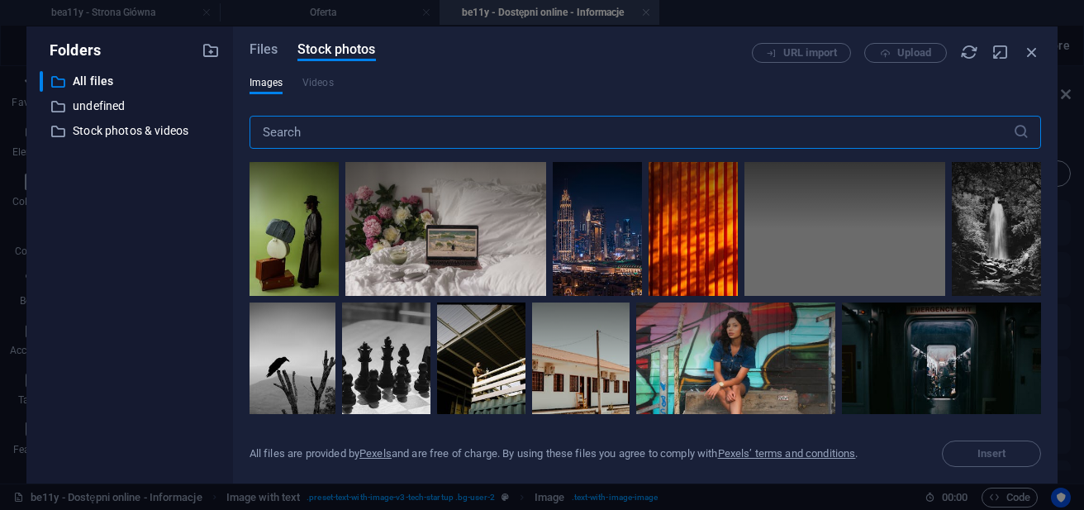
click at [303, 128] on input "text" at bounding box center [632, 132] width 764 height 33
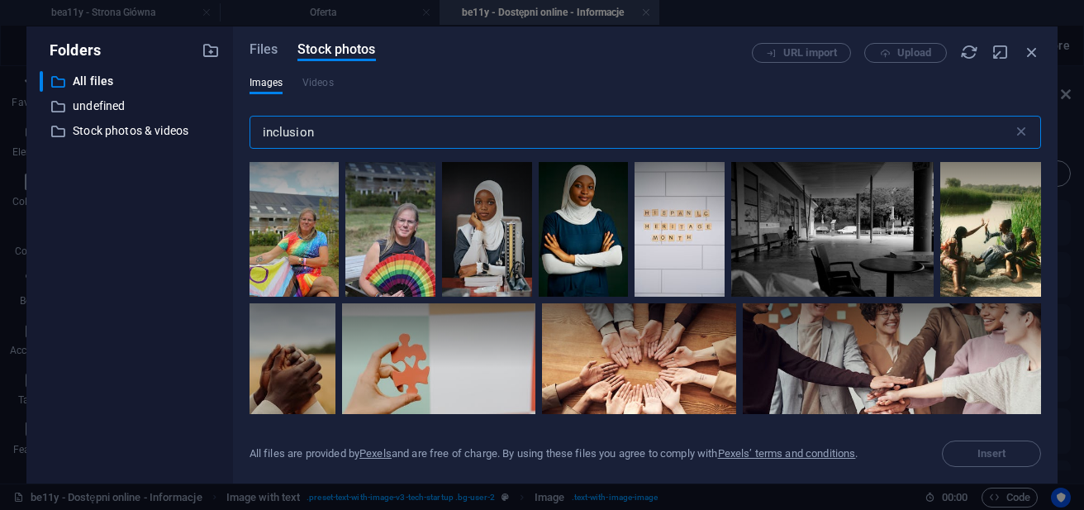
drag, startPoint x: 400, startPoint y: 133, endPoint x: 245, endPoint y: 143, distance: 154.8
click at [245, 143] on div "Files Stock photos URL import Upload Images Videos inclusion ​ All files are pr…" at bounding box center [645, 254] width 825 height 457
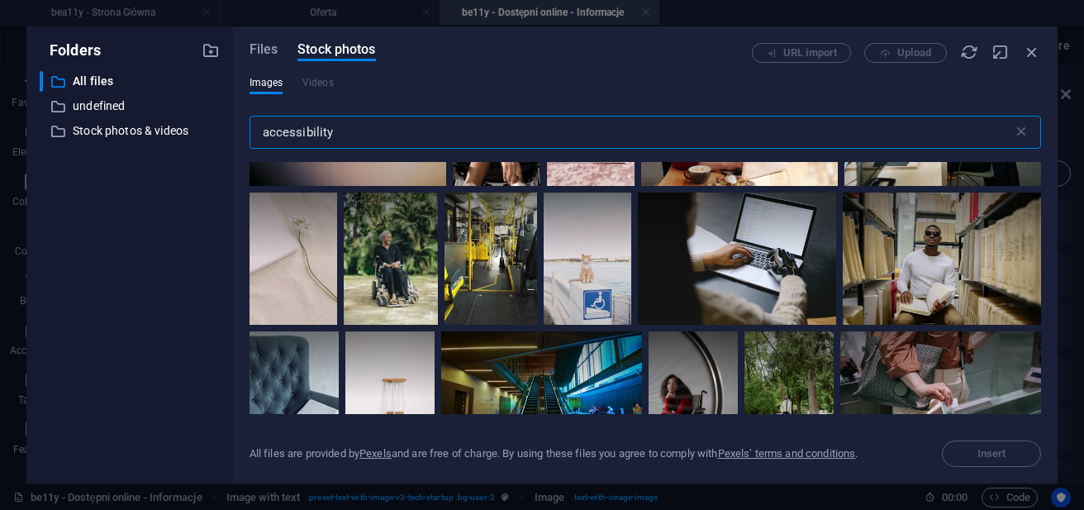
scroll to position [0, 0]
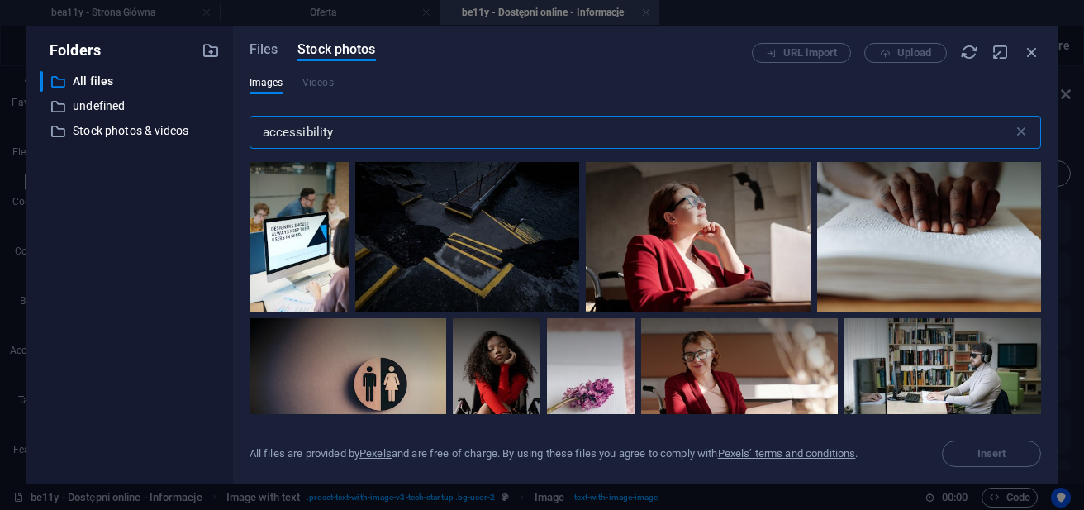
click at [534, 126] on input "accessibility" at bounding box center [632, 132] width 764 height 33
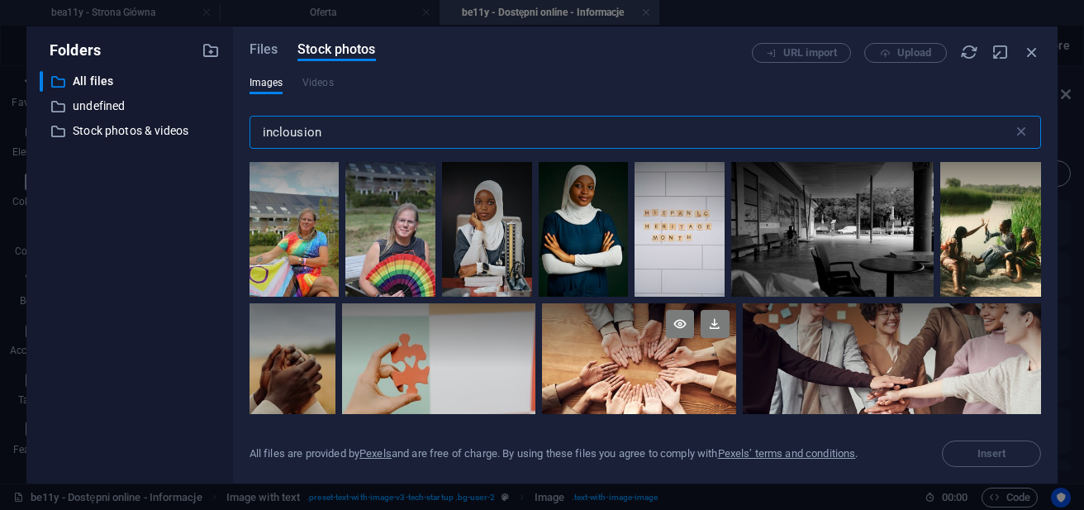
type input "inclousion"
click at [631, 369] on div at bounding box center [638, 367] width 193 height 129
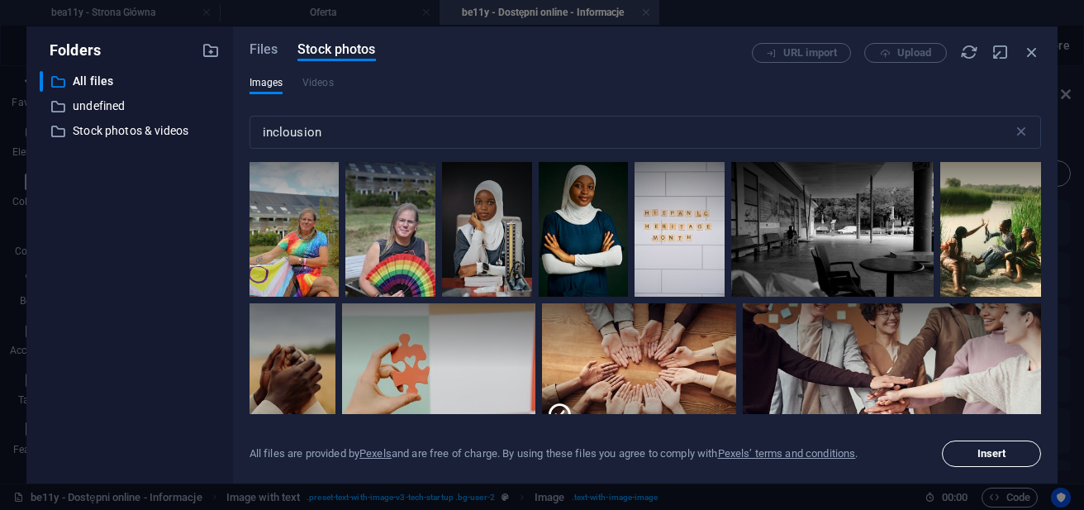
click at [976, 448] on button "Insert" at bounding box center [991, 453] width 99 height 26
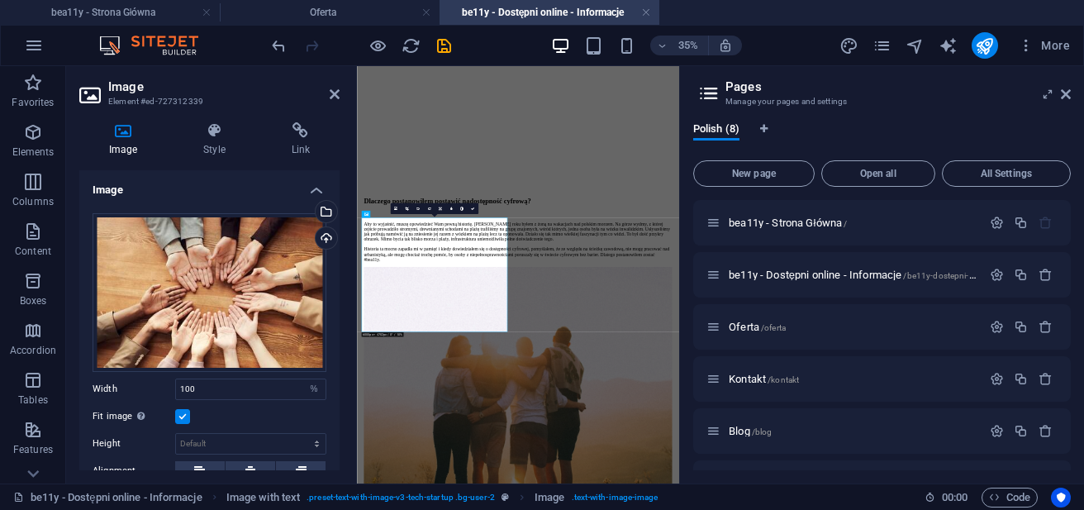
scroll to position [145, 0]
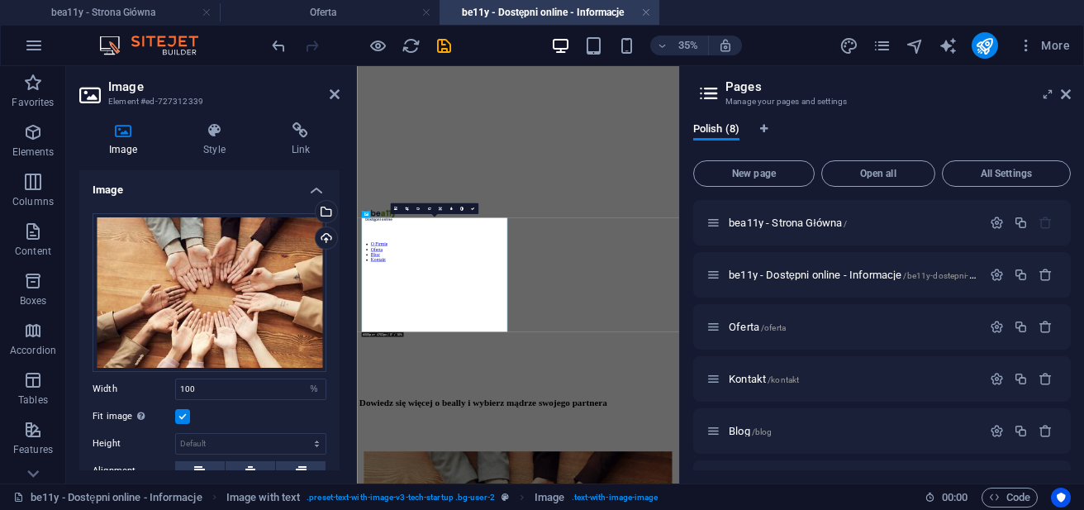
click at [341, 269] on div "Image Style Link Image Drag files here, click to choose files or select files f…" at bounding box center [209, 296] width 287 height 374
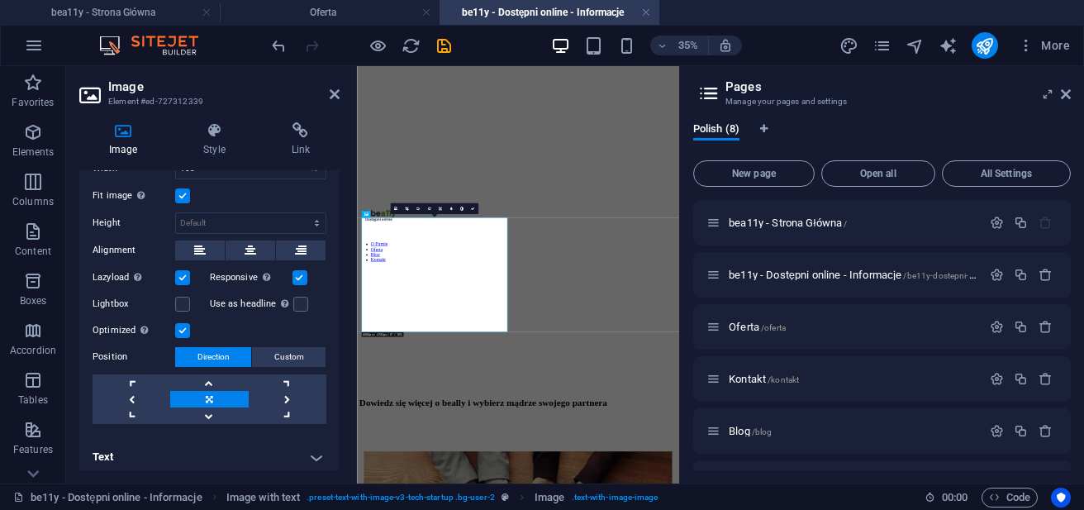
scroll to position [225, 0]
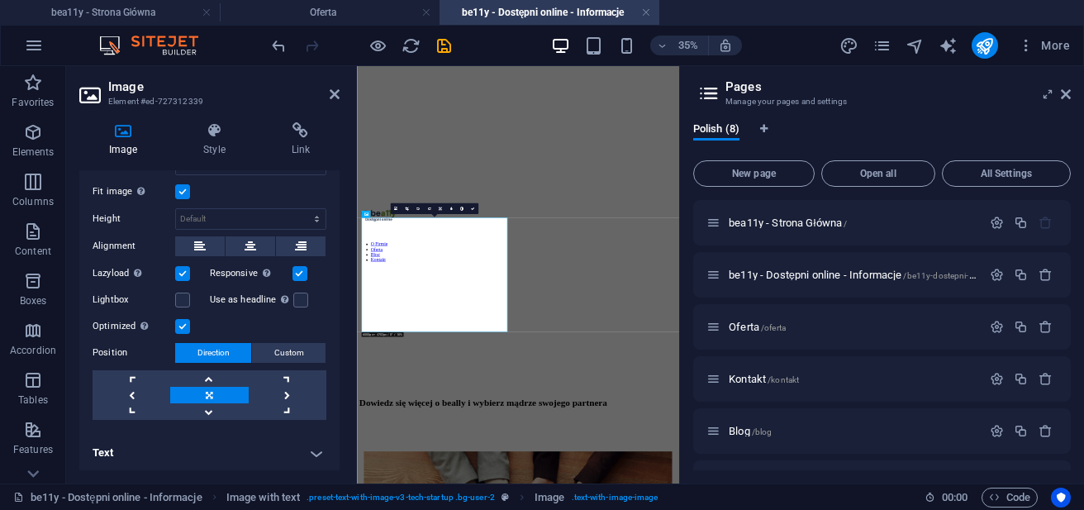
click at [307, 454] on h4 "Text" at bounding box center [209, 453] width 260 height 40
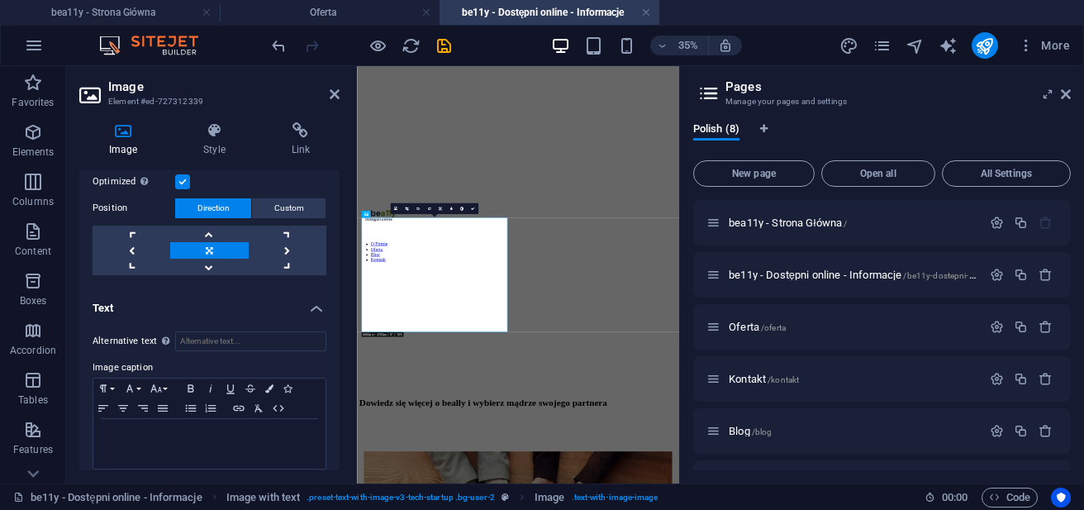
scroll to position [380, 0]
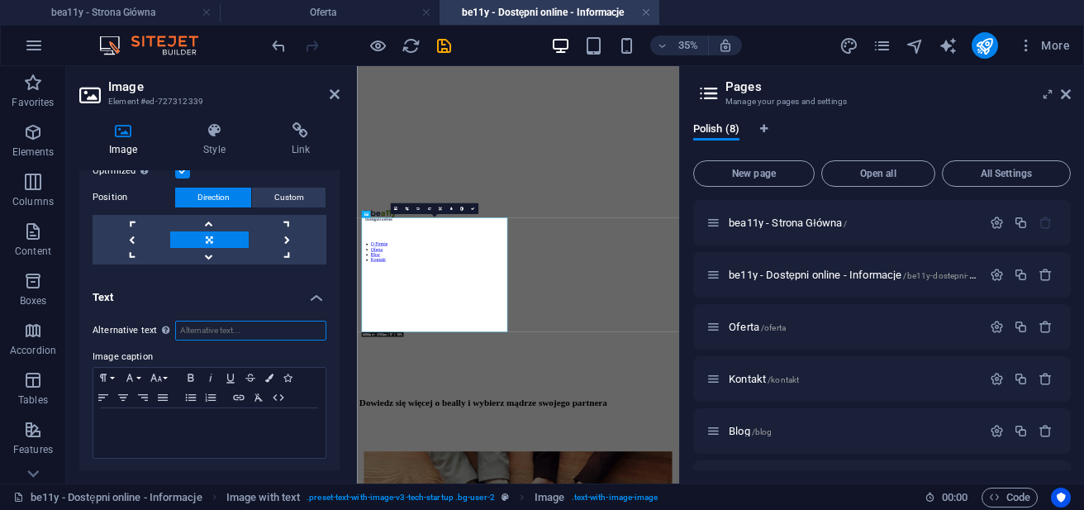
click at [256, 331] on input "Alternative text The alternative text is used by devices that cannot display im…" at bounding box center [250, 331] width 151 height 20
type input "Dłonie wielu różnych osób skierowane do siebie. Symbolizujące włączanie i współ…"
click at [450, 50] on icon "save" at bounding box center [444, 45] width 19 height 19
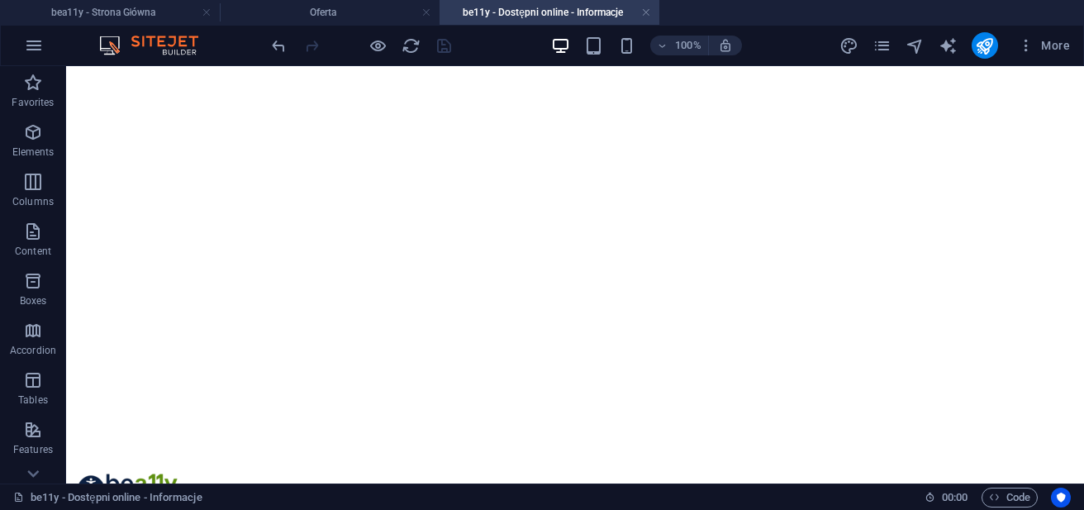
scroll to position [161, 0]
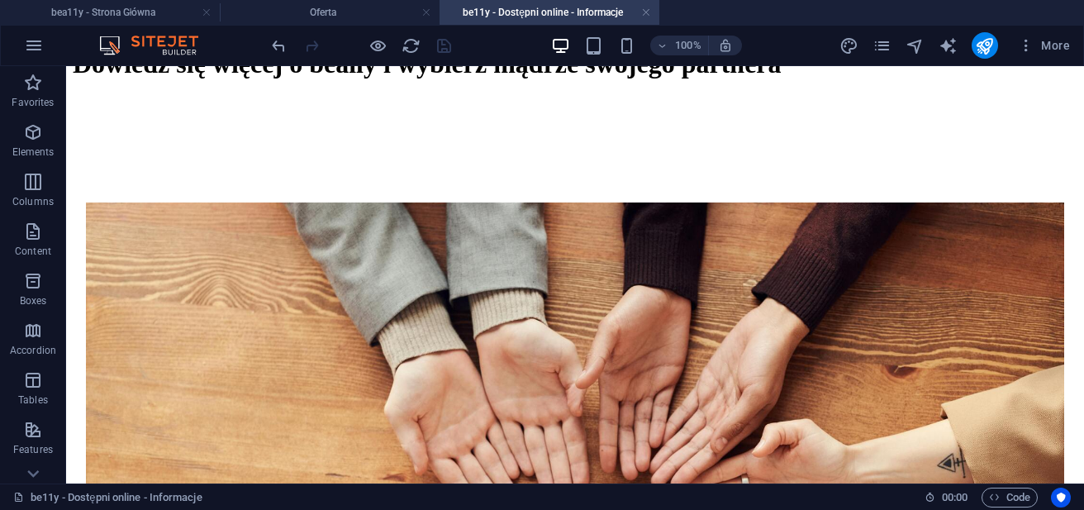
scroll to position [1053, 0]
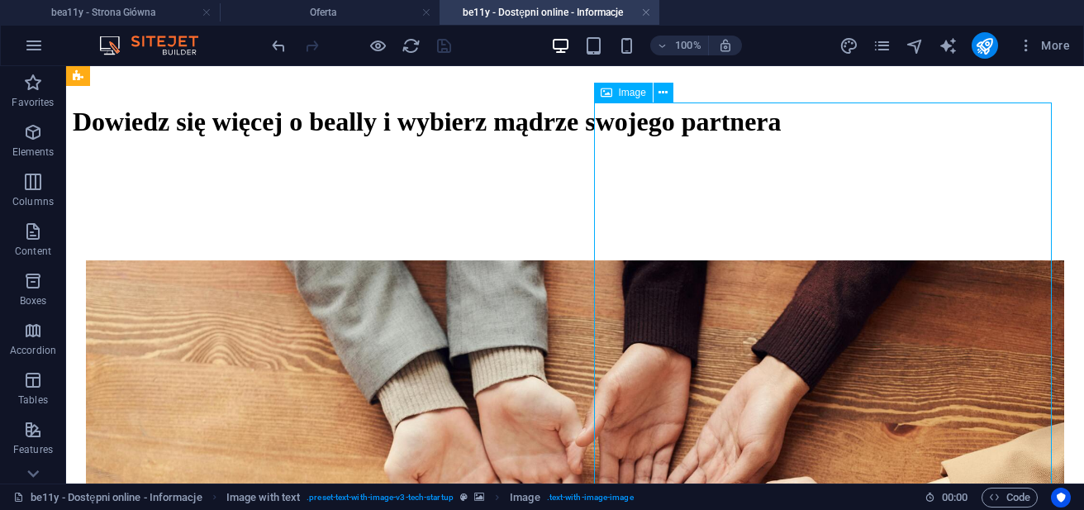
select select "%"
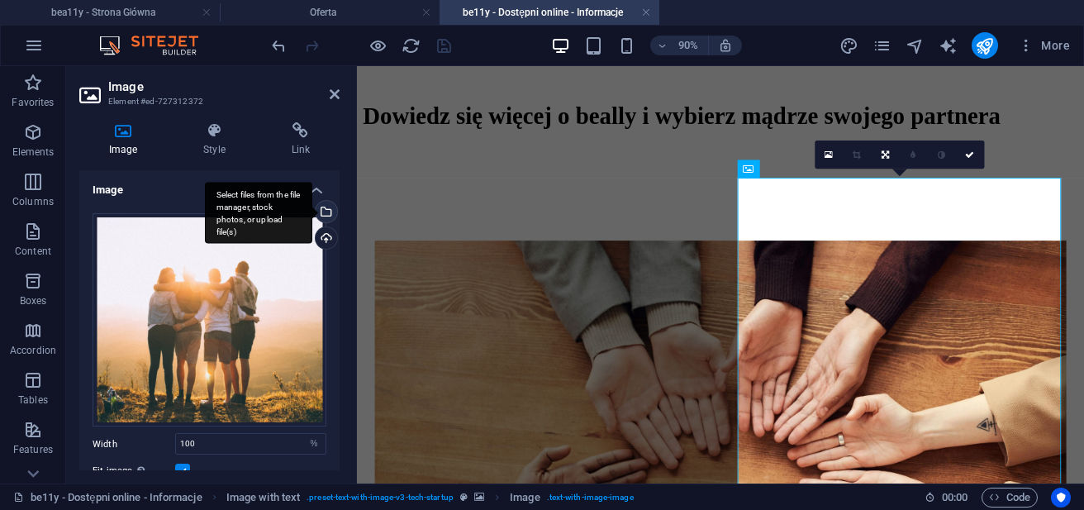
click at [324, 212] on div "Select files from the file manager, stock photos, or upload file(s)" at bounding box center [324, 213] width 25 height 25
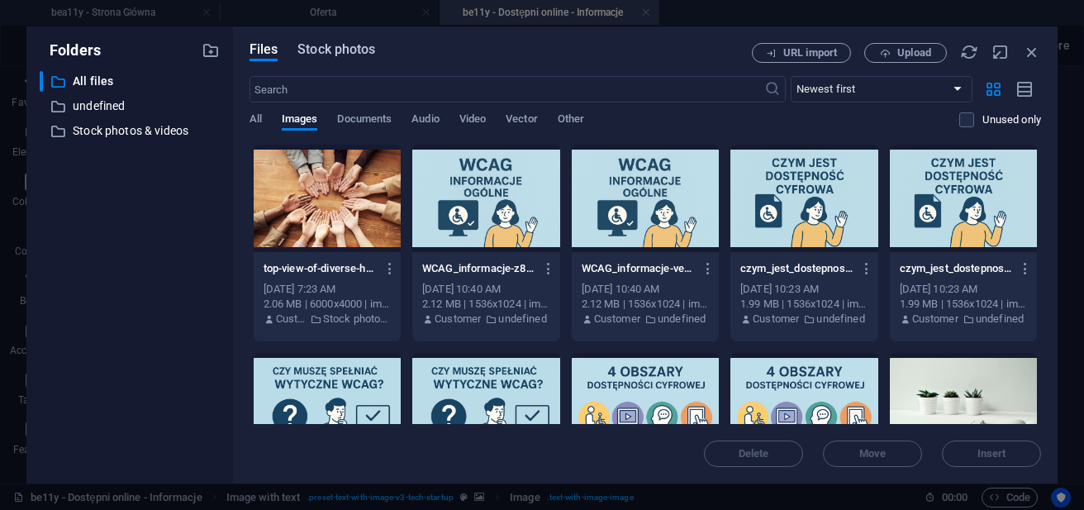
click at [331, 56] on span "Stock photos" at bounding box center [336, 50] width 78 height 20
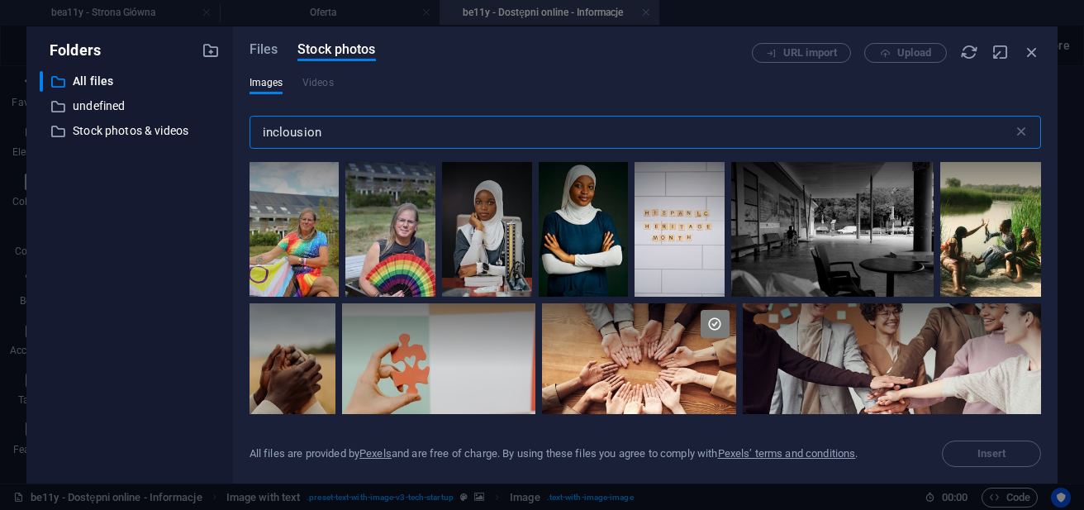
click at [352, 136] on input "inclousion" at bounding box center [632, 132] width 764 height 33
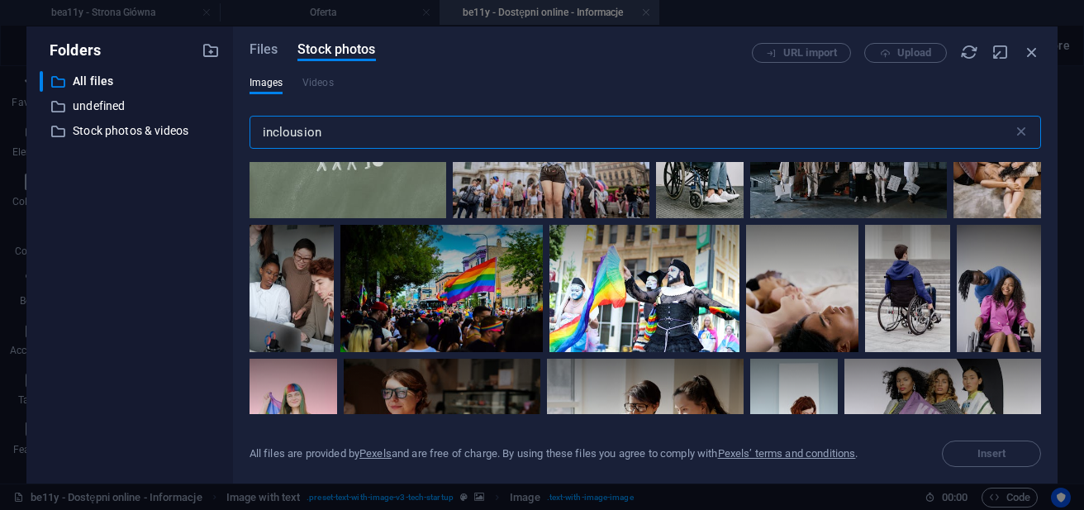
scroll to position [2520, 0]
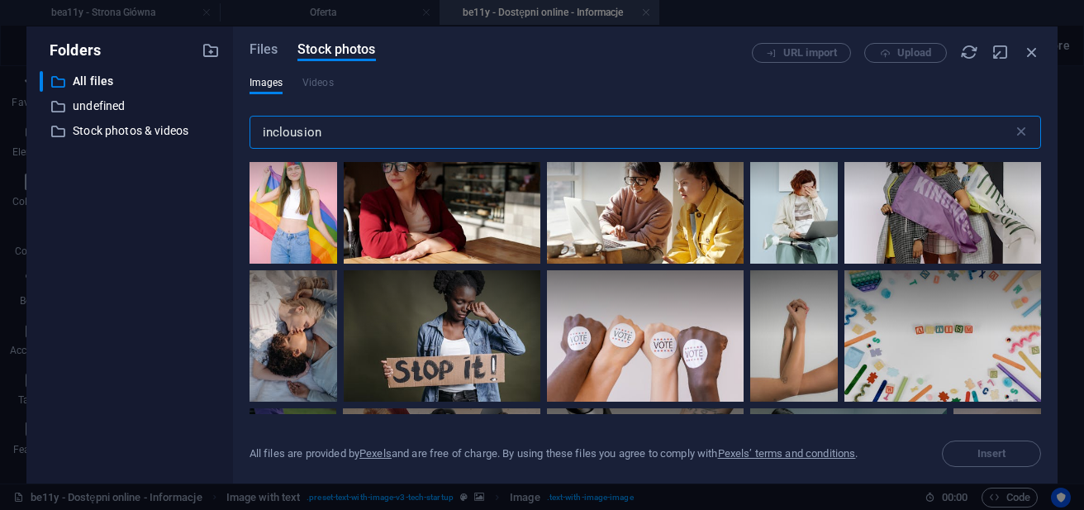
click at [405, 141] on input "inclousion" at bounding box center [632, 132] width 764 height 33
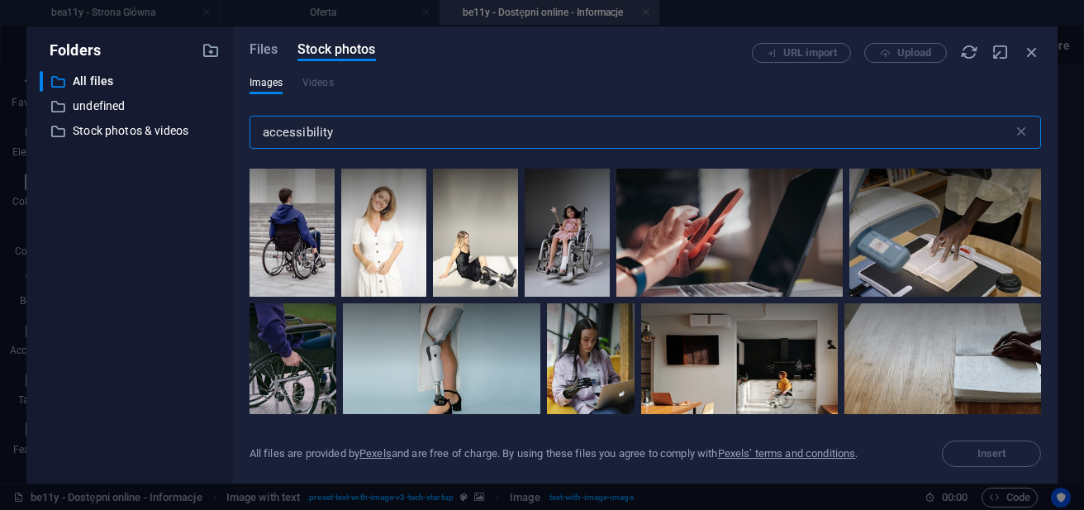
scroll to position [921, 0]
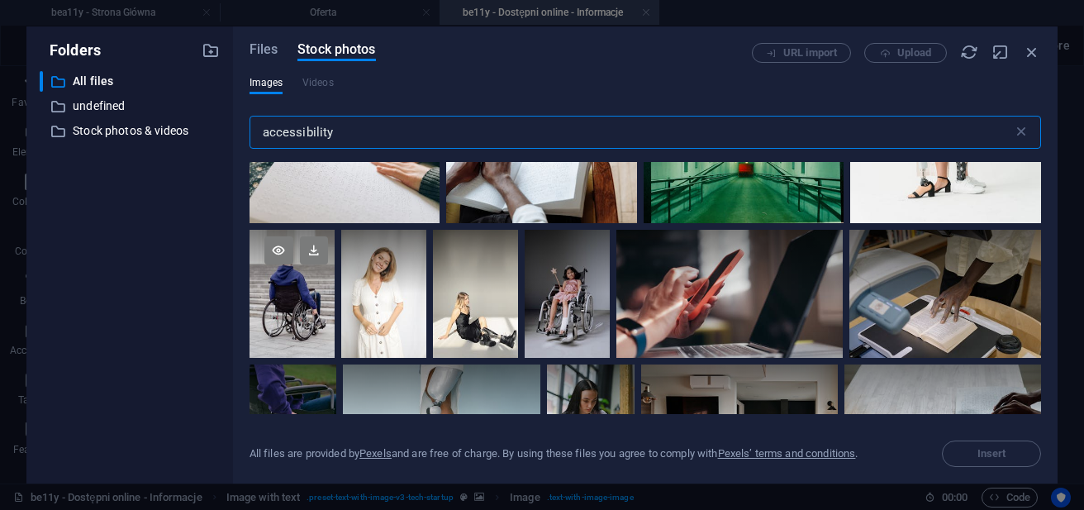
type input "accessibility"
click at [281, 283] on div at bounding box center [292, 262] width 85 height 64
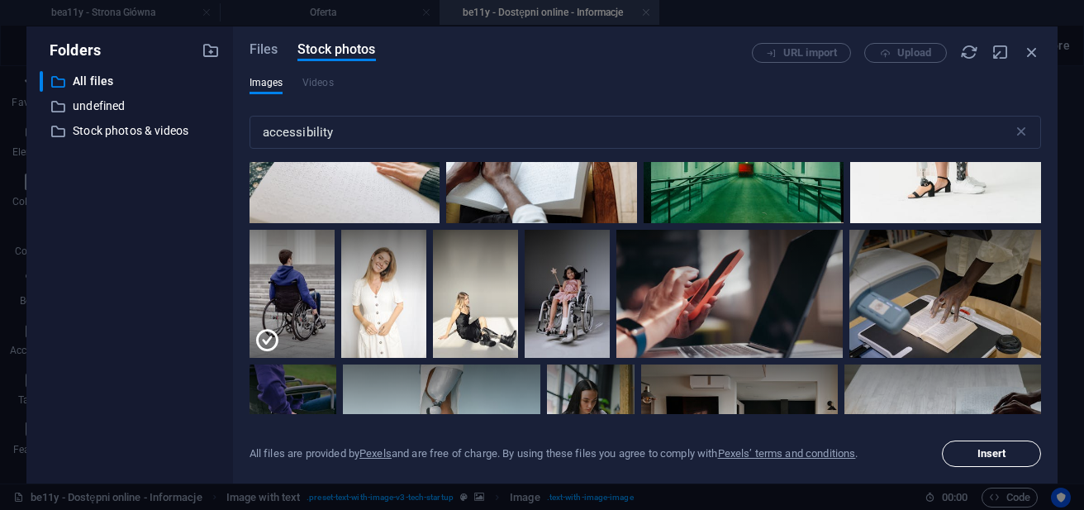
click at [1011, 449] on span "Insert" at bounding box center [991, 454] width 84 height 10
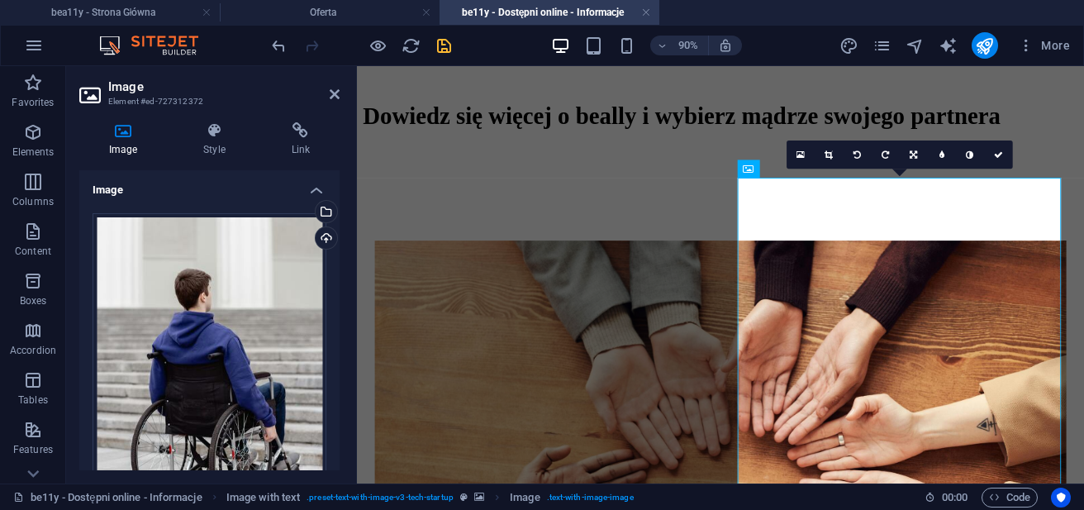
drag, startPoint x: 340, startPoint y: 256, endPoint x: 339, endPoint y: 302, distance: 45.5
click at [339, 302] on div "Image Style Link Image Drag files here, click to choose files or select files f…" at bounding box center [209, 296] width 287 height 374
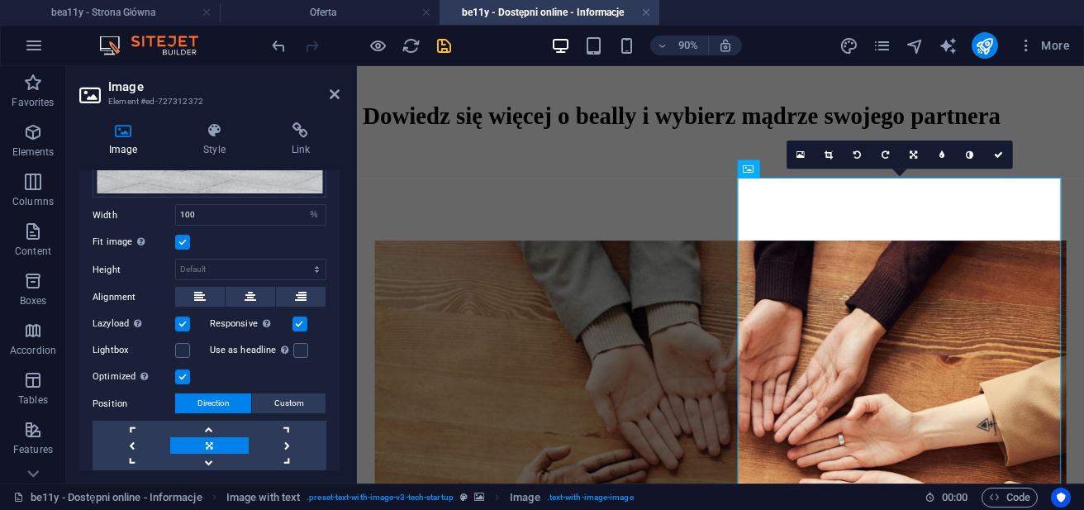
scroll to position [410, 0]
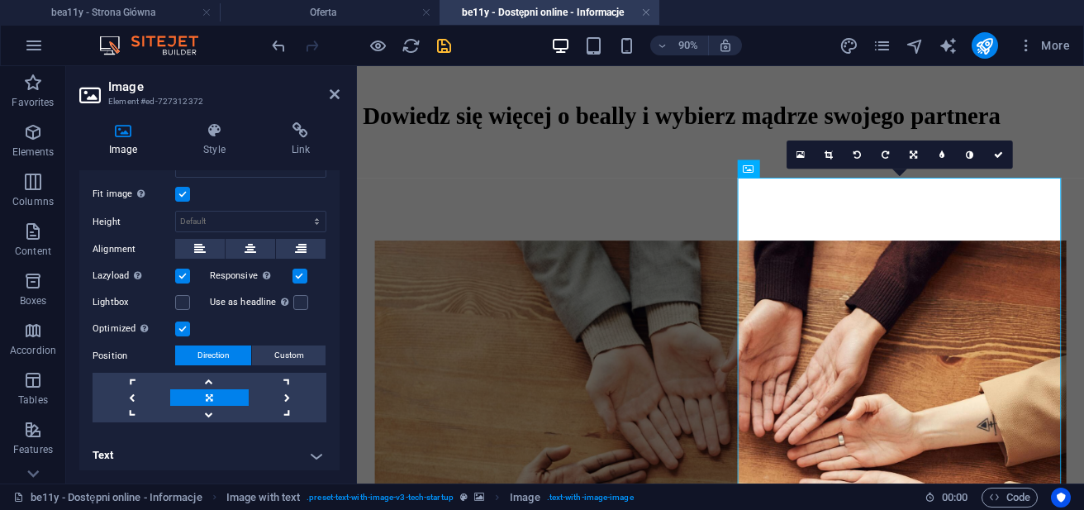
click at [313, 448] on h4 "Text" at bounding box center [209, 455] width 260 height 40
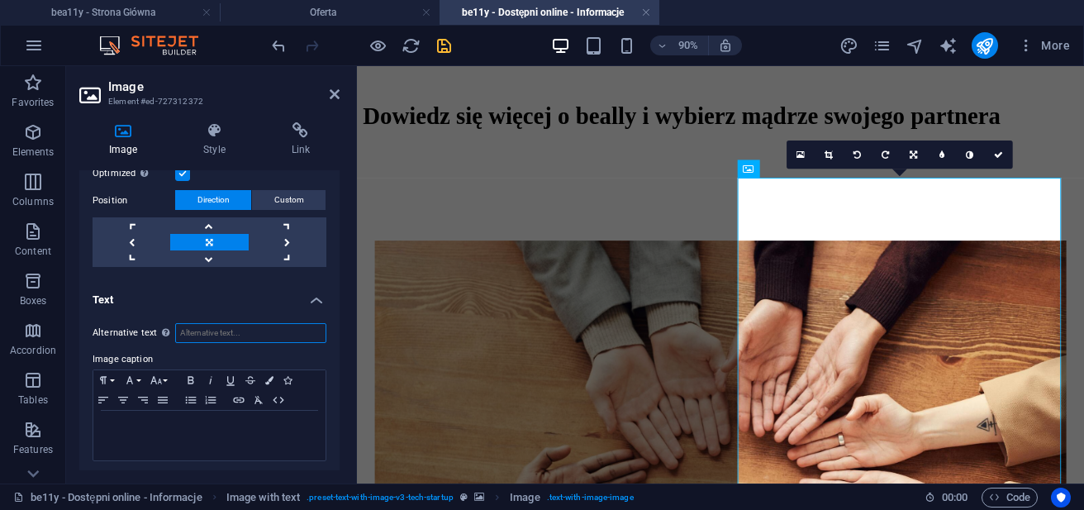
click at [215, 327] on input "Alternative text The alternative text is used by devices that cannot display im…" at bounding box center [250, 333] width 151 height 20
type input "Młody mężczyzna siedzący na wózku inwalidzkim przed schodami, które są dla nieg…"
click at [442, 43] on icon "save" at bounding box center [444, 45] width 19 height 19
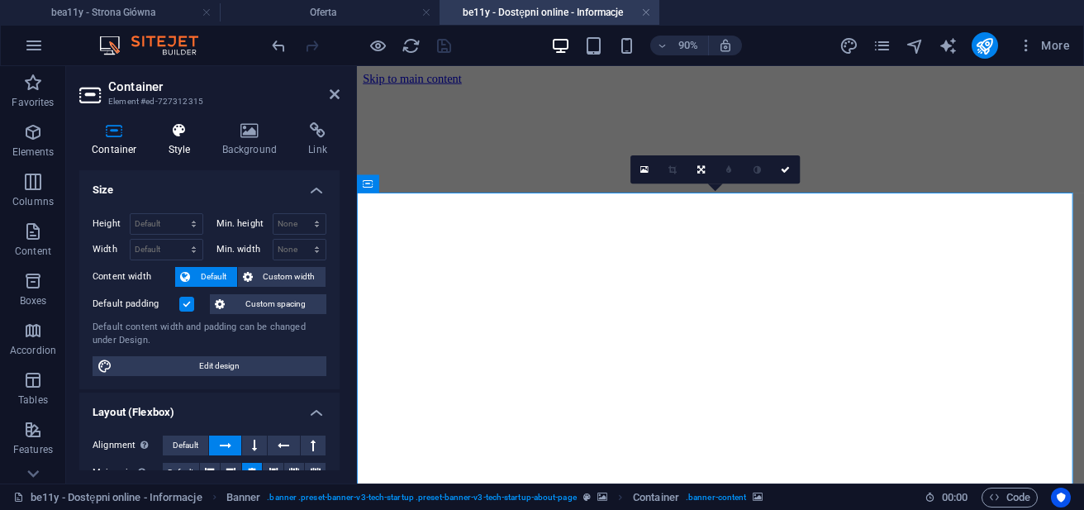
click at [191, 139] on h4 "Style" at bounding box center [183, 139] width 54 height 35
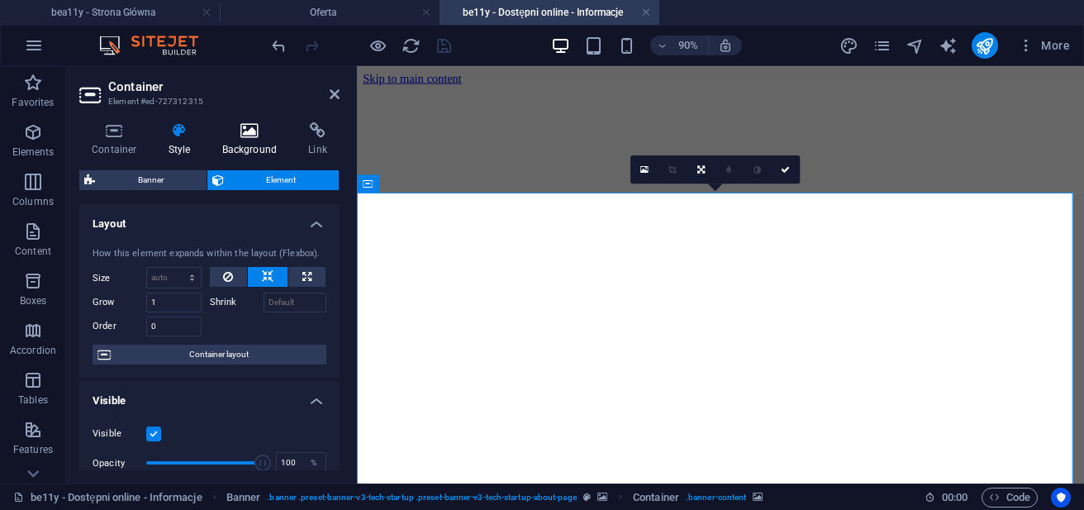
click at [241, 134] on icon at bounding box center [250, 130] width 80 height 17
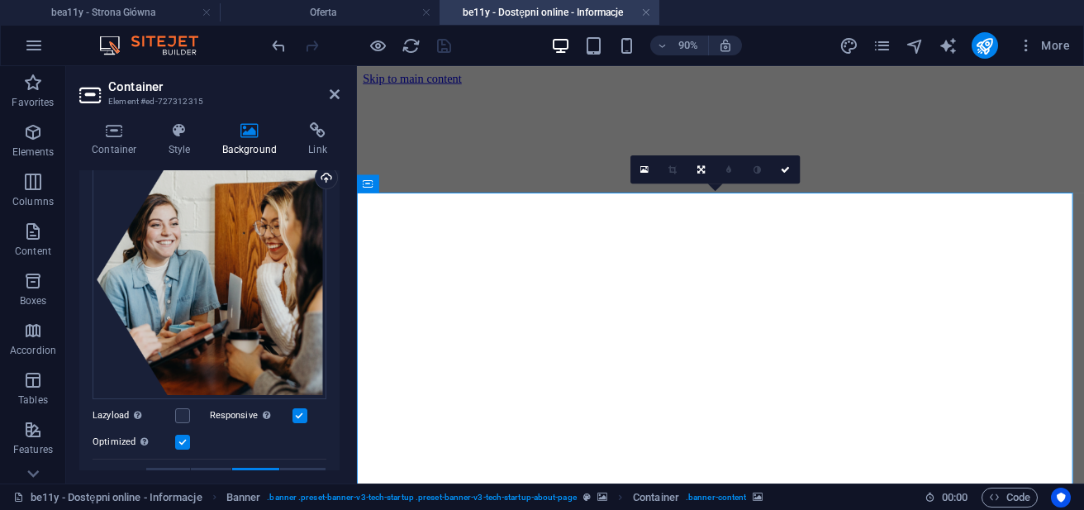
scroll to position [172, 0]
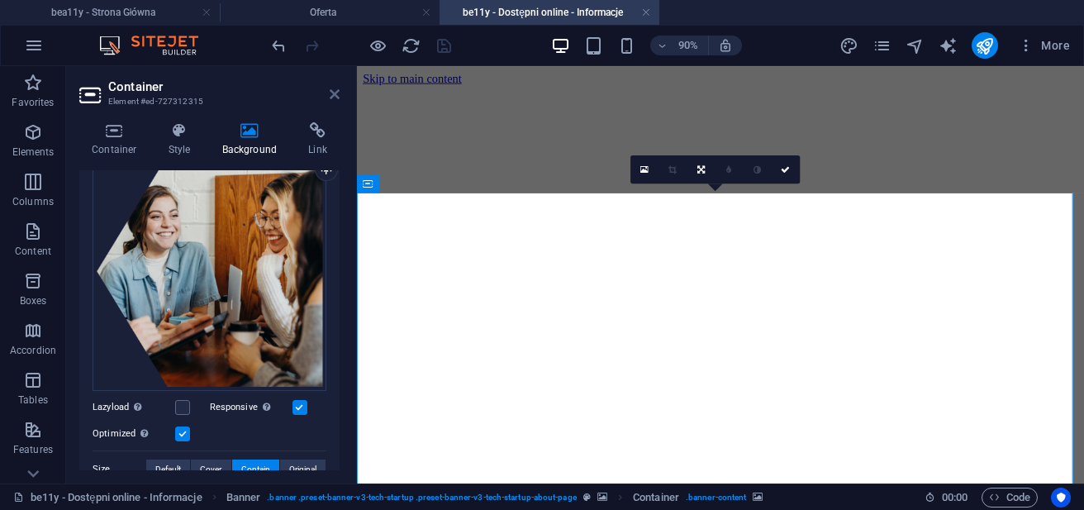
click at [336, 97] on icon at bounding box center [335, 94] width 10 height 13
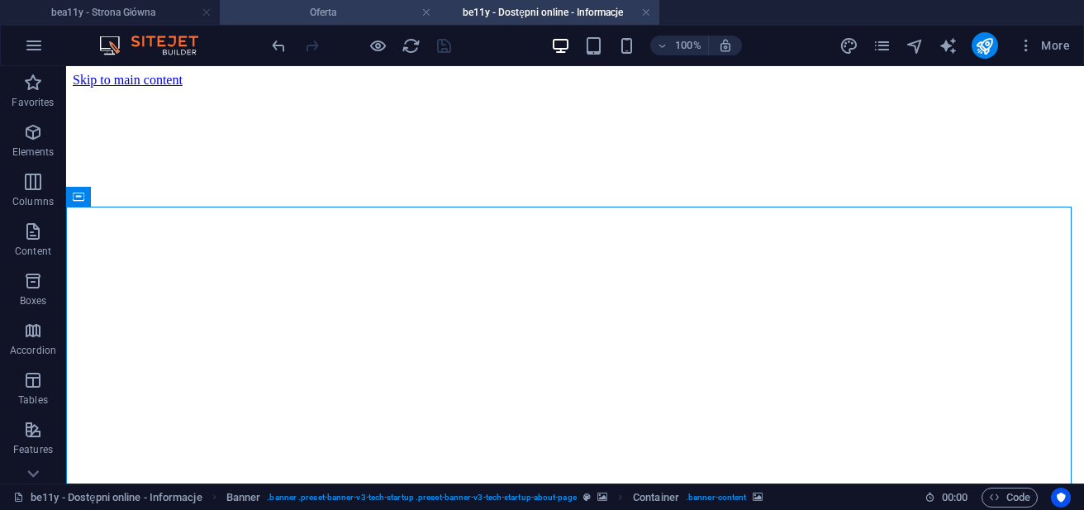
click at [354, 11] on h4 "Oferta" at bounding box center [330, 12] width 220 height 18
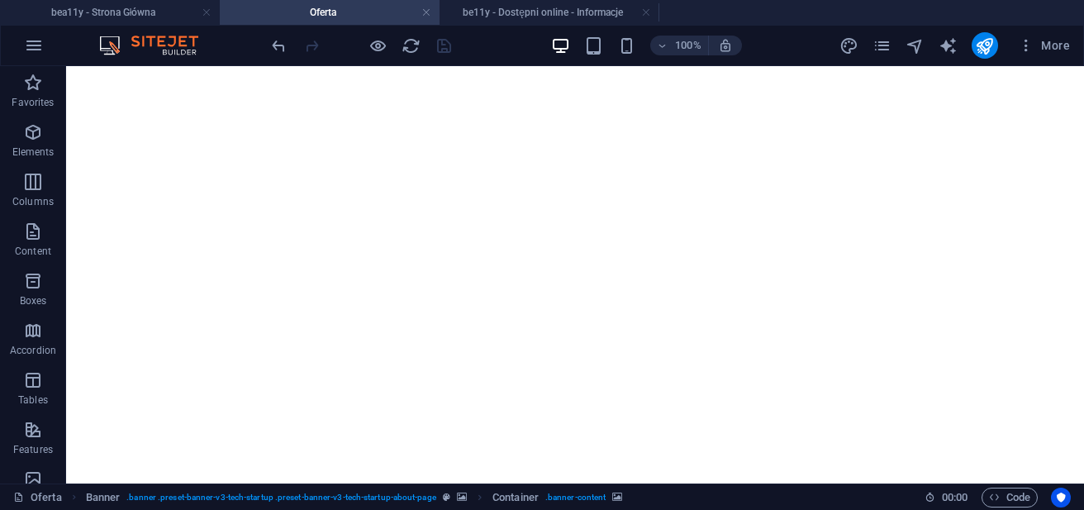
scroll to position [0, 0]
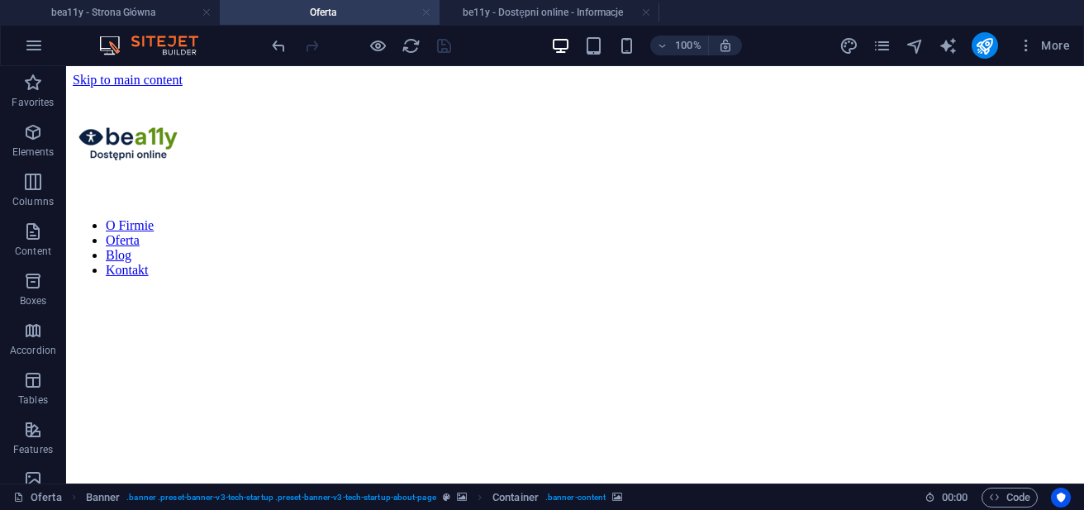
click at [425, 17] on link at bounding box center [426, 13] width 10 height 16
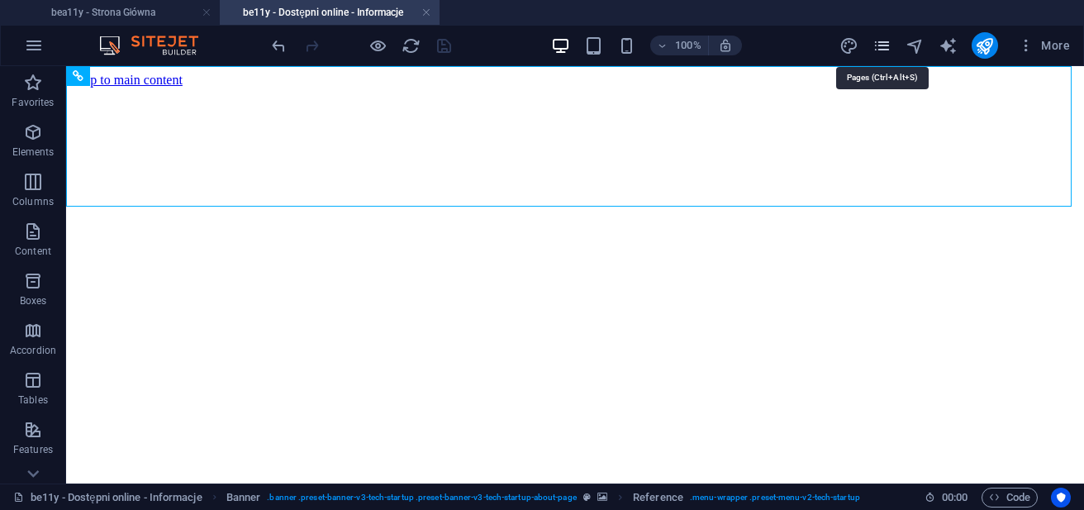
click at [884, 46] on icon "pages" at bounding box center [882, 45] width 19 height 19
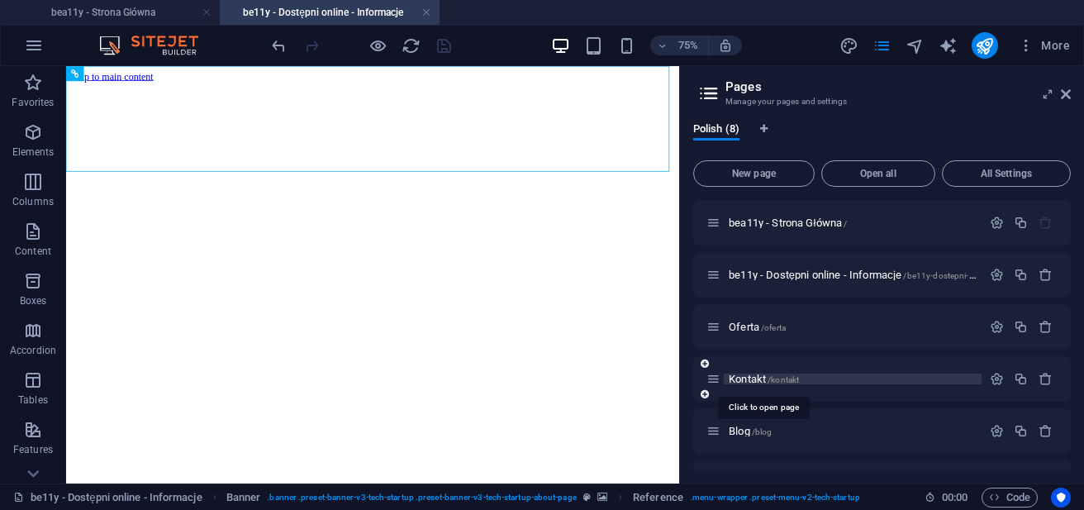
click at [745, 380] on span "Kontakt /kontakt" at bounding box center [764, 379] width 70 height 12
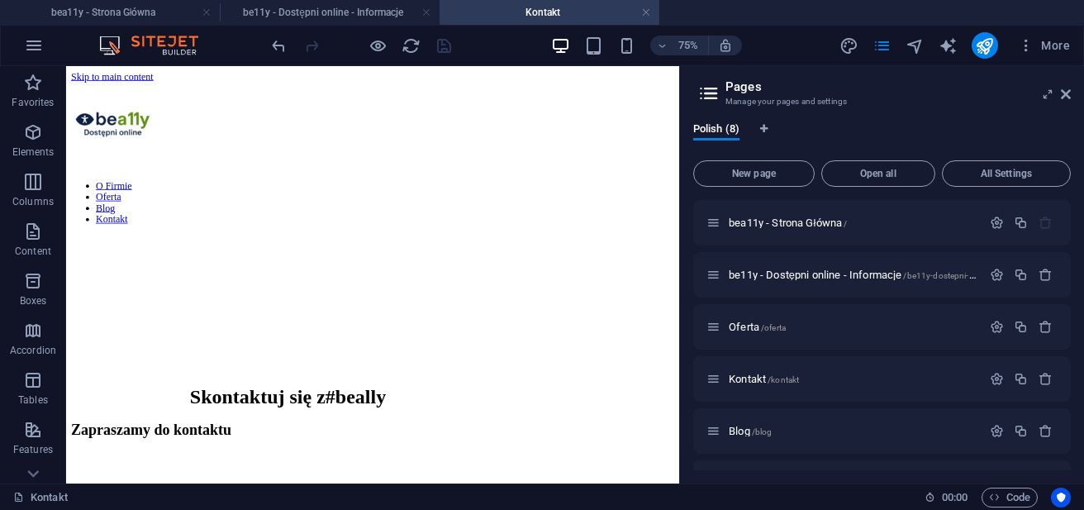
drag, startPoint x: 877, startPoint y: 255, endPoint x: 762, endPoint y: 213, distance: 122.3
click at [1065, 100] on icon at bounding box center [1066, 94] width 10 height 13
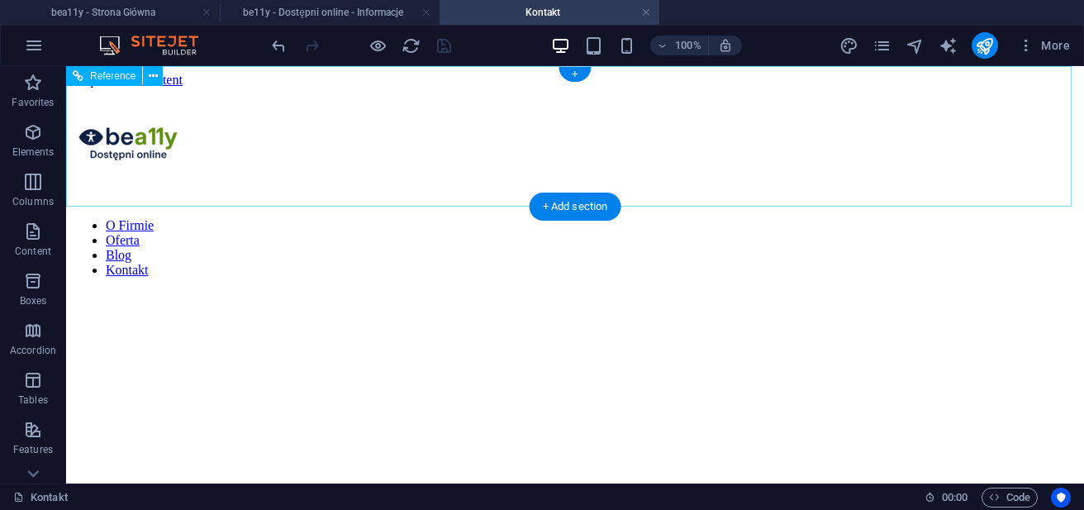
click at [174, 139] on div at bounding box center [575, 146] width 1005 height 117
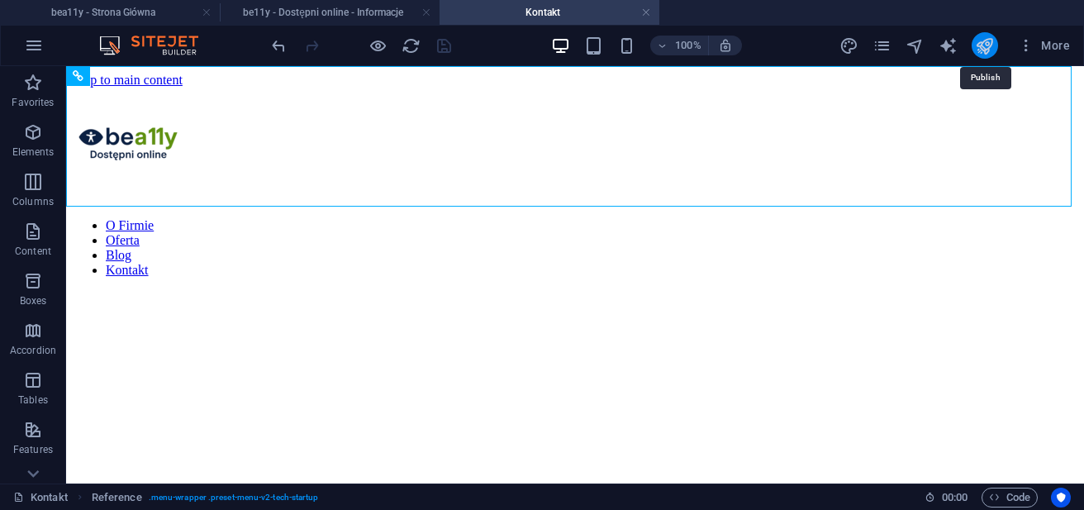
click at [994, 52] on icon "publish" at bounding box center [984, 45] width 19 height 19
